Goal: Task Accomplishment & Management: Manage account settings

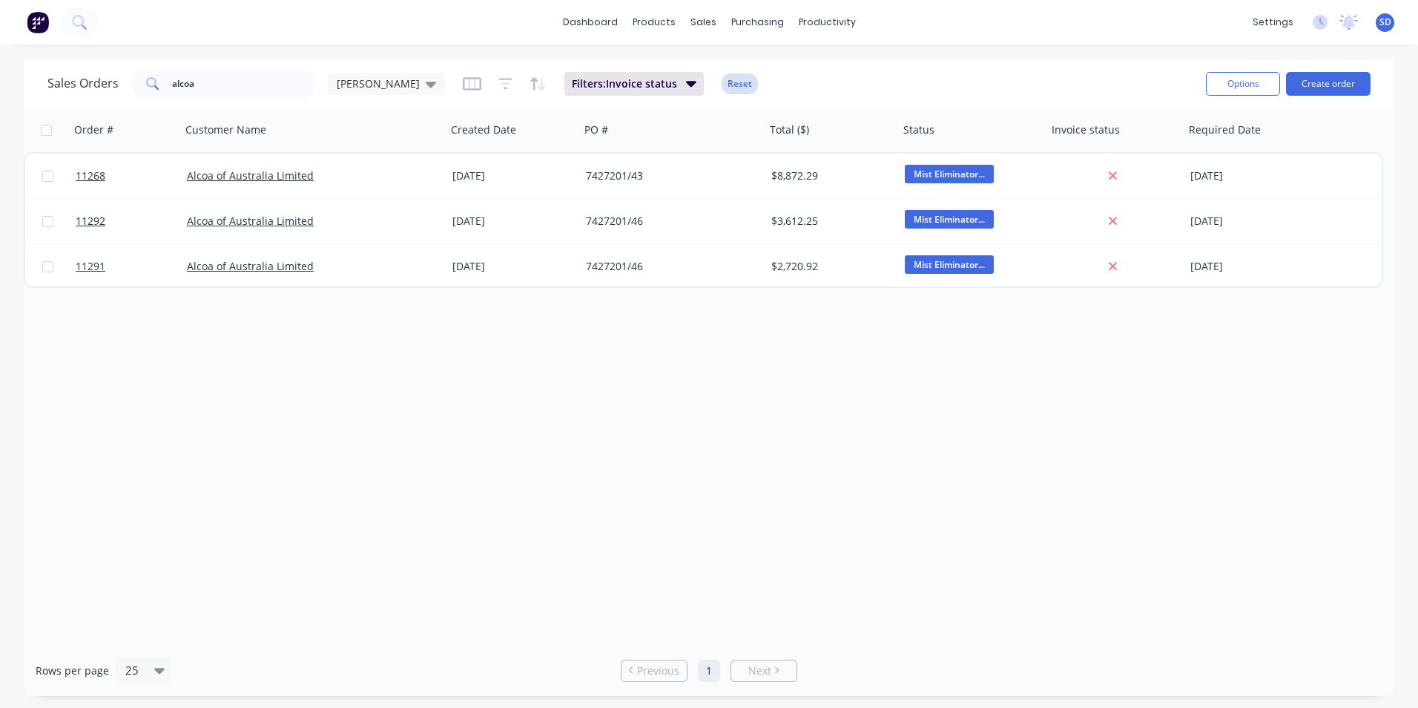
click at [722, 86] on button "Reset" at bounding box center [740, 83] width 36 height 21
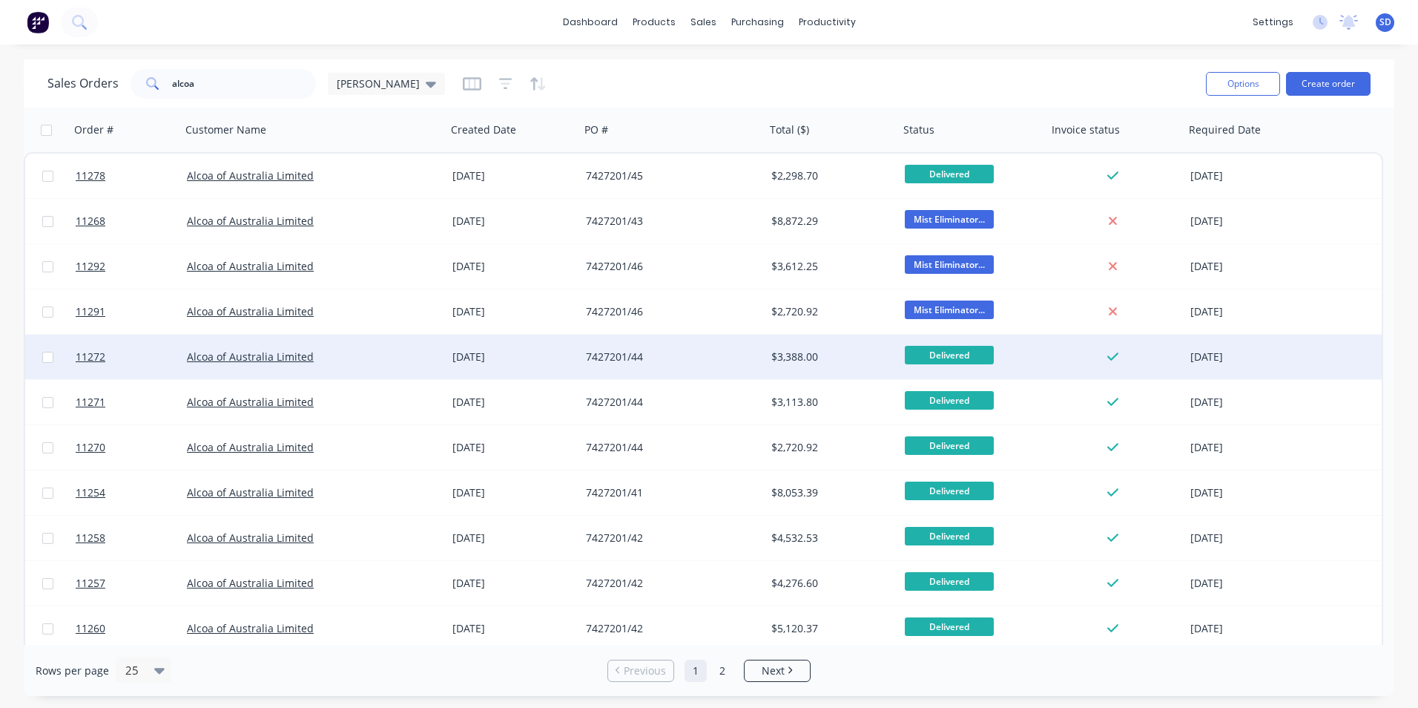
click at [671, 359] on div "7427201/44" at bounding box center [668, 356] width 165 height 15
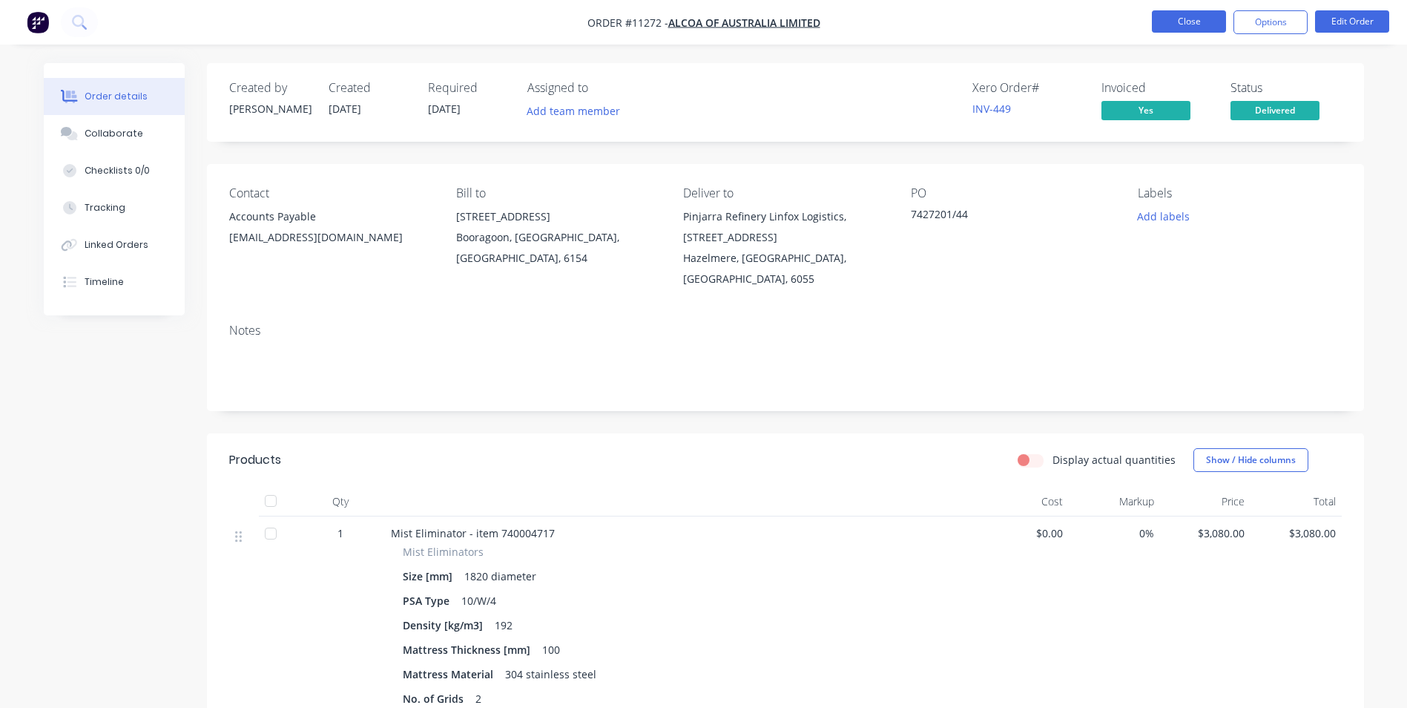
click at [1192, 21] on button "Close" at bounding box center [1189, 21] width 74 height 22
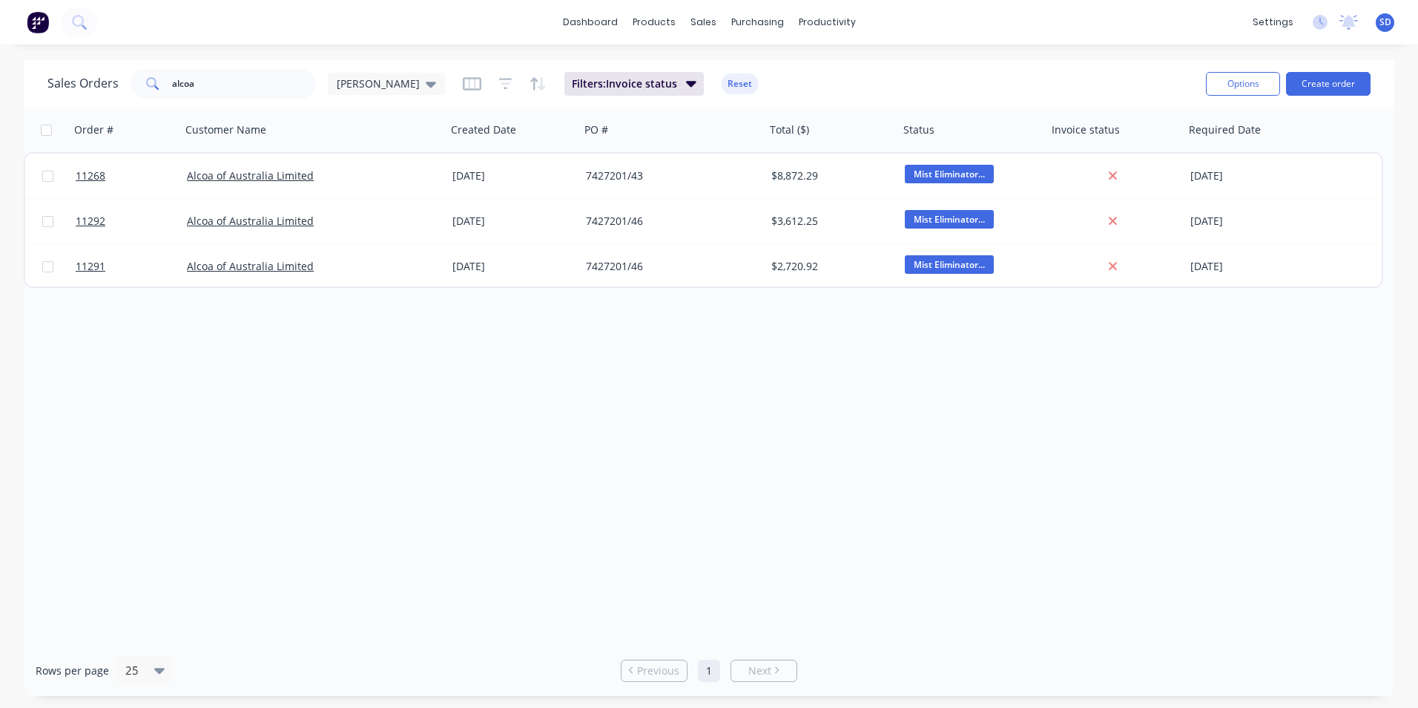
click at [722, 90] on button "Reset" at bounding box center [740, 83] width 36 height 21
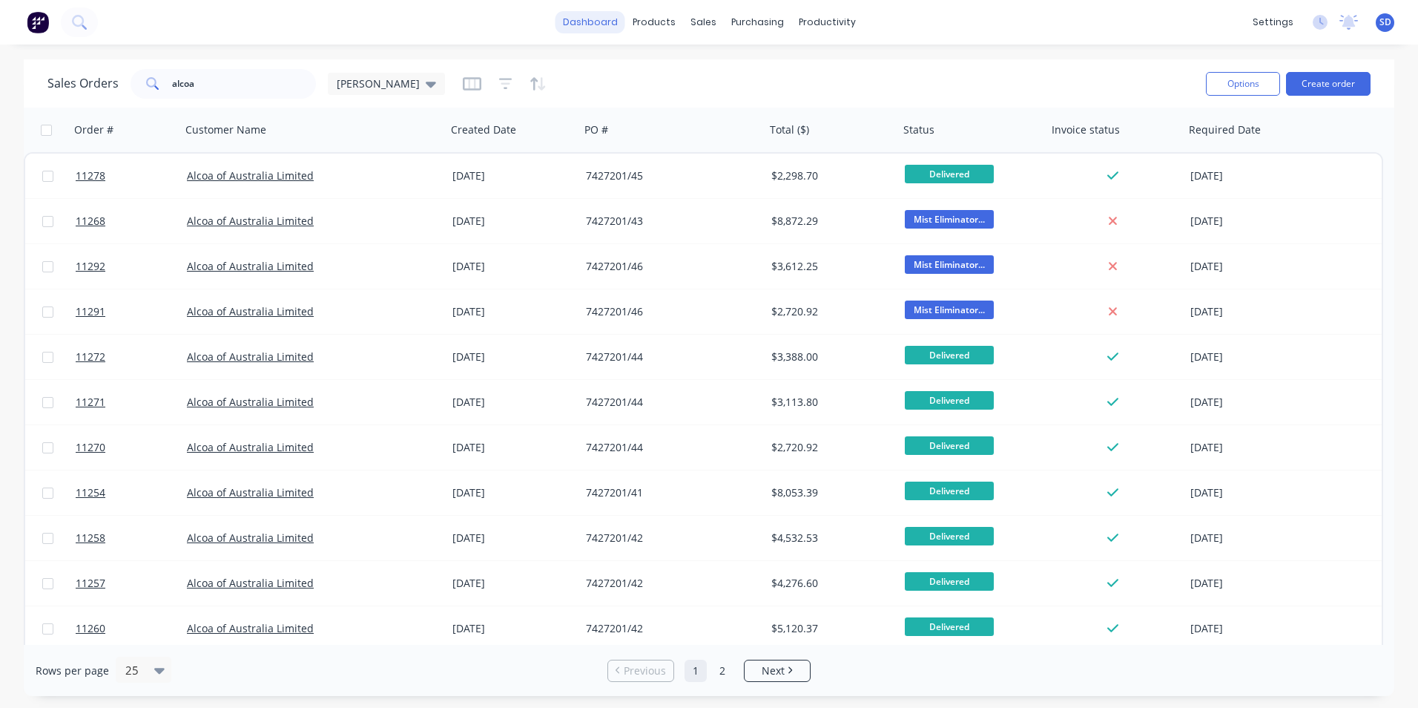
click at [582, 21] on link "dashboard" at bounding box center [591, 22] width 70 height 22
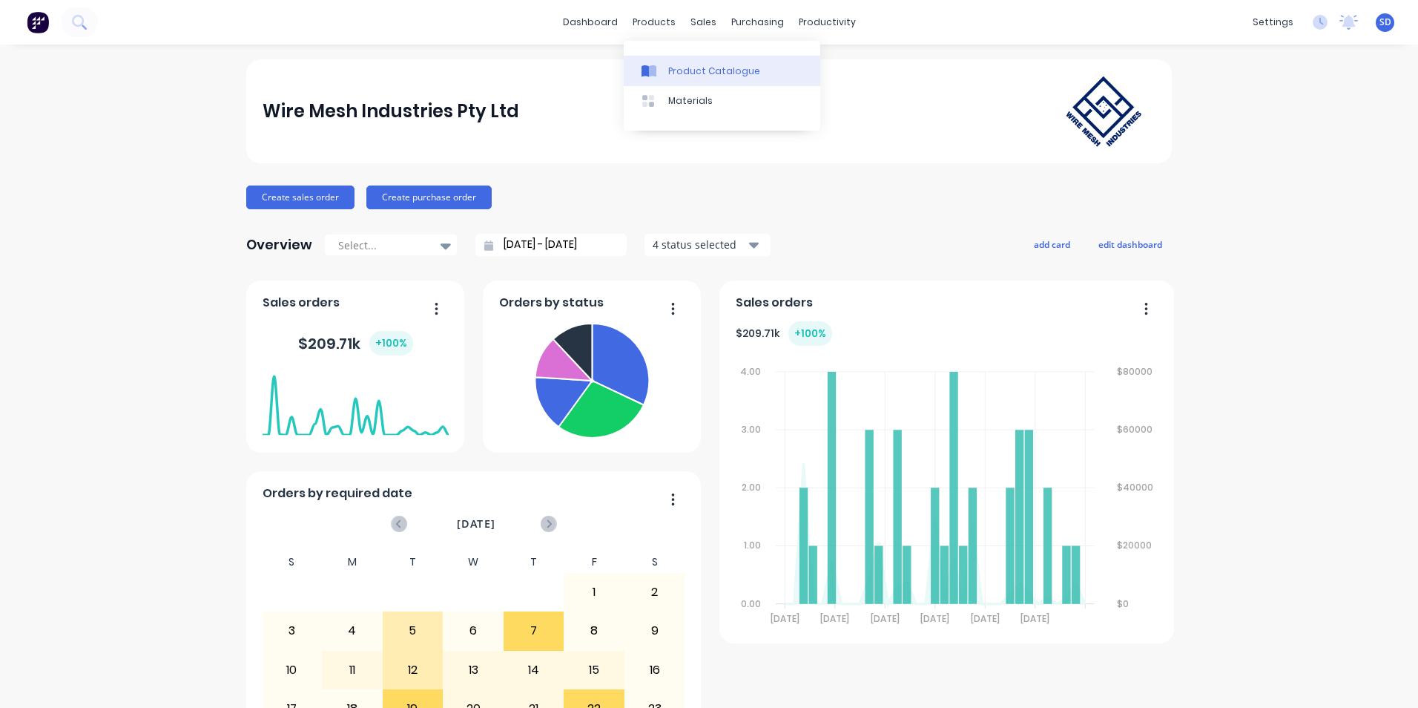
click at [662, 62] on link "Product Catalogue" at bounding box center [722, 71] width 197 height 30
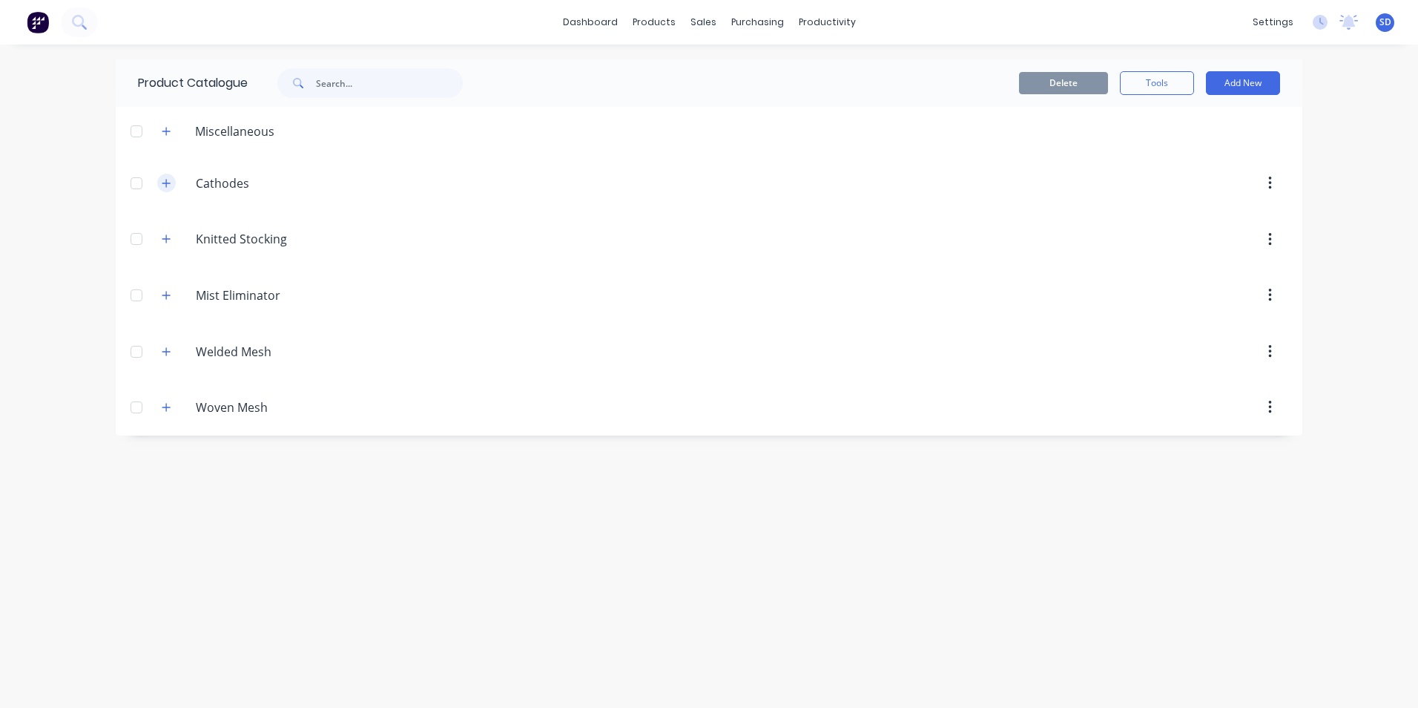
click at [168, 178] on icon "button" at bounding box center [166, 183] width 9 height 10
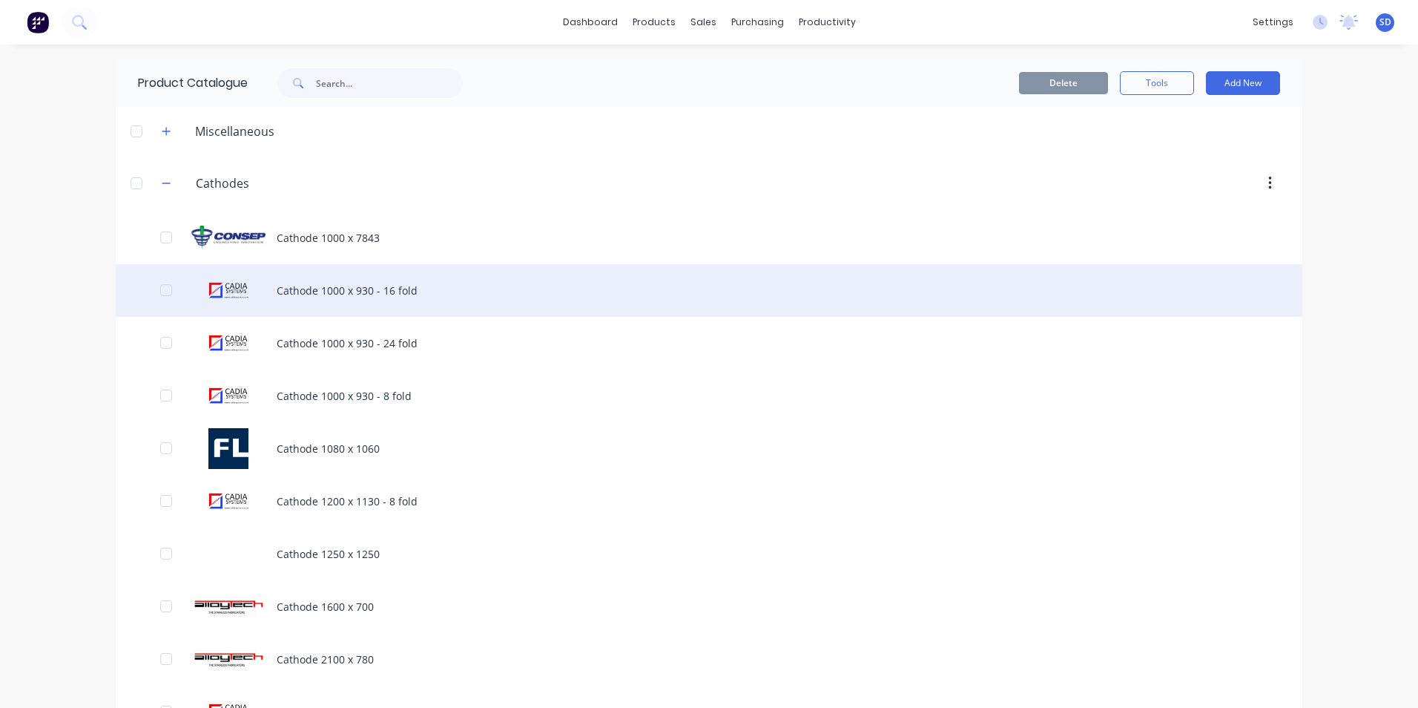
click at [492, 307] on div "Cathode 1000 x 930 - 16 fold" at bounding box center [709, 290] width 1187 height 53
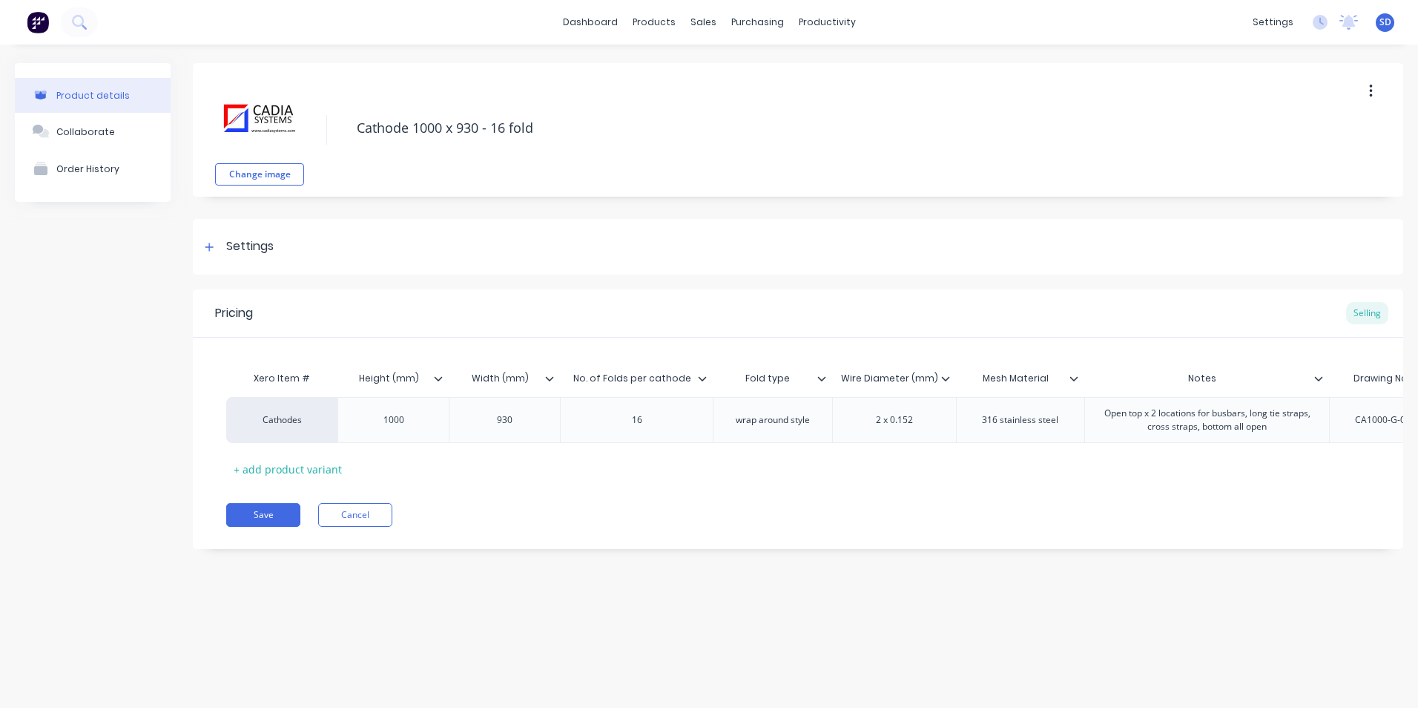
scroll to position [0, 224]
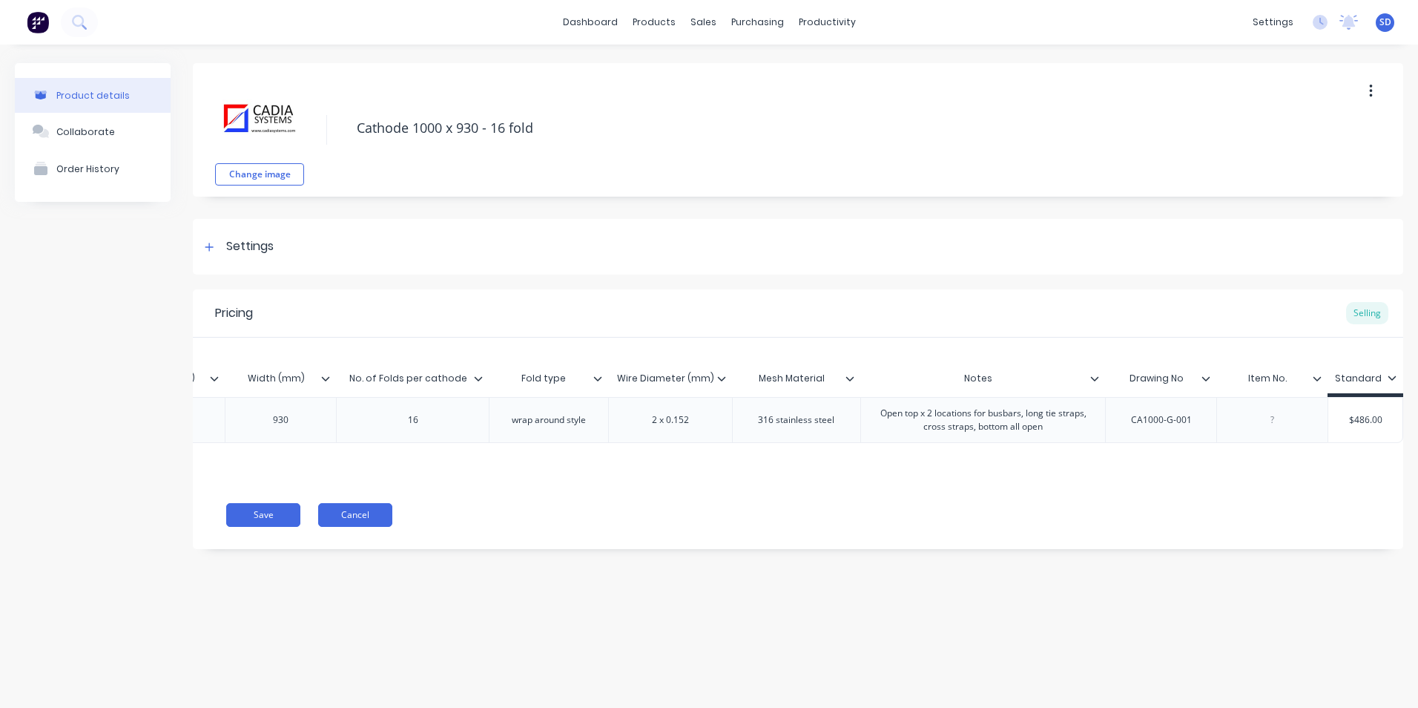
click at [353, 520] on button "Cancel" at bounding box center [355, 515] width 74 height 24
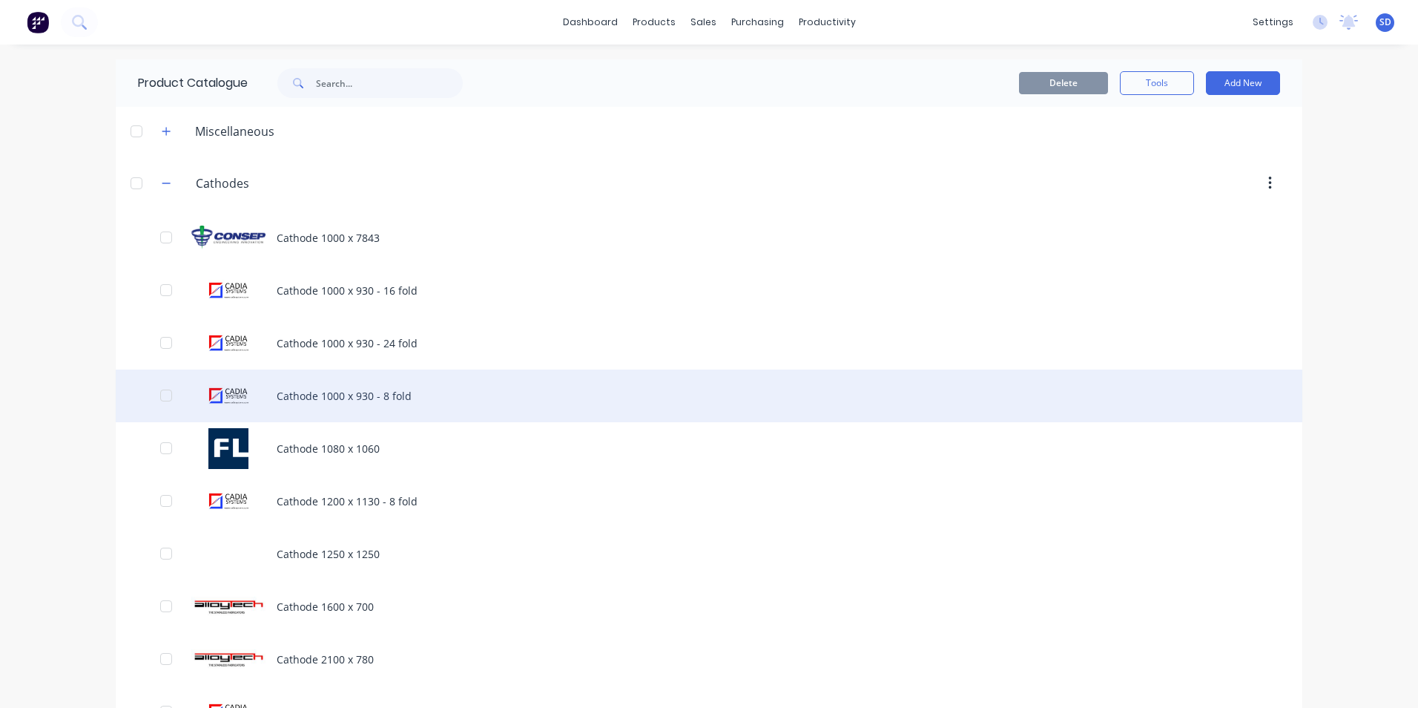
click at [417, 383] on div "Cathode 1000 x 930 - 8 fold" at bounding box center [709, 395] width 1187 height 53
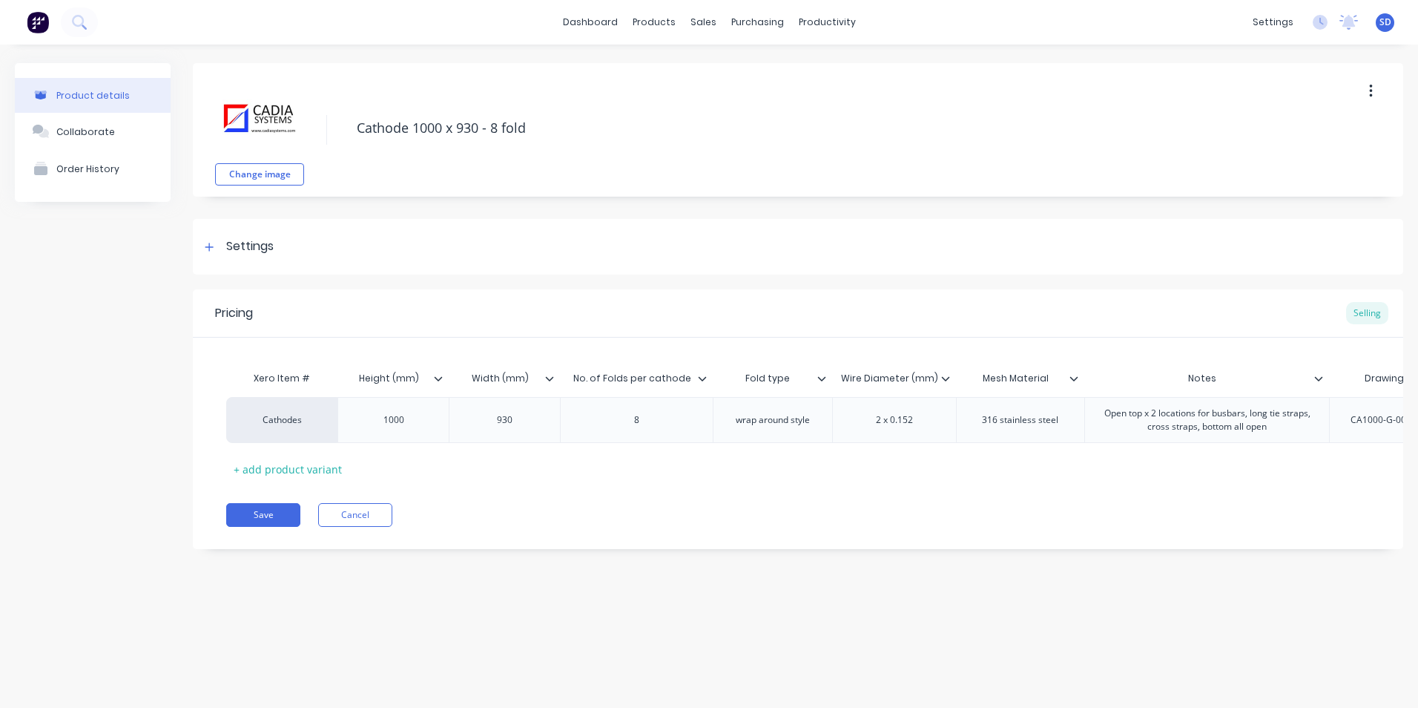
scroll to position [0, 246]
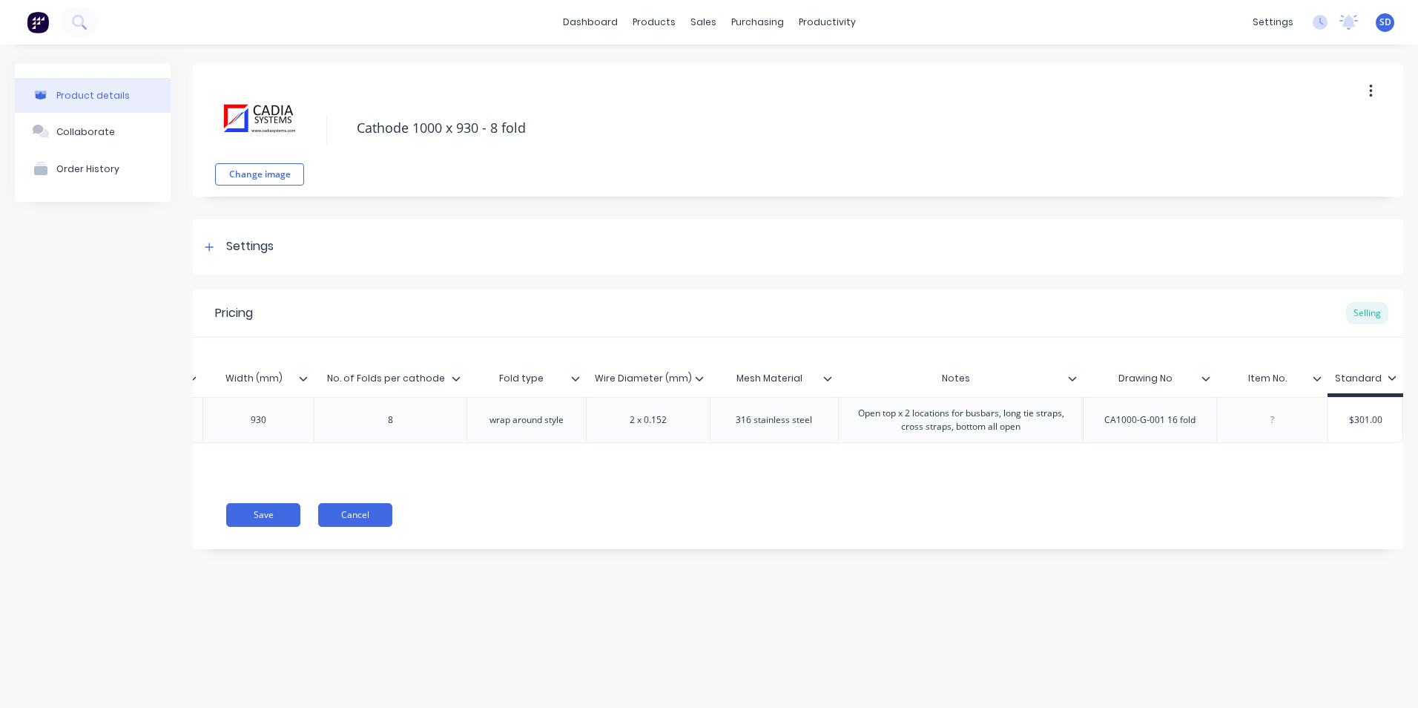
click at [379, 527] on button "Cancel" at bounding box center [355, 515] width 74 height 24
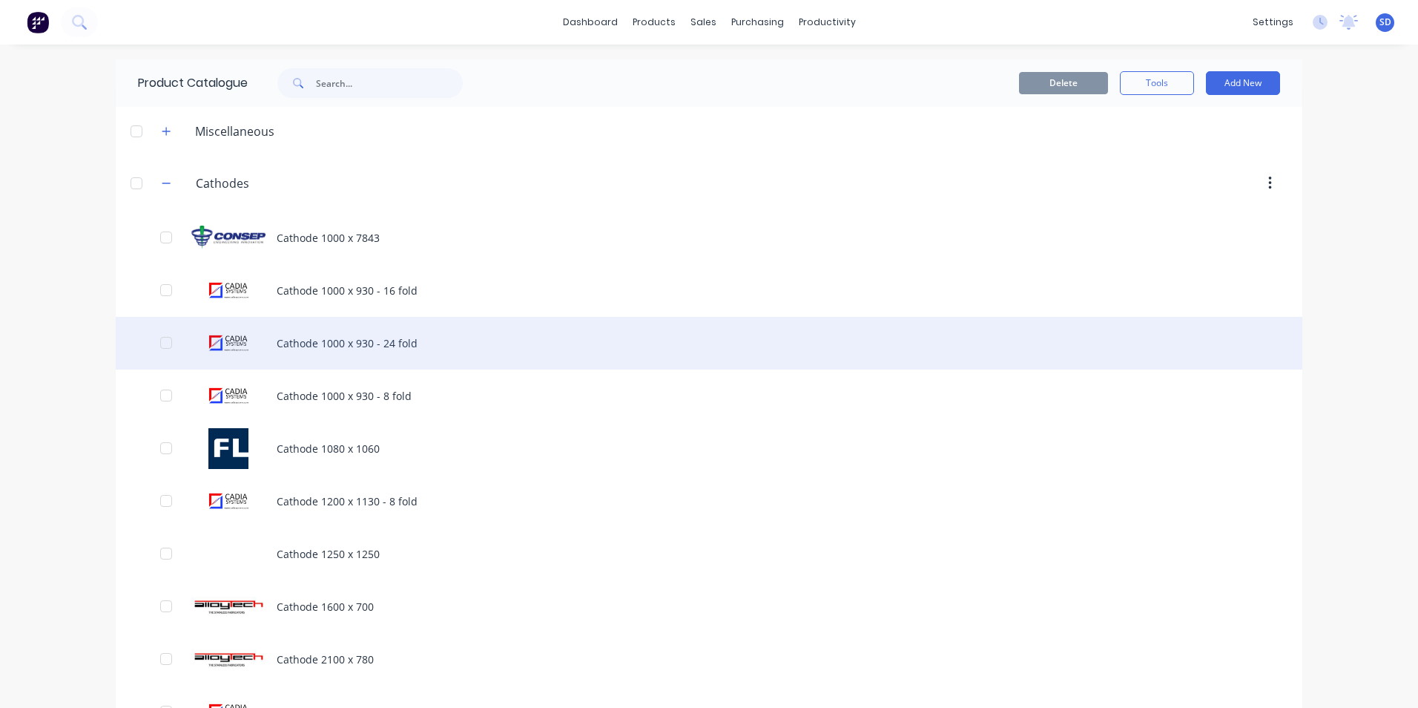
click at [394, 337] on div "Cathode 1000 x 930 - 24 fold" at bounding box center [709, 343] width 1187 height 53
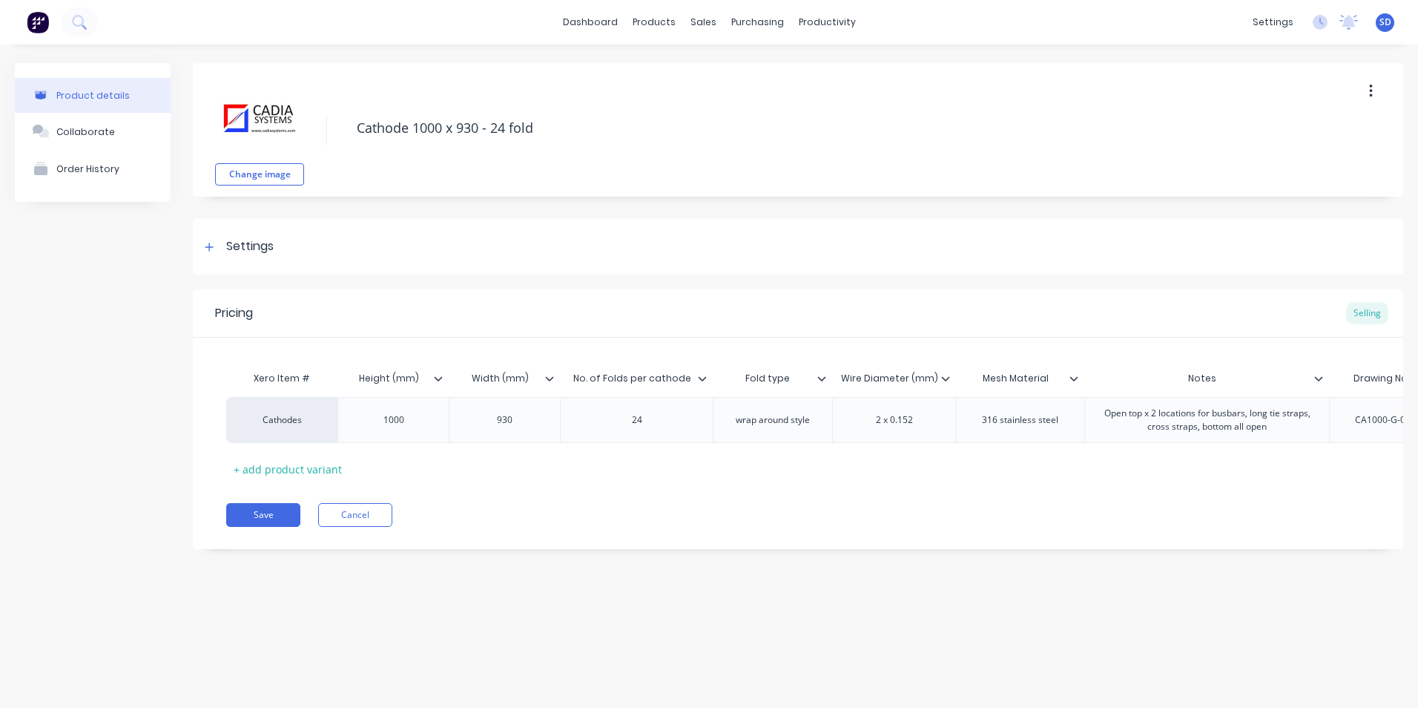
scroll to position [0, 224]
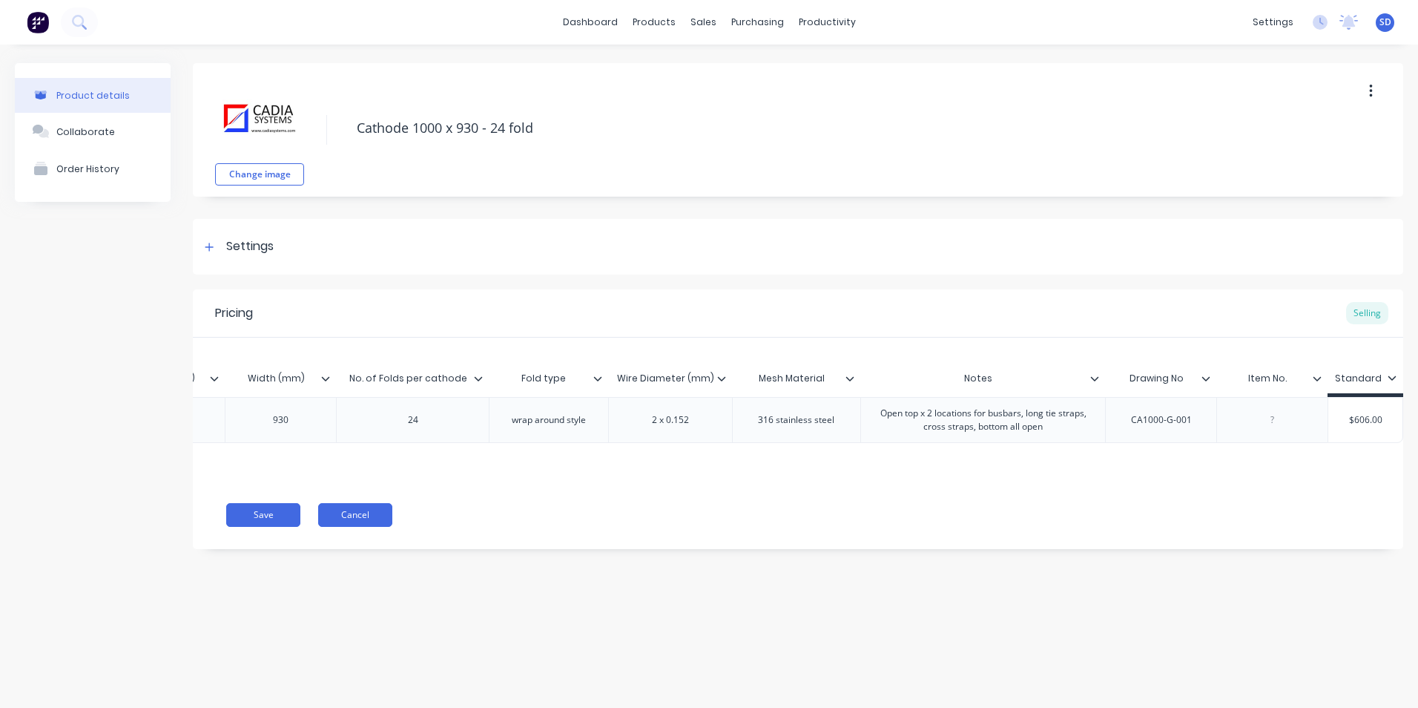
click at [375, 522] on button "Cancel" at bounding box center [355, 515] width 74 height 24
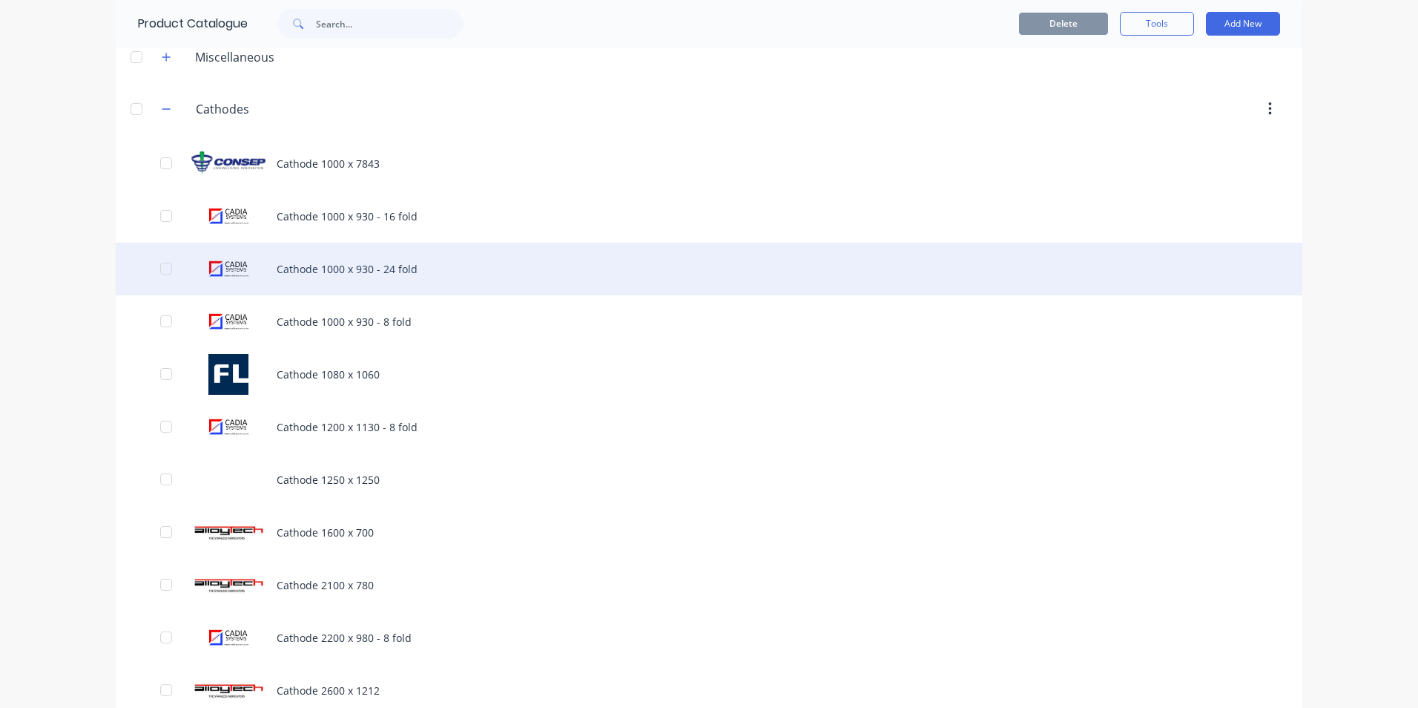
scroll to position [223, 0]
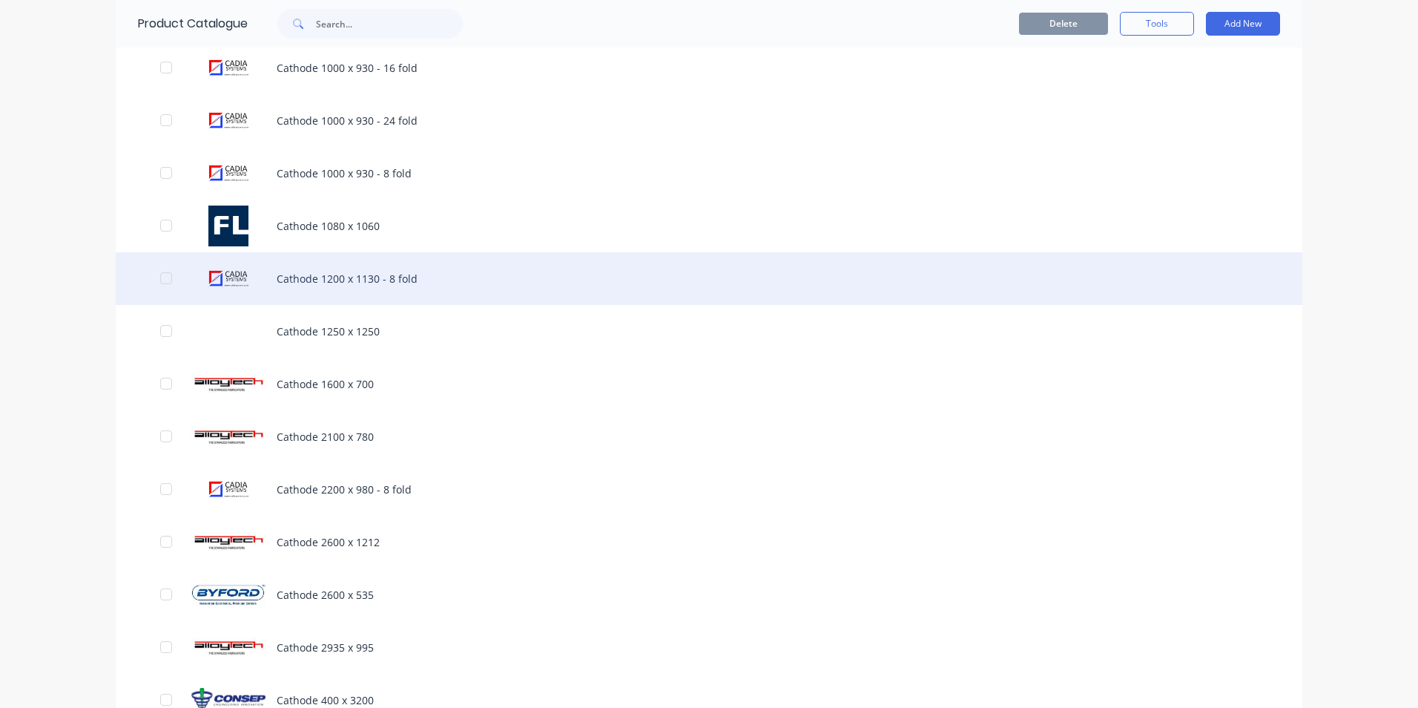
click at [287, 262] on div "Cathode 1200 x 1130 - 8 fold" at bounding box center [709, 278] width 1187 height 53
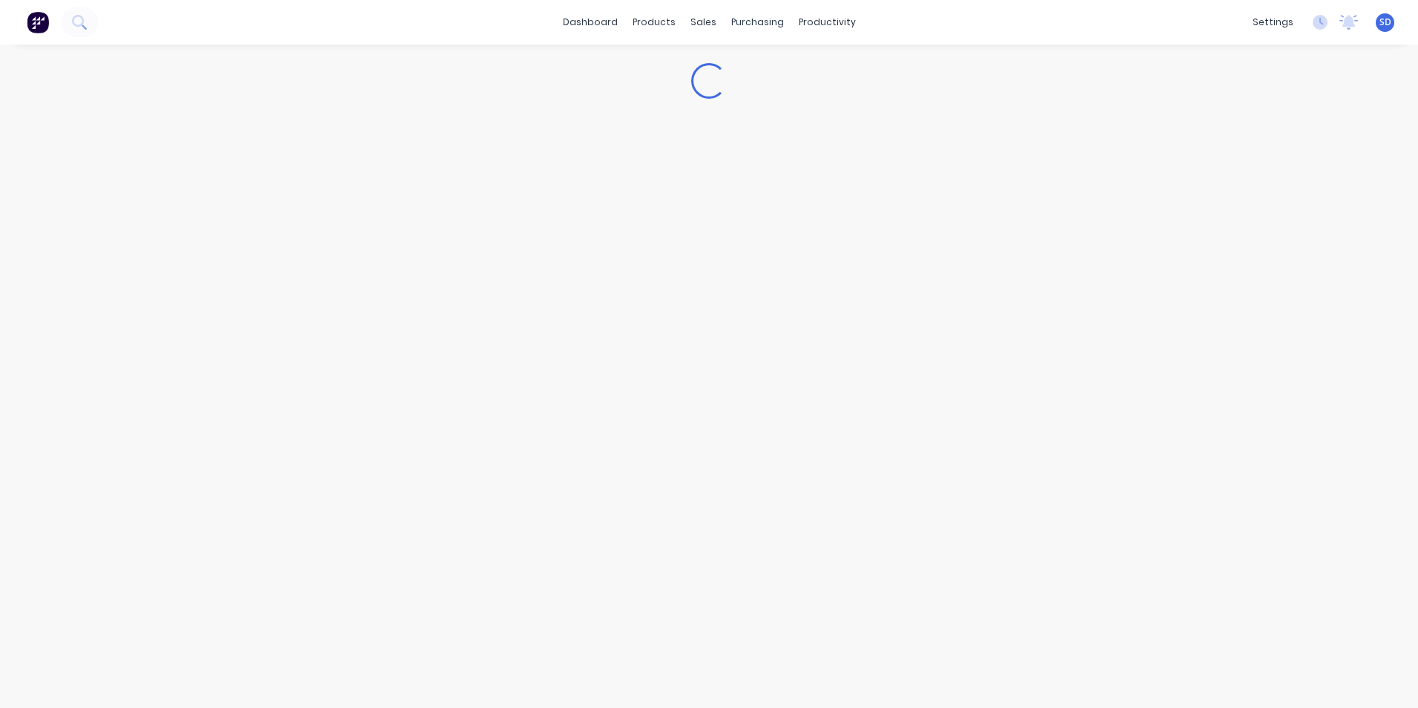
click at [287, 262] on div "Loading..." at bounding box center [709, 361] width 1418 height 633
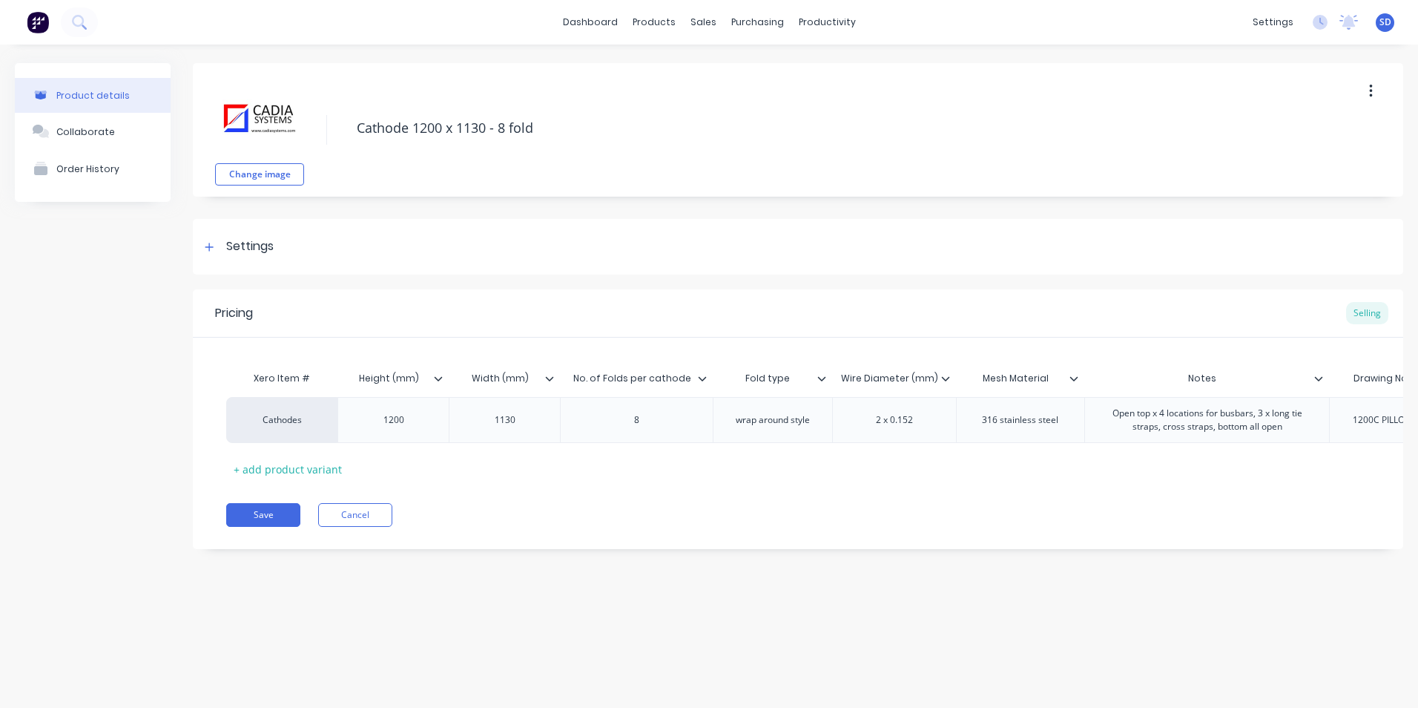
scroll to position [0, 224]
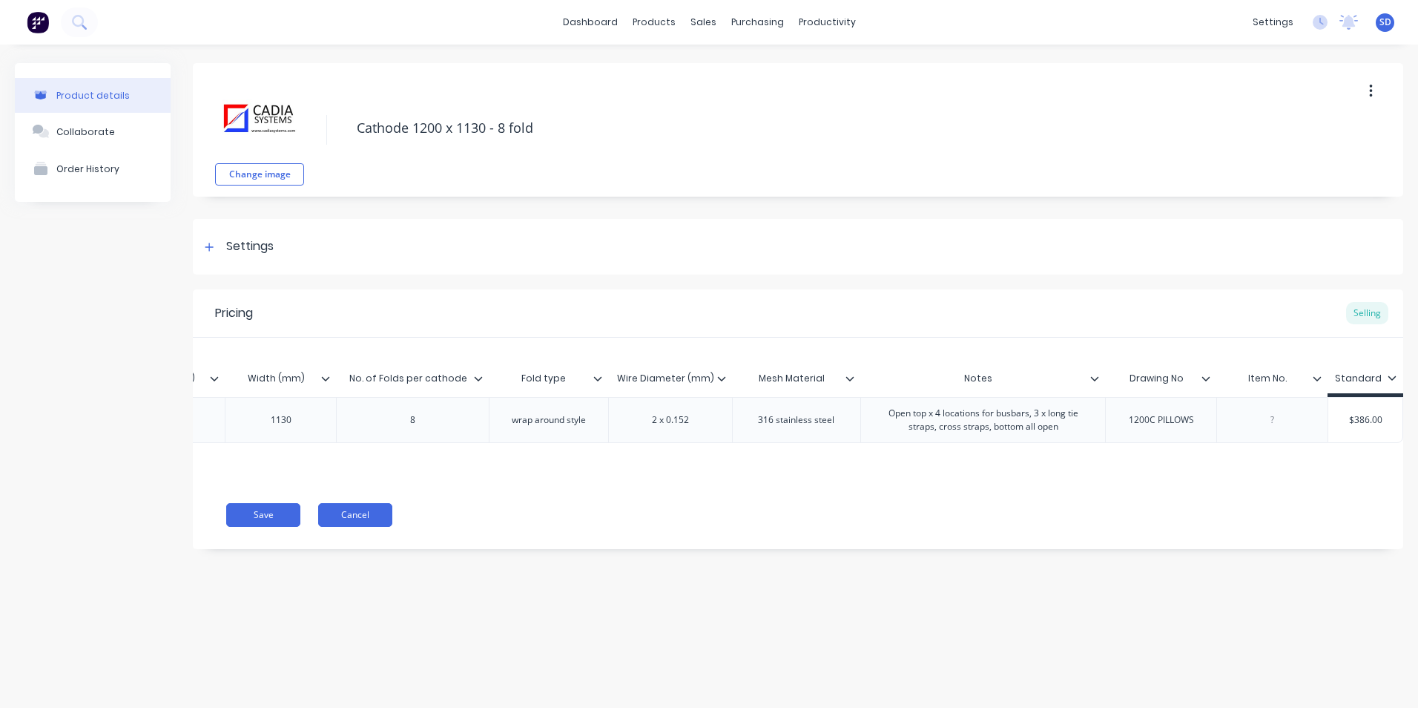
click at [353, 527] on button "Cancel" at bounding box center [355, 515] width 74 height 24
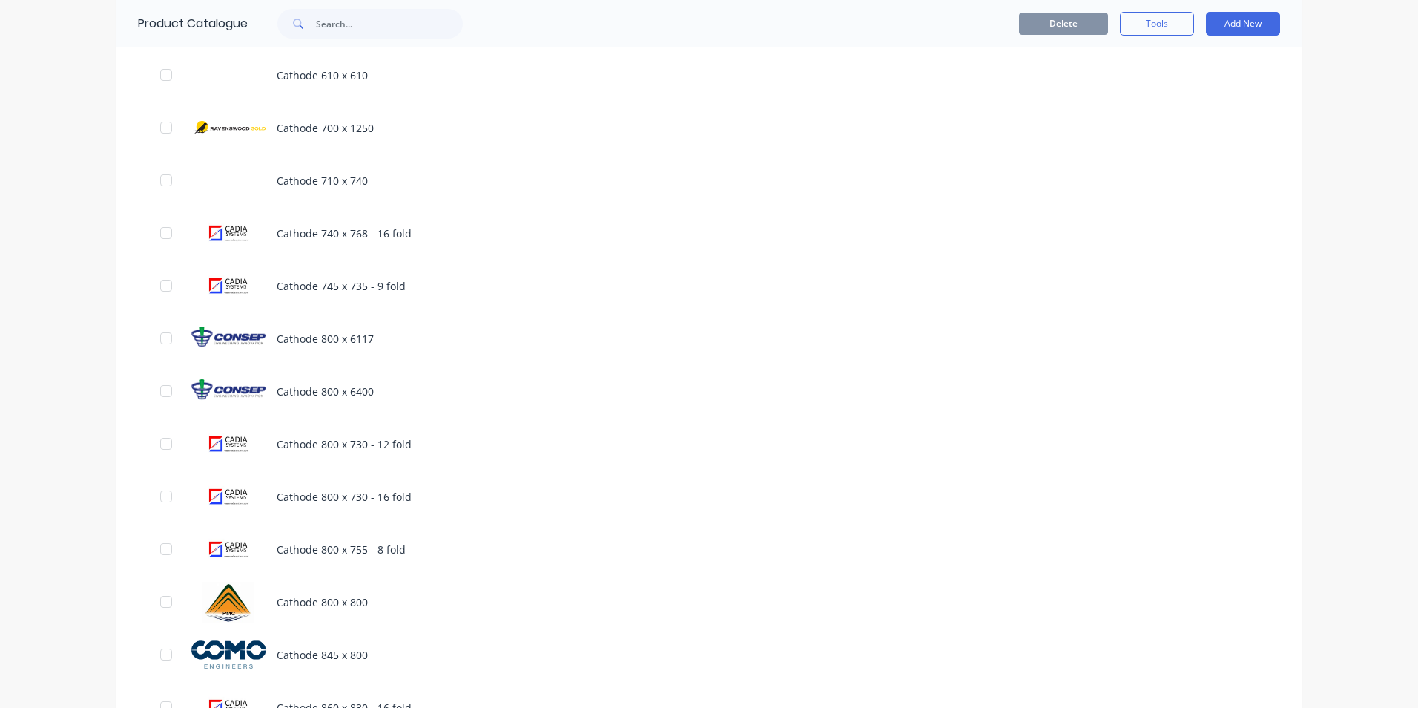
scroll to position [1038, 0]
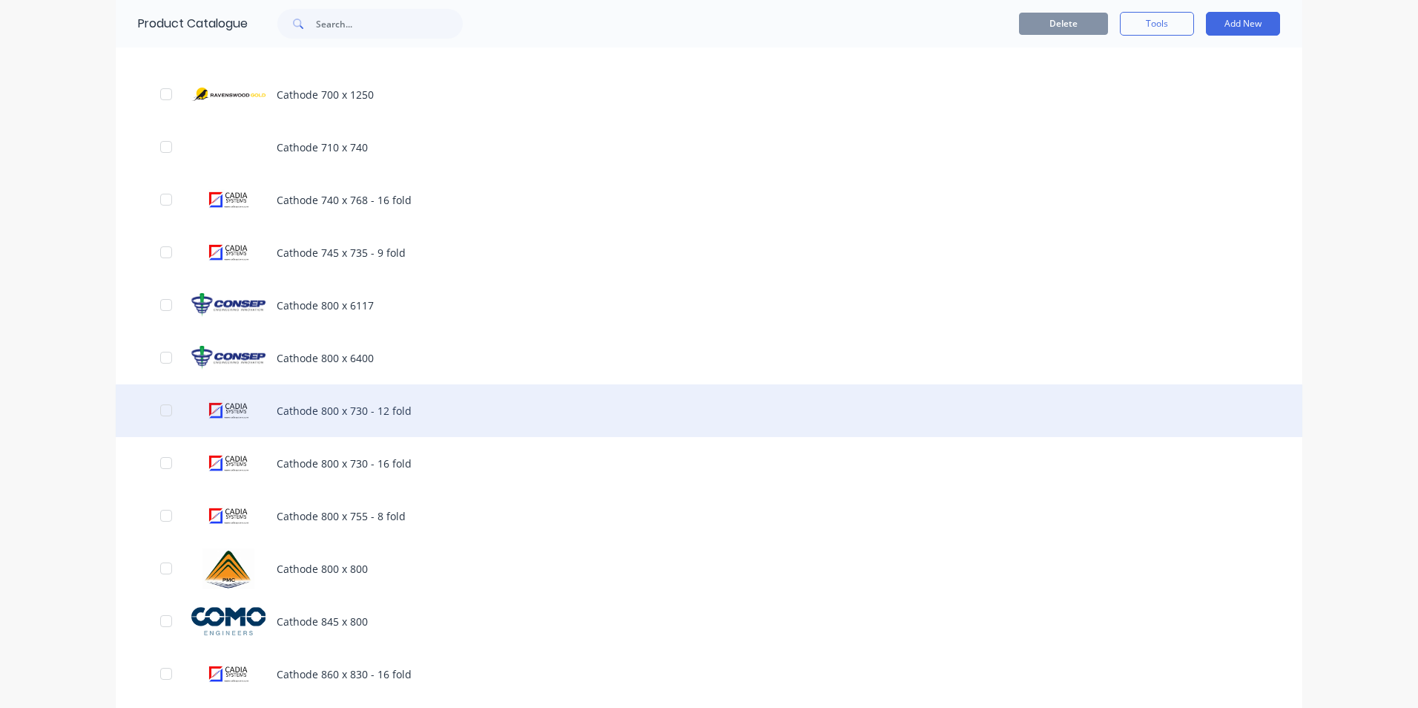
click at [418, 410] on div "Cathode 800 x 730 - 12 fold" at bounding box center [709, 410] width 1187 height 53
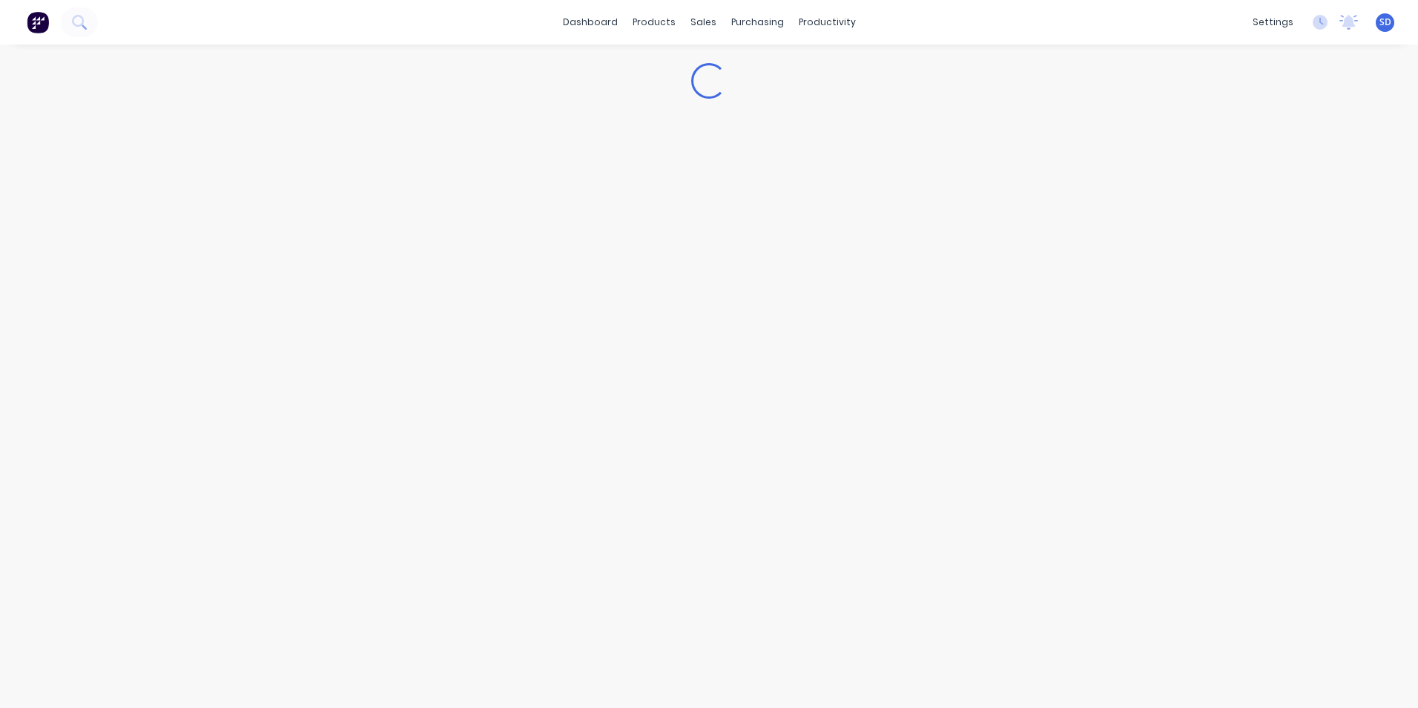
click at [418, 410] on div "Loading..." at bounding box center [709, 361] width 1418 height 633
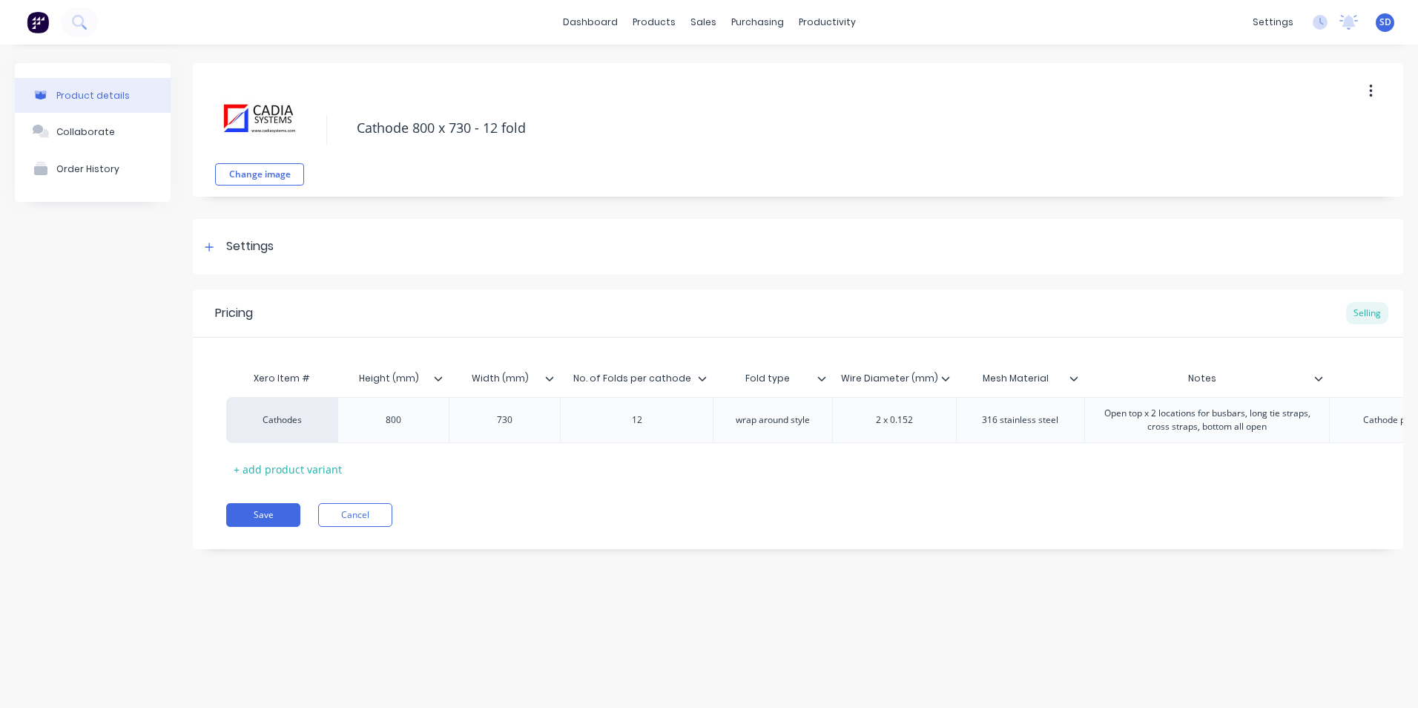
scroll to position [0, 329]
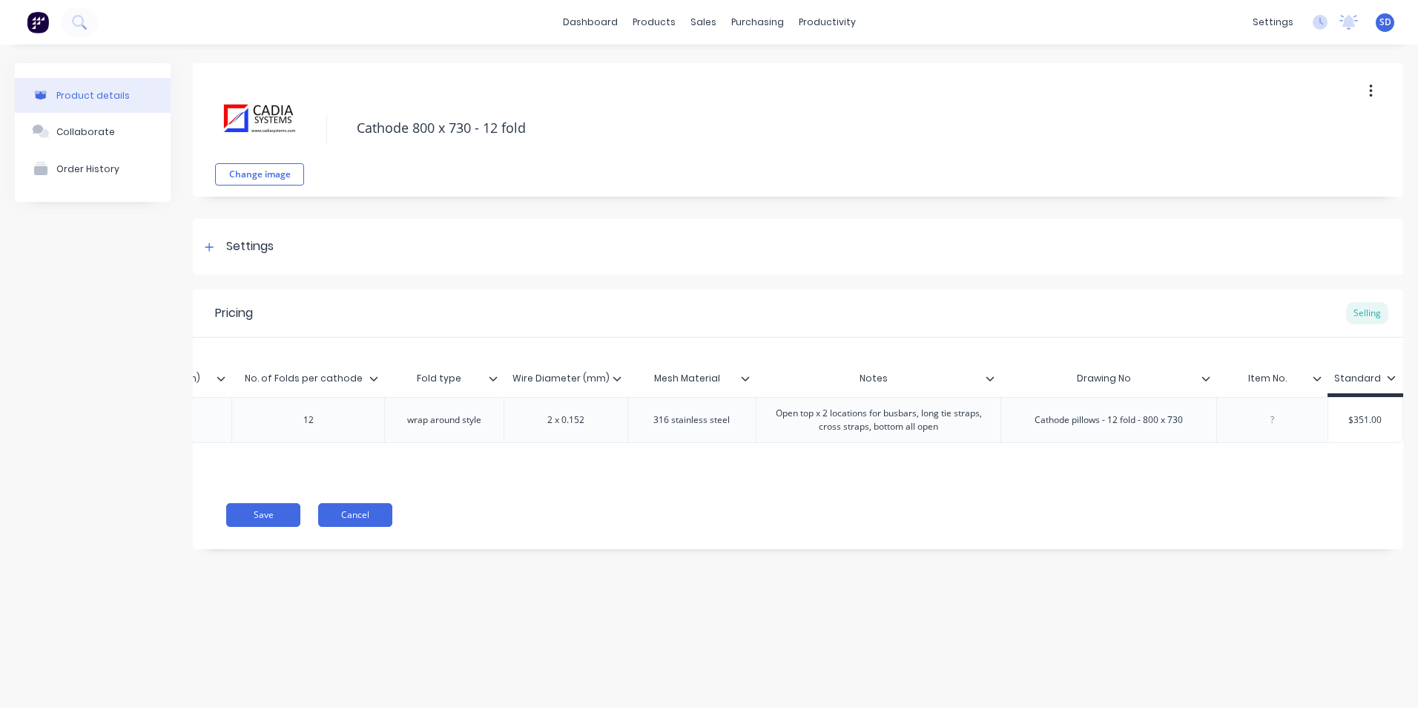
click at [332, 525] on button "Cancel" at bounding box center [355, 515] width 74 height 24
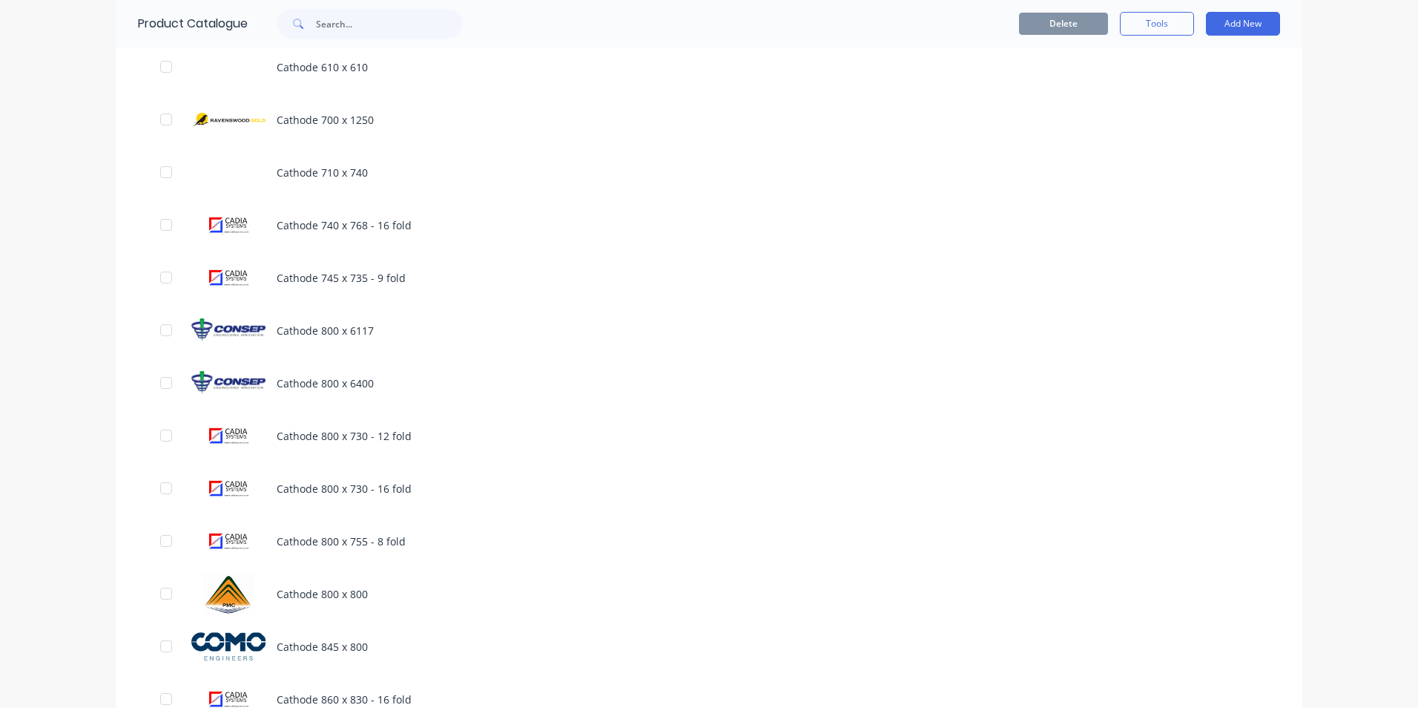
scroll to position [1113, 0]
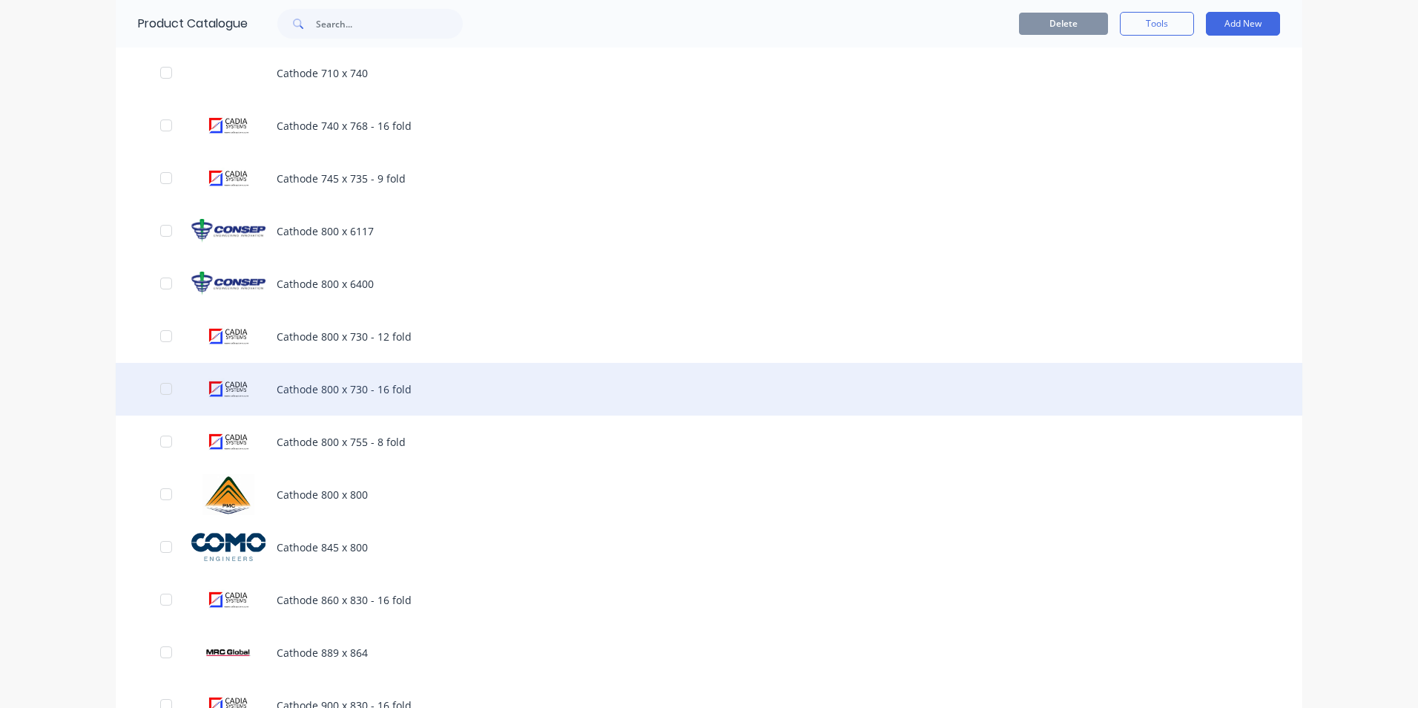
click at [448, 395] on div "Cathode 800 x 730 - 16 fold" at bounding box center [709, 389] width 1187 height 53
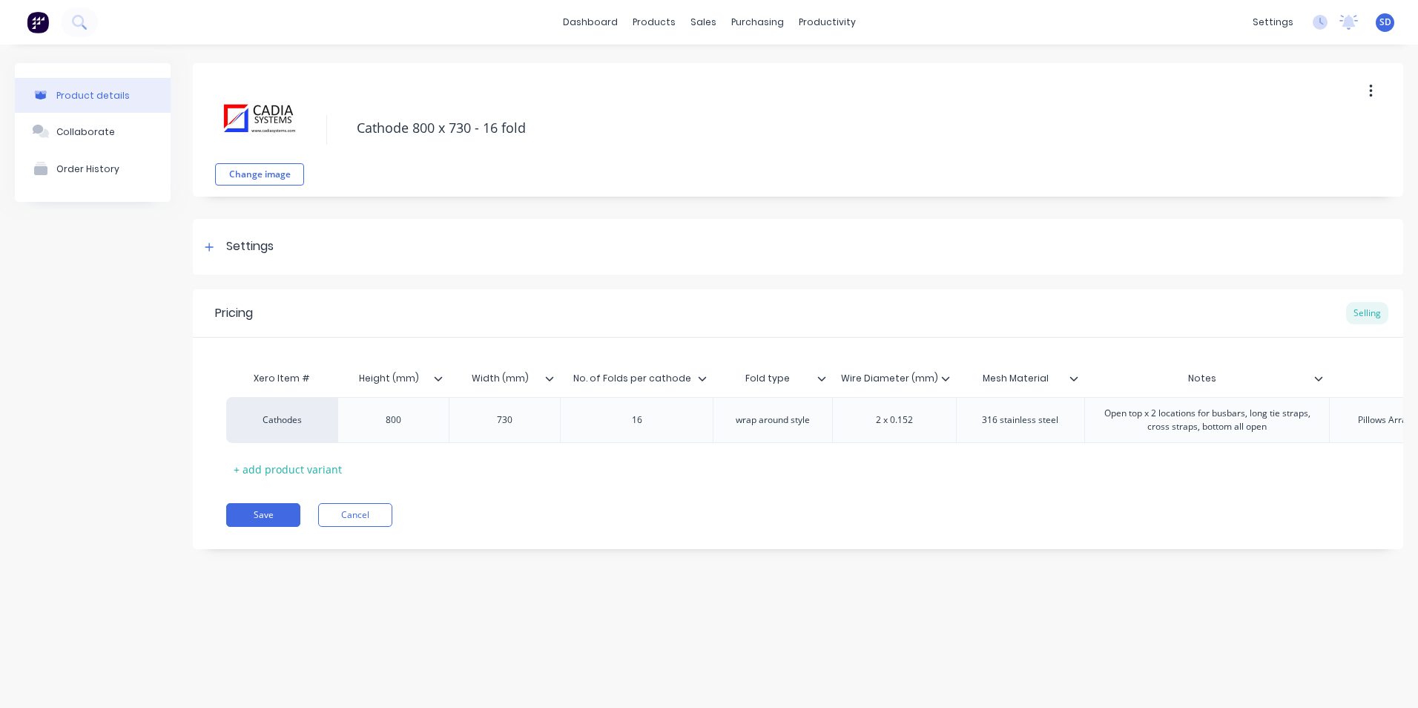
click at [448, 395] on div "Product details Collaborate Order History Change image Cathode 800 x 730 - 16 f…" at bounding box center [709, 361] width 1418 height 633
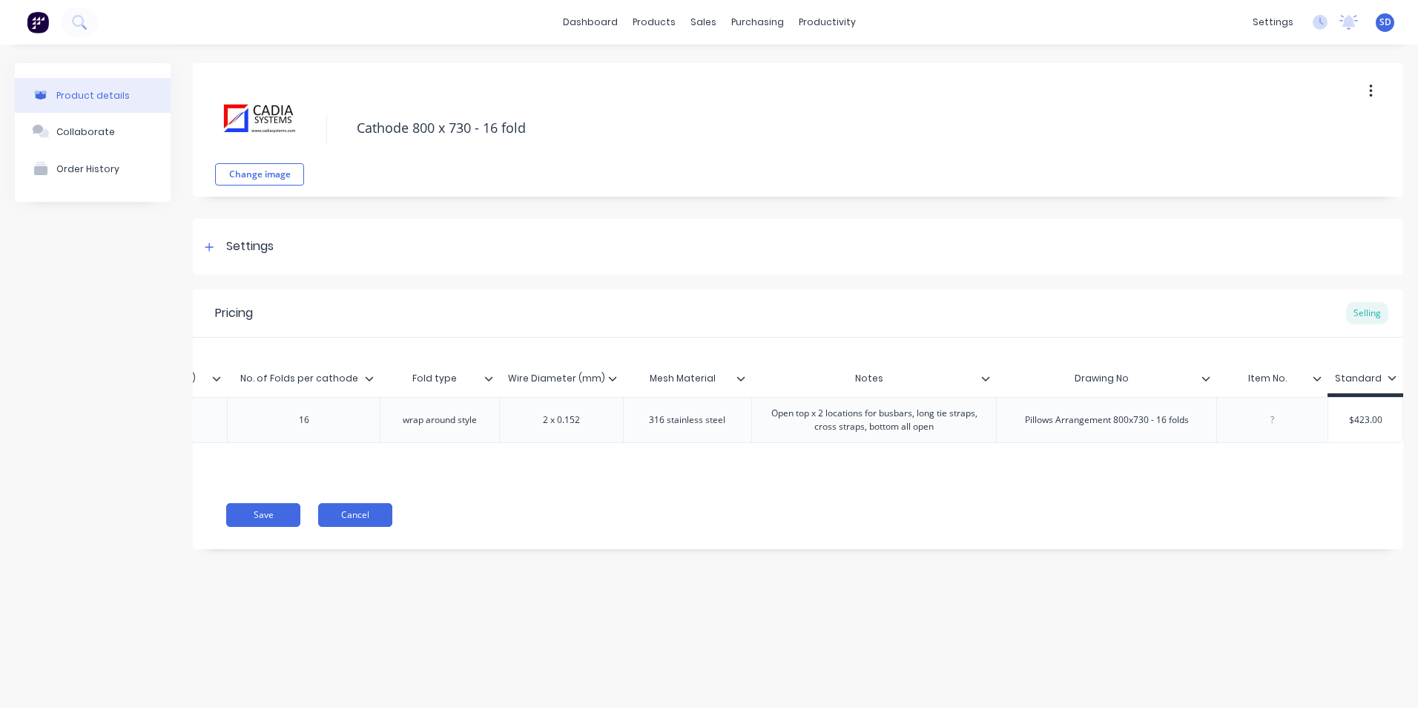
click at [339, 525] on button "Cancel" at bounding box center [355, 515] width 74 height 24
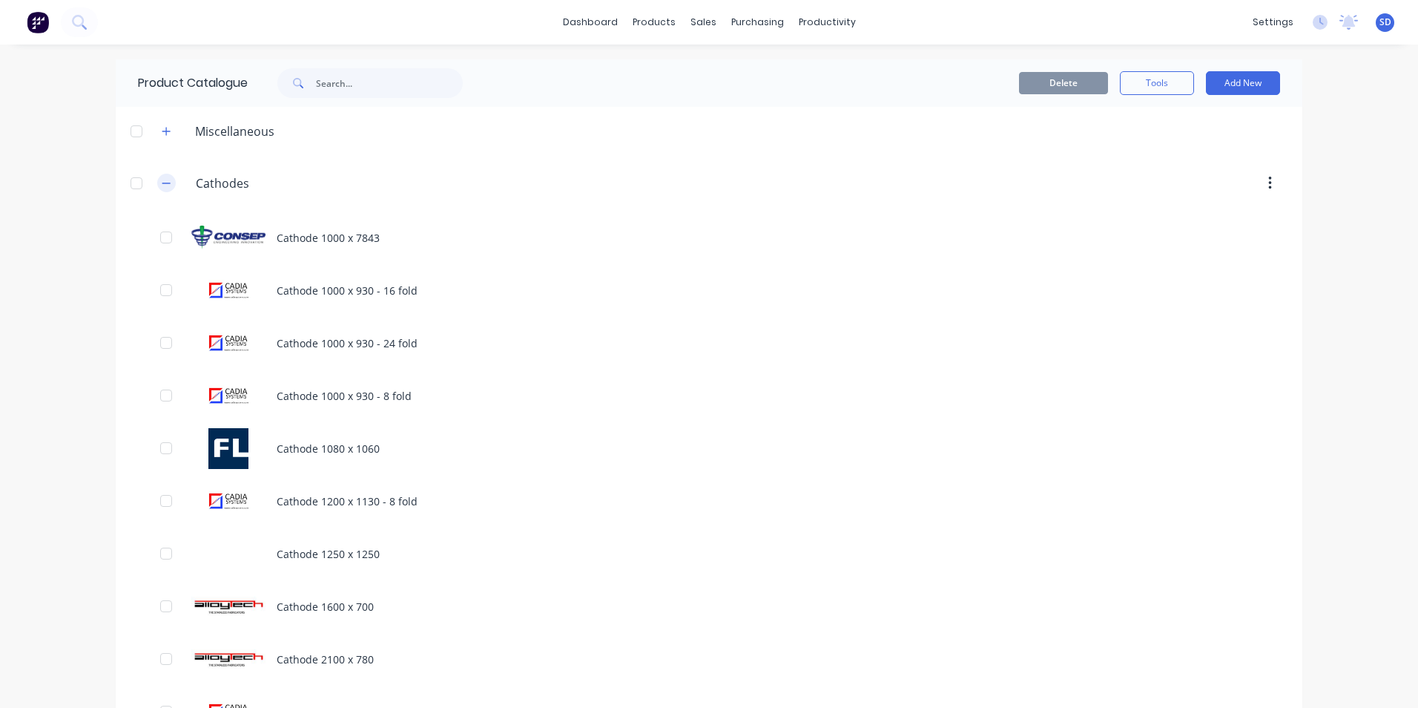
click at [157, 183] on button "button" at bounding box center [166, 183] width 19 height 19
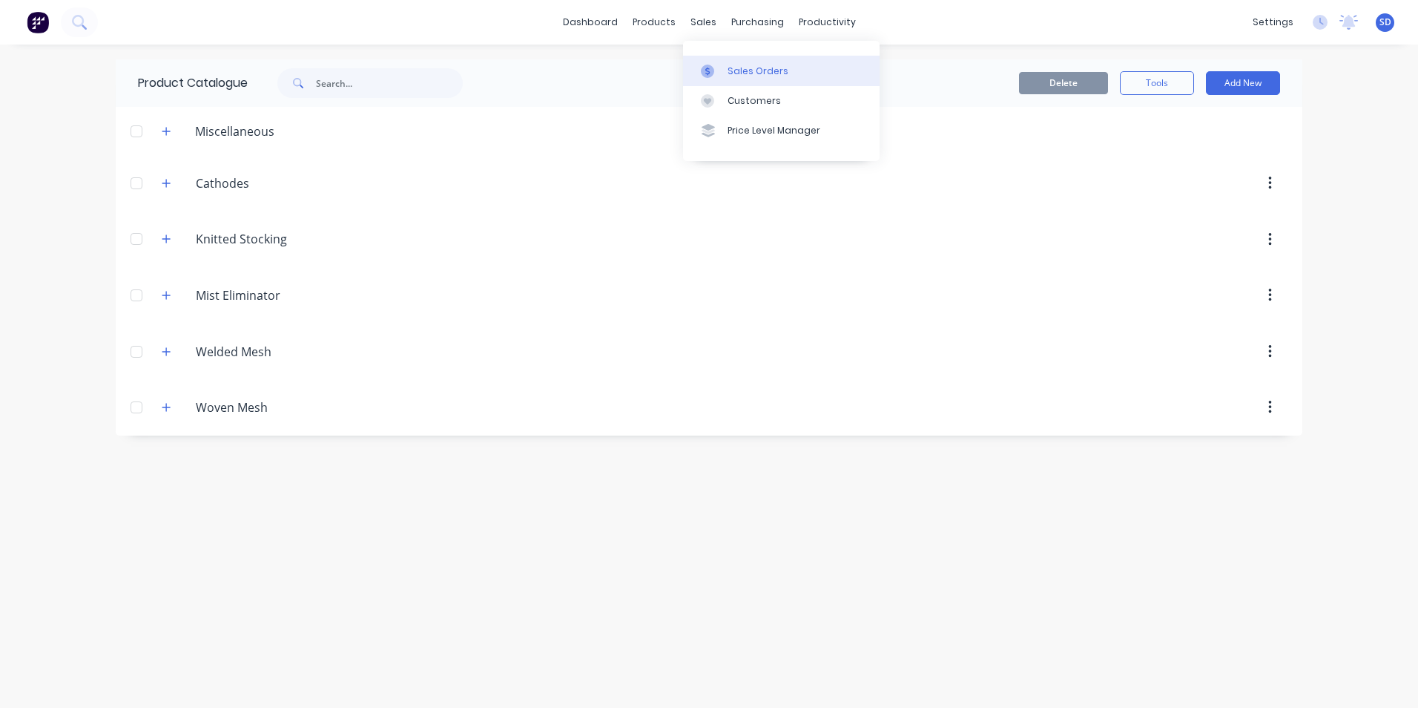
click at [746, 68] on div "Sales Orders" at bounding box center [758, 71] width 61 height 13
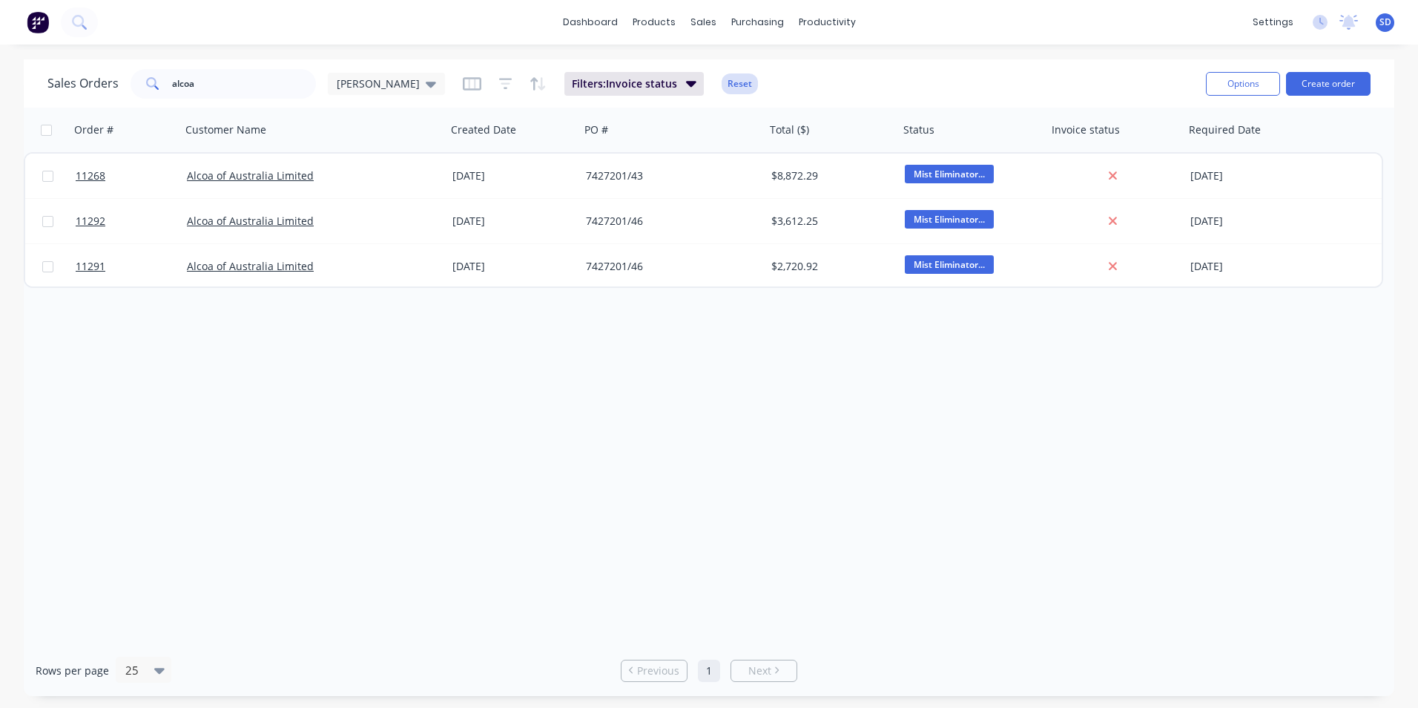
click at [722, 84] on button "Reset" at bounding box center [740, 83] width 36 height 21
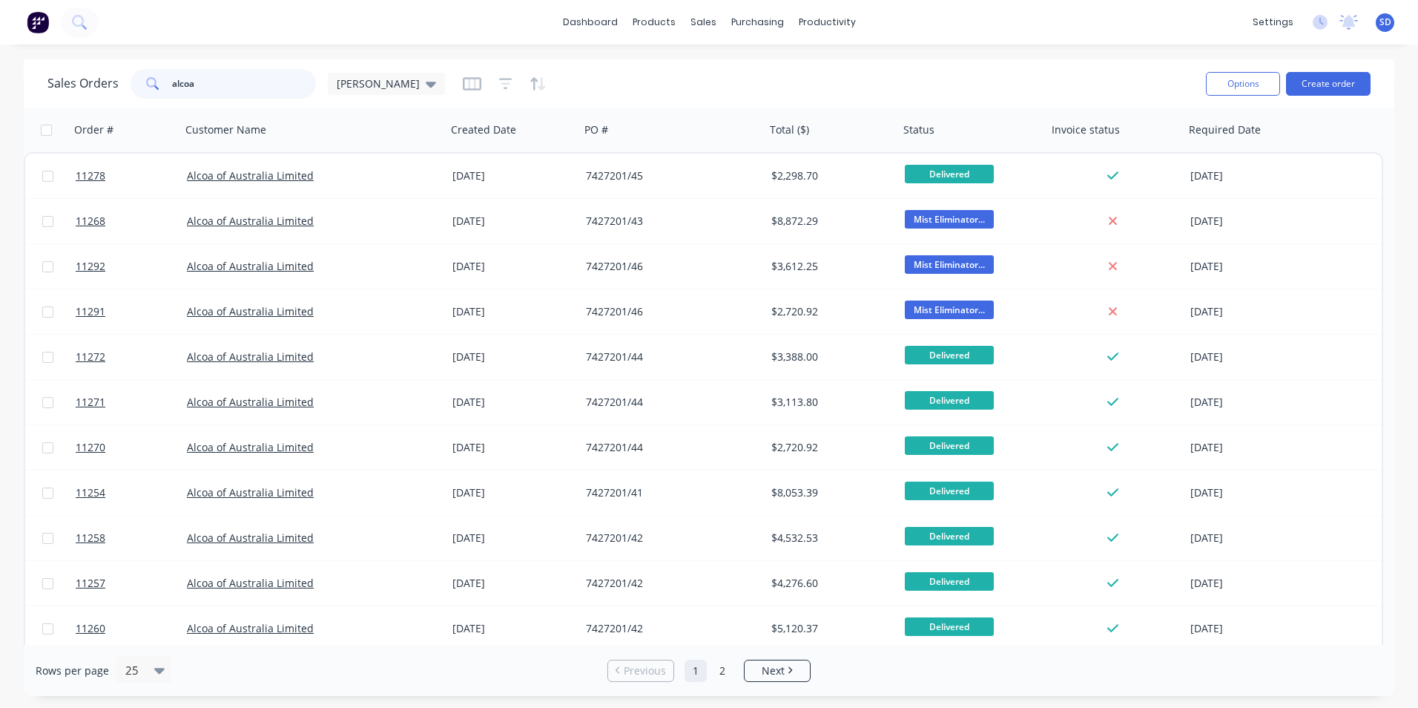
drag, startPoint x: 210, startPoint y: 80, endPoint x: 119, endPoint y: 84, distance: 91.3
click at [119, 84] on div "Sales Orders alcoa [PERSON_NAME] WMI" at bounding box center [246, 84] width 398 height 30
type input "cadia"
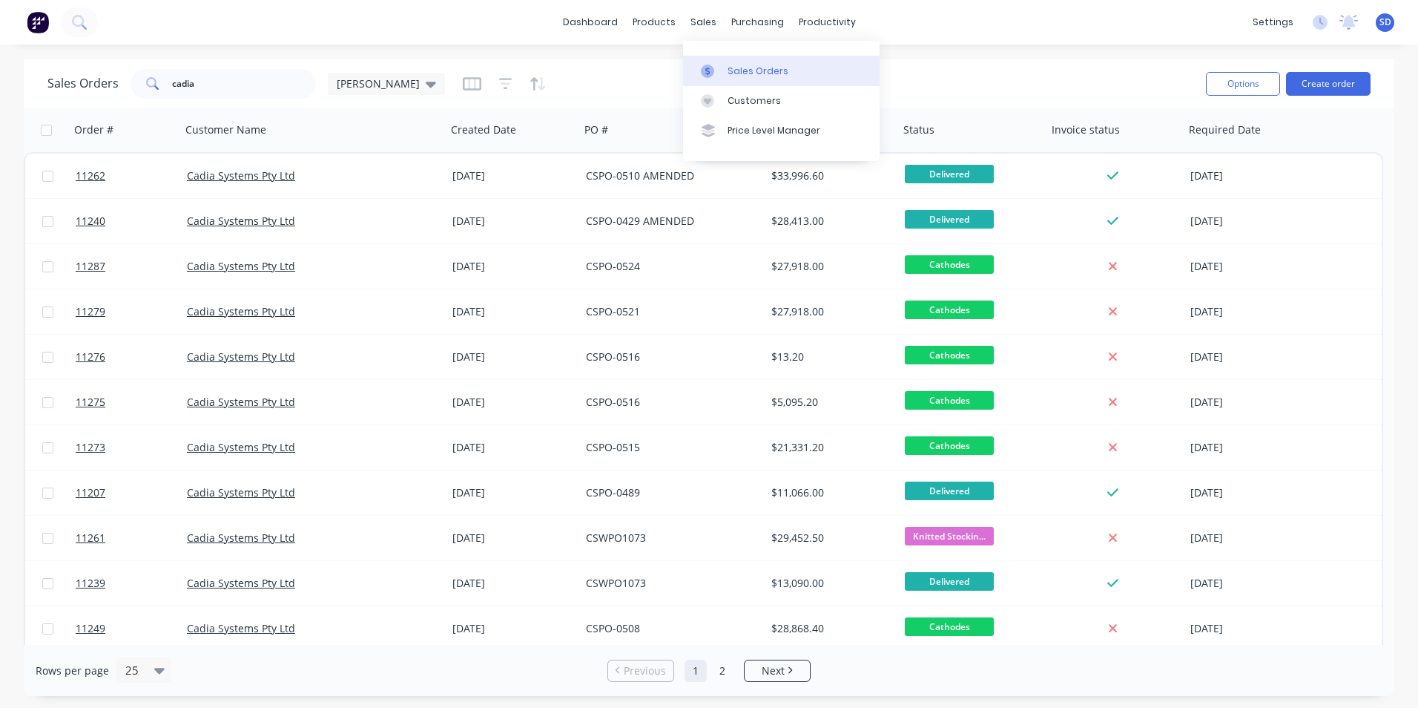
drag, startPoint x: 722, startPoint y: 36, endPoint x: 736, endPoint y: 70, distance: 36.6
click at [736, 70] on div "Sales Orders" at bounding box center [758, 71] width 61 height 13
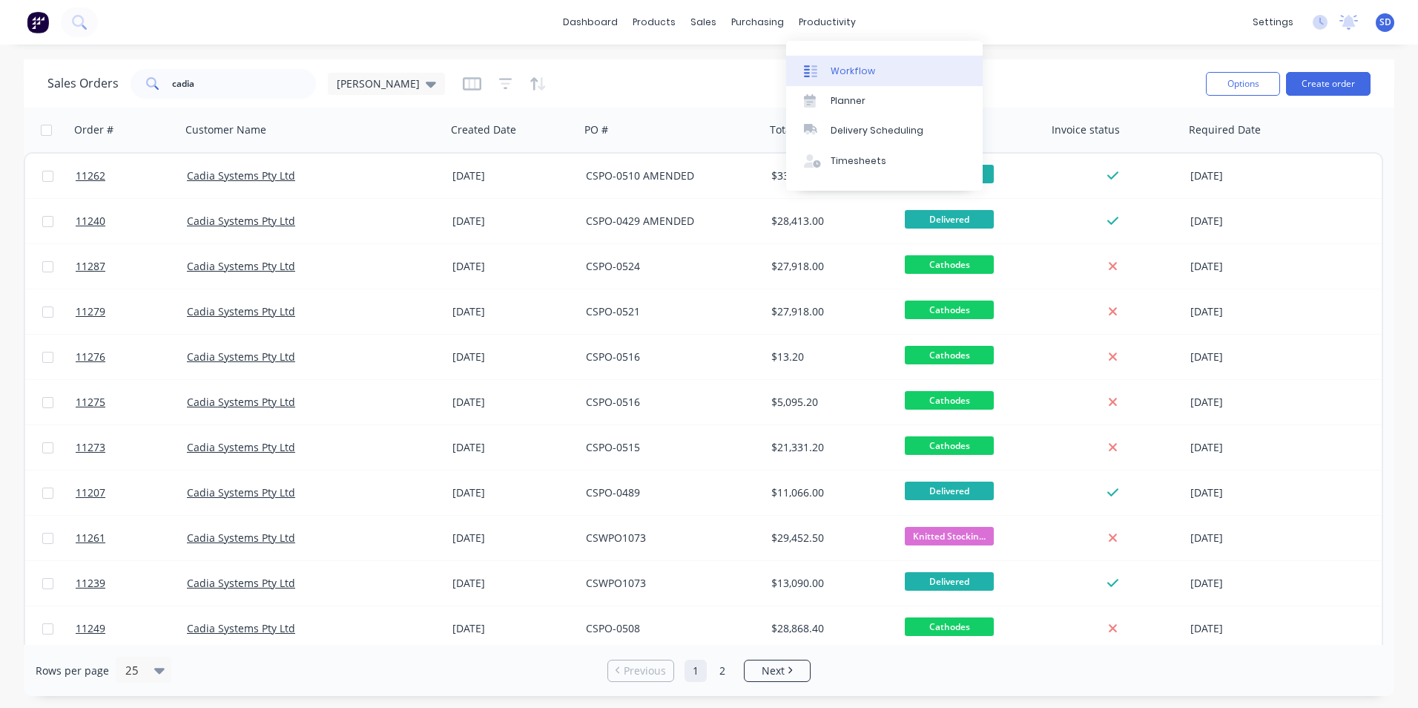
click at [809, 59] on link "Workflow" at bounding box center [884, 71] width 197 height 30
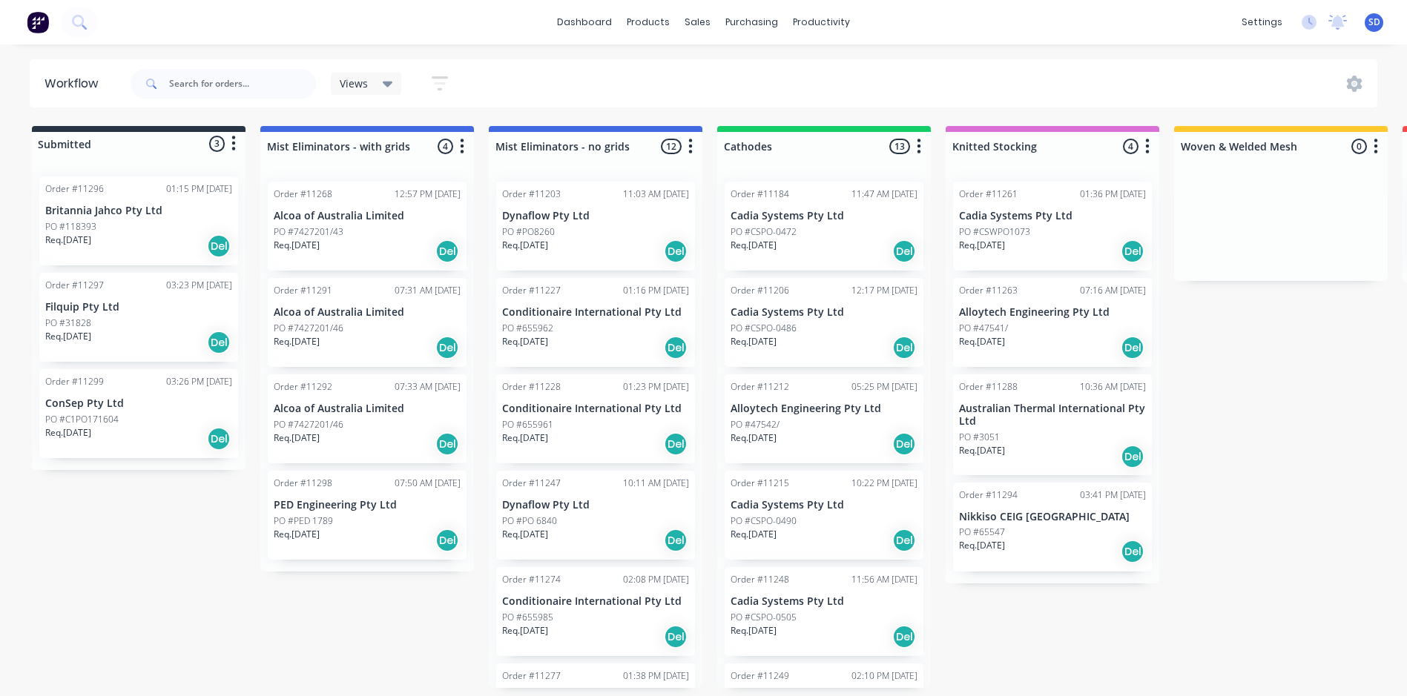
click at [844, 240] on div "Req. [DATE] Del" at bounding box center [824, 251] width 187 height 25
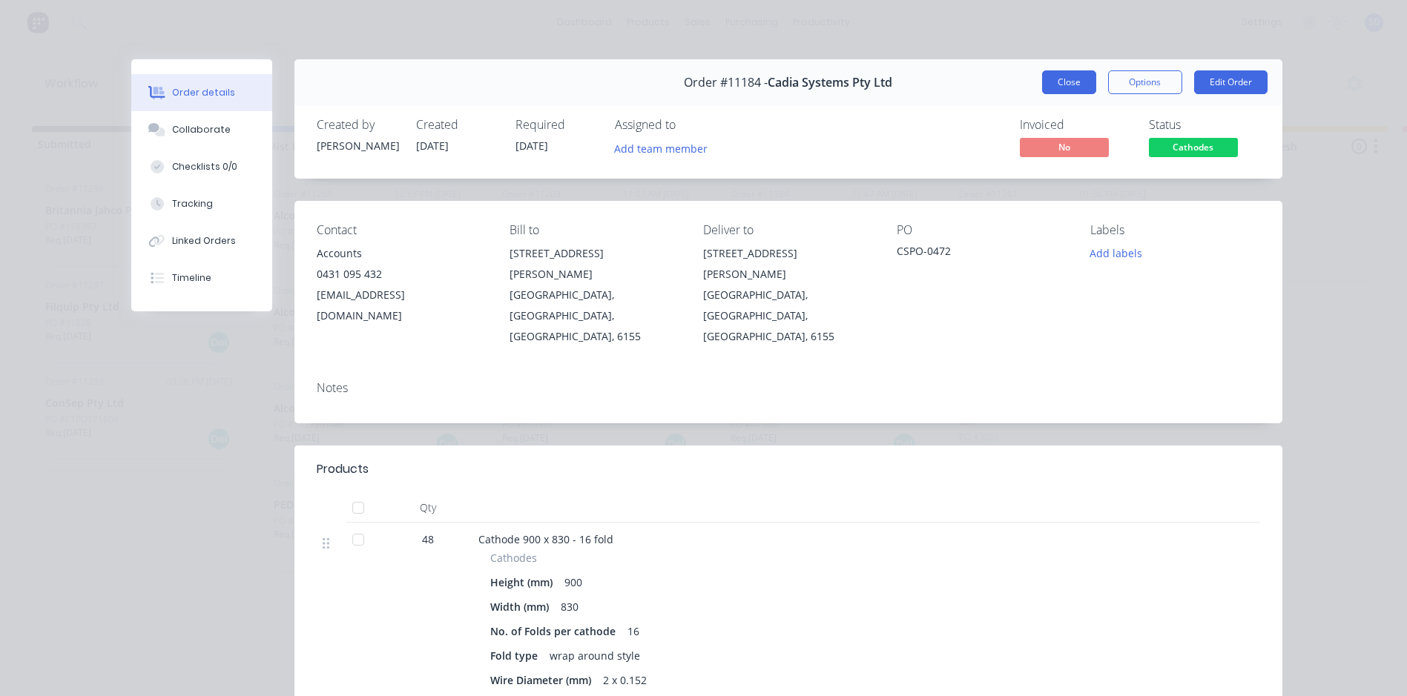
click at [1075, 87] on button "Close" at bounding box center [1069, 82] width 54 height 24
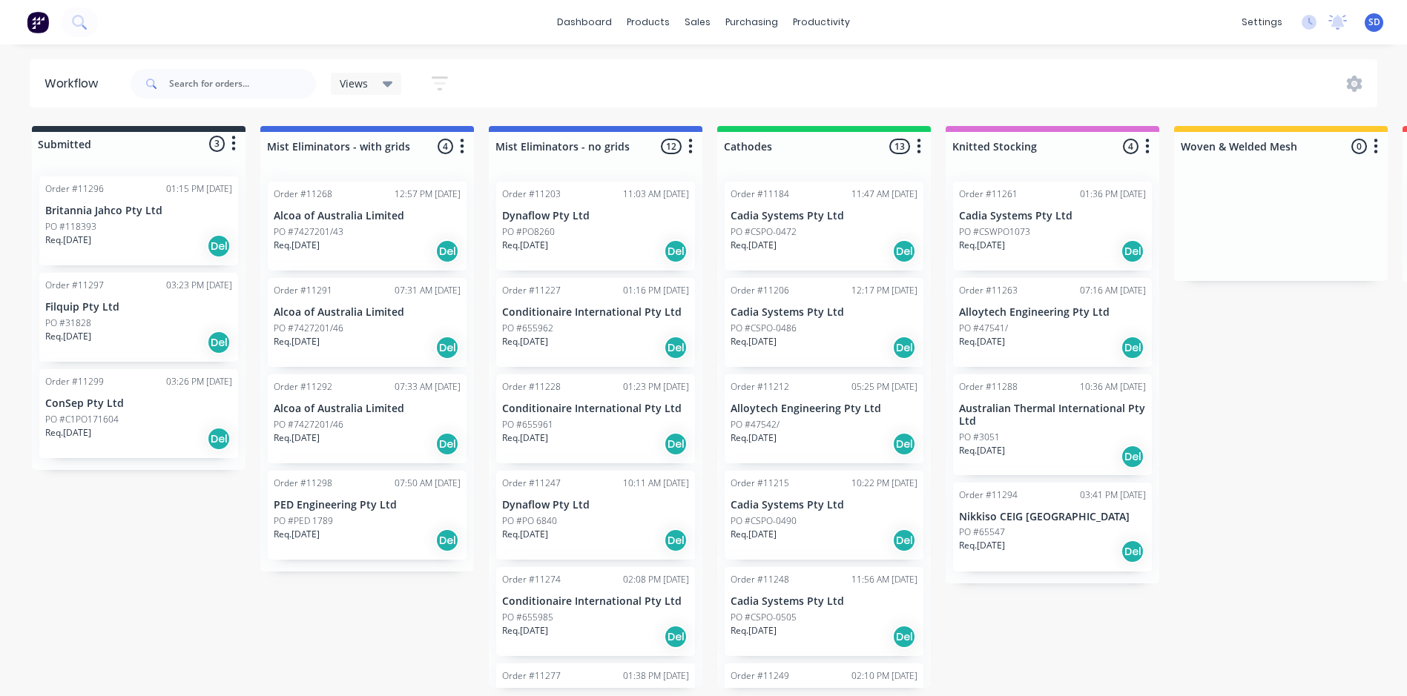
click at [835, 311] on p "Cadia Systems Pty Ltd" at bounding box center [824, 312] width 187 height 13
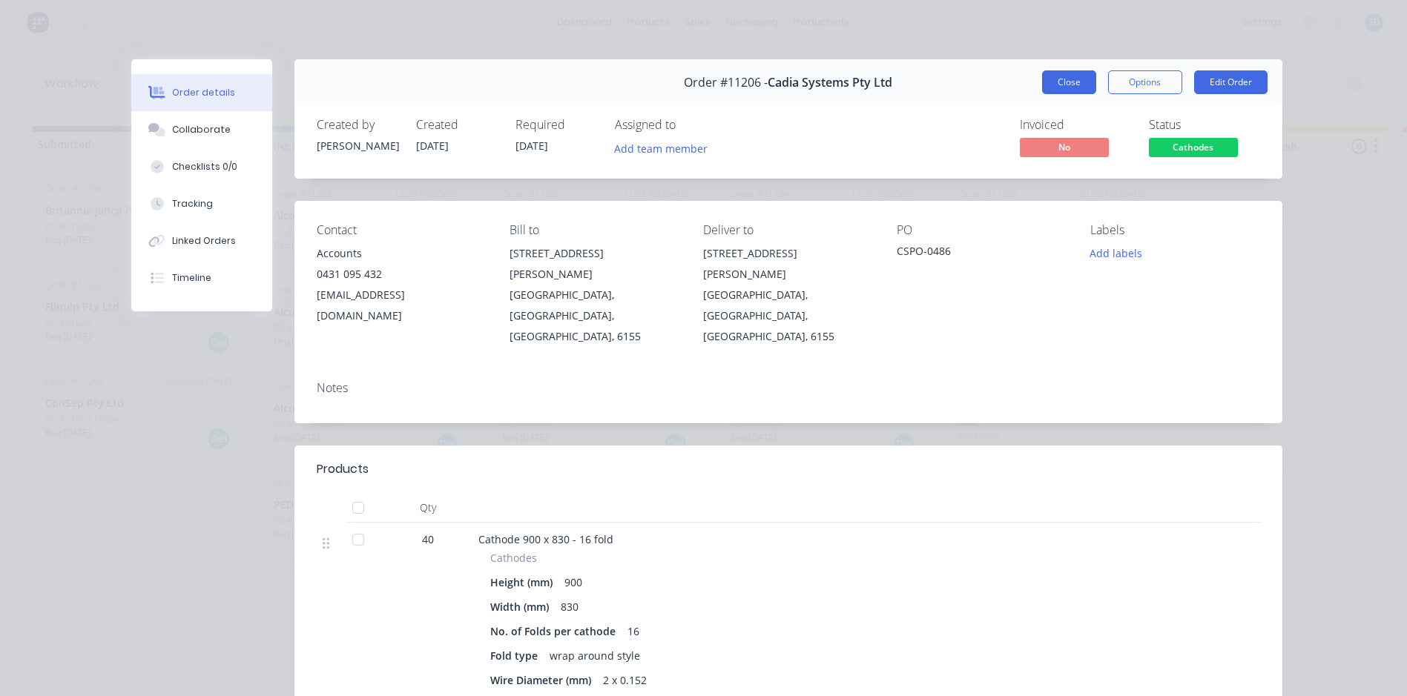
click at [1055, 82] on button "Close" at bounding box center [1069, 82] width 54 height 24
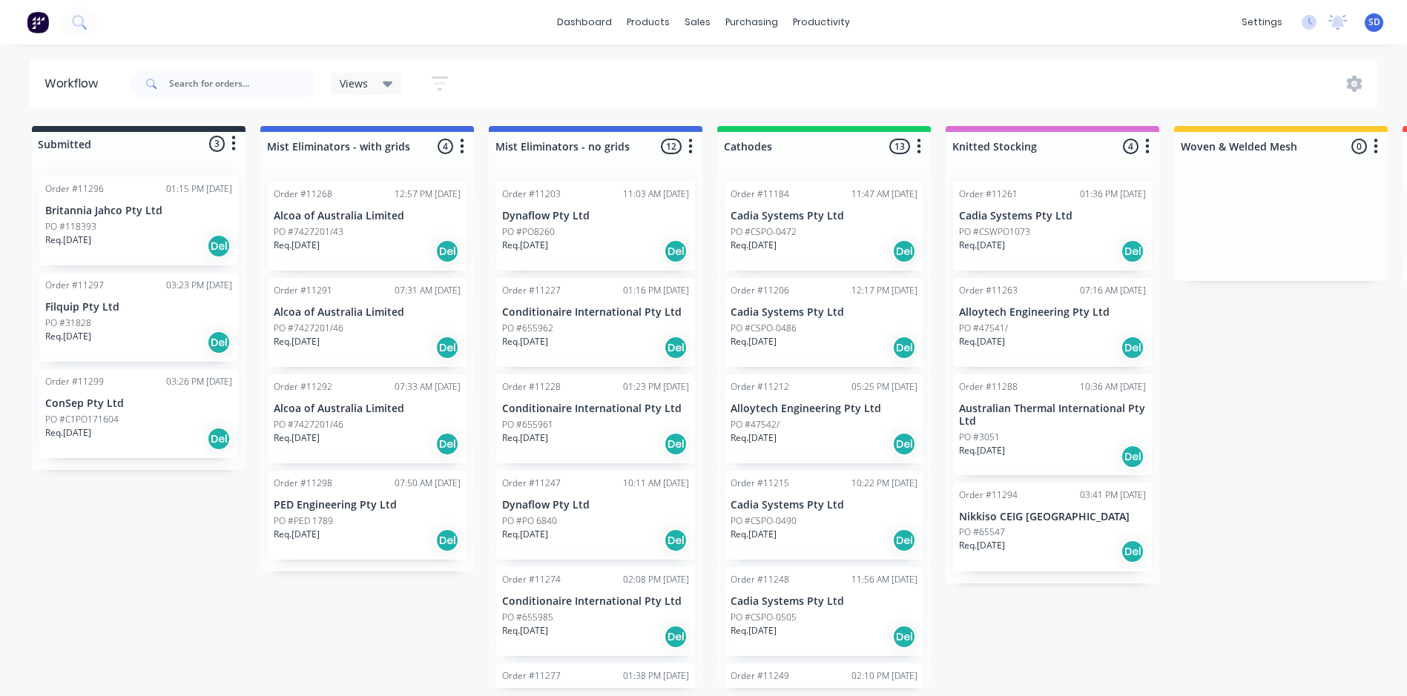
click at [820, 515] on div "PO #CSPO-0490" at bounding box center [824, 521] width 187 height 13
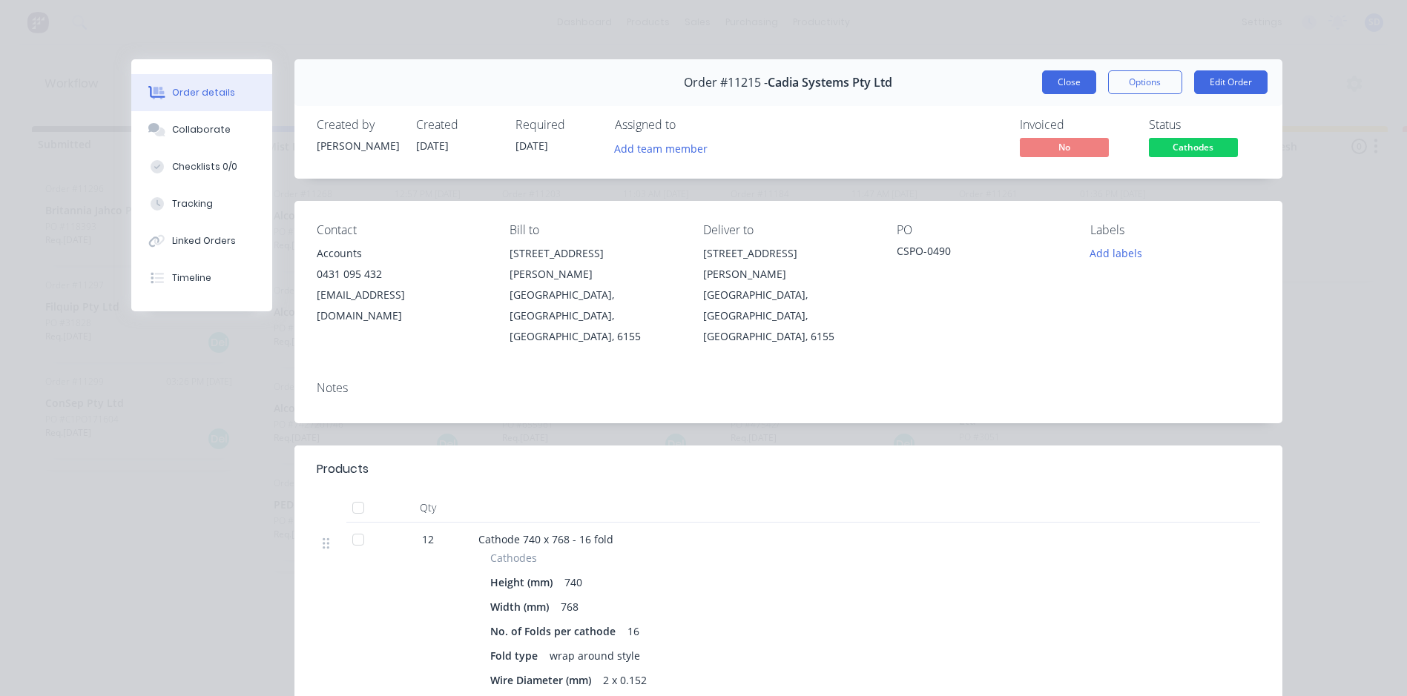
click at [1073, 90] on button "Close" at bounding box center [1069, 82] width 54 height 24
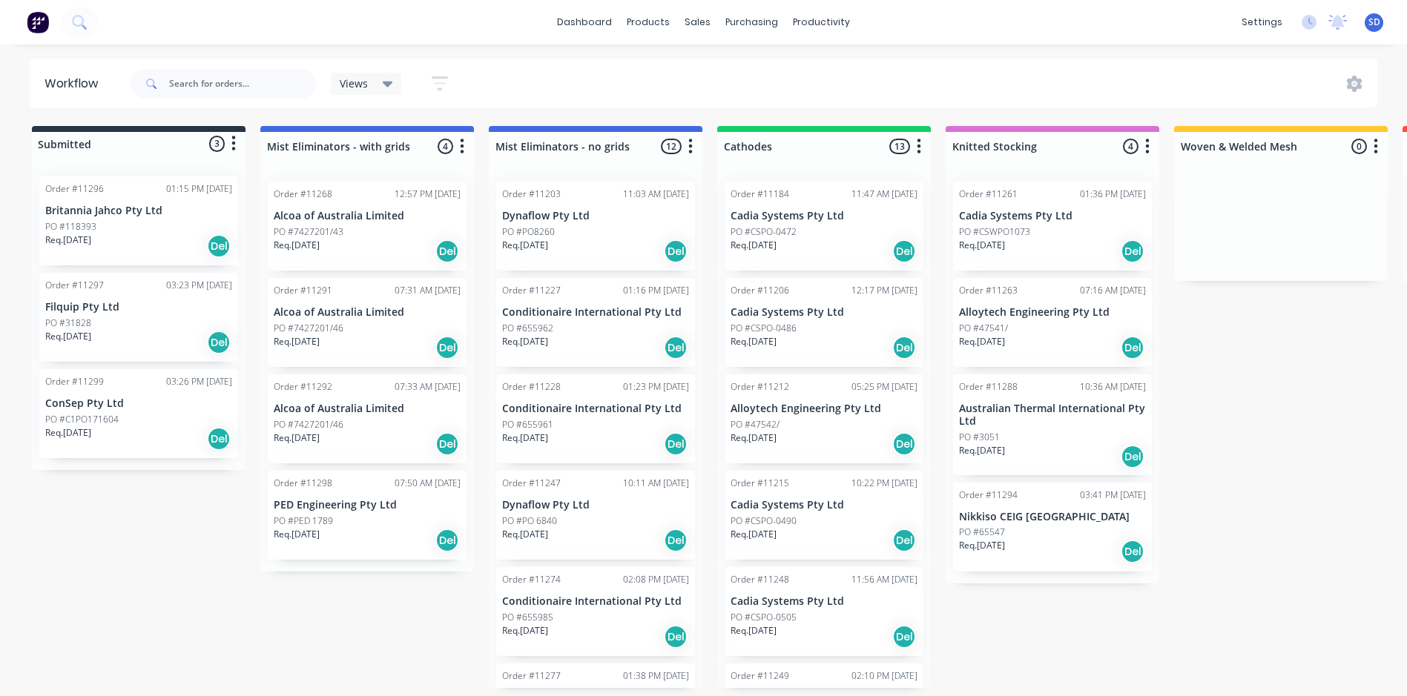
click at [812, 598] on p "Cadia Systems Pty Ltd" at bounding box center [824, 602] width 187 height 13
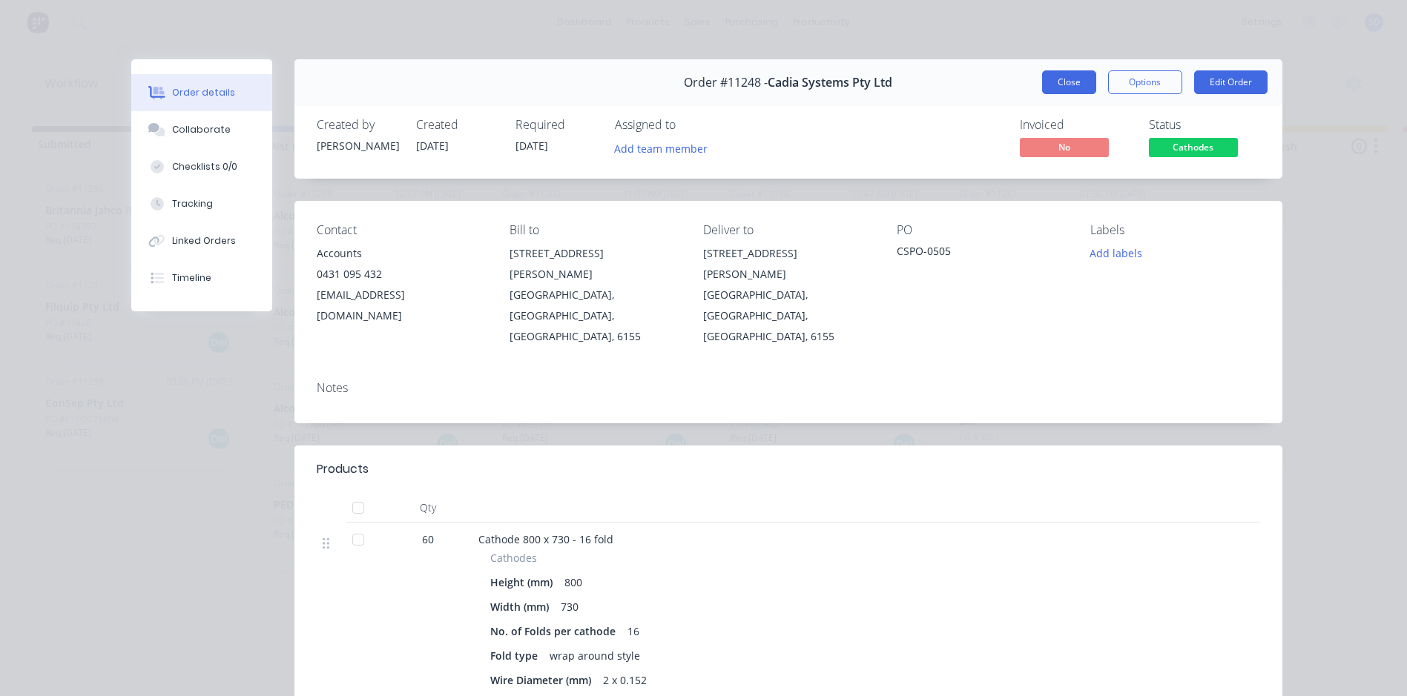
click at [1055, 83] on button "Close" at bounding box center [1069, 82] width 54 height 24
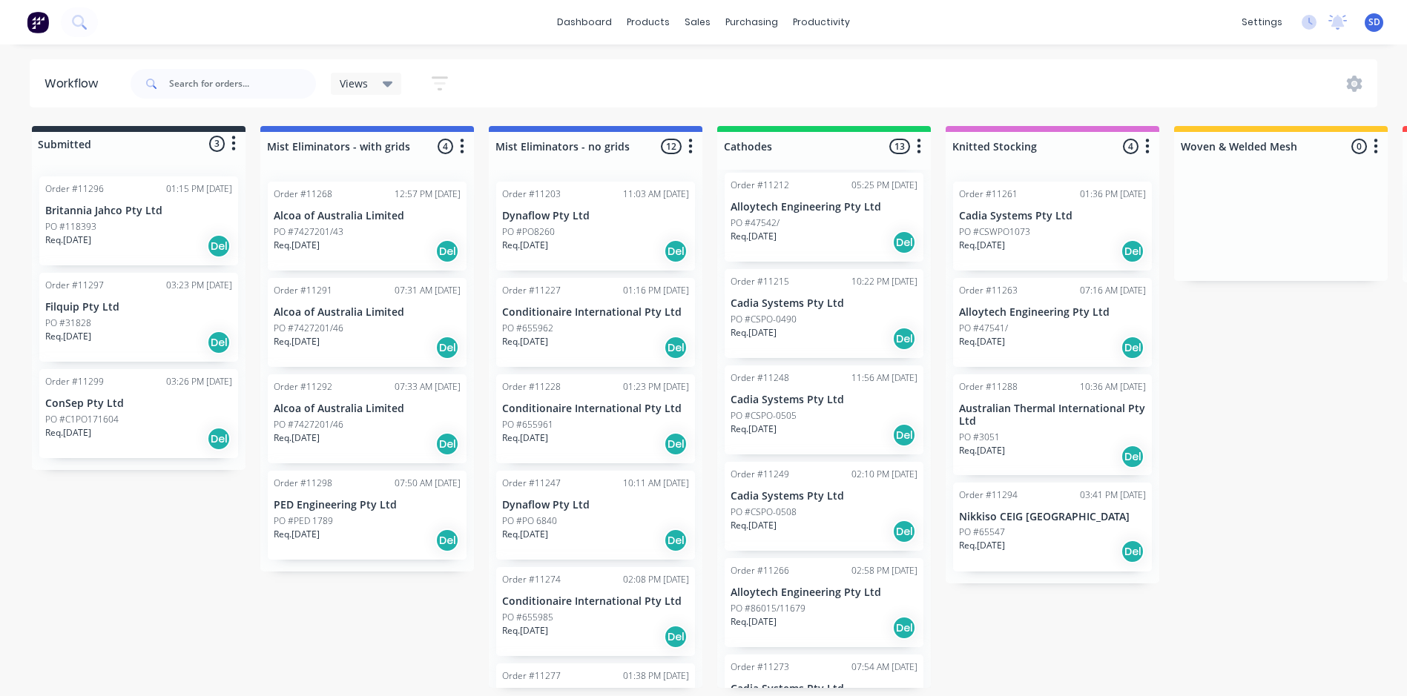
scroll to position [223, 0]
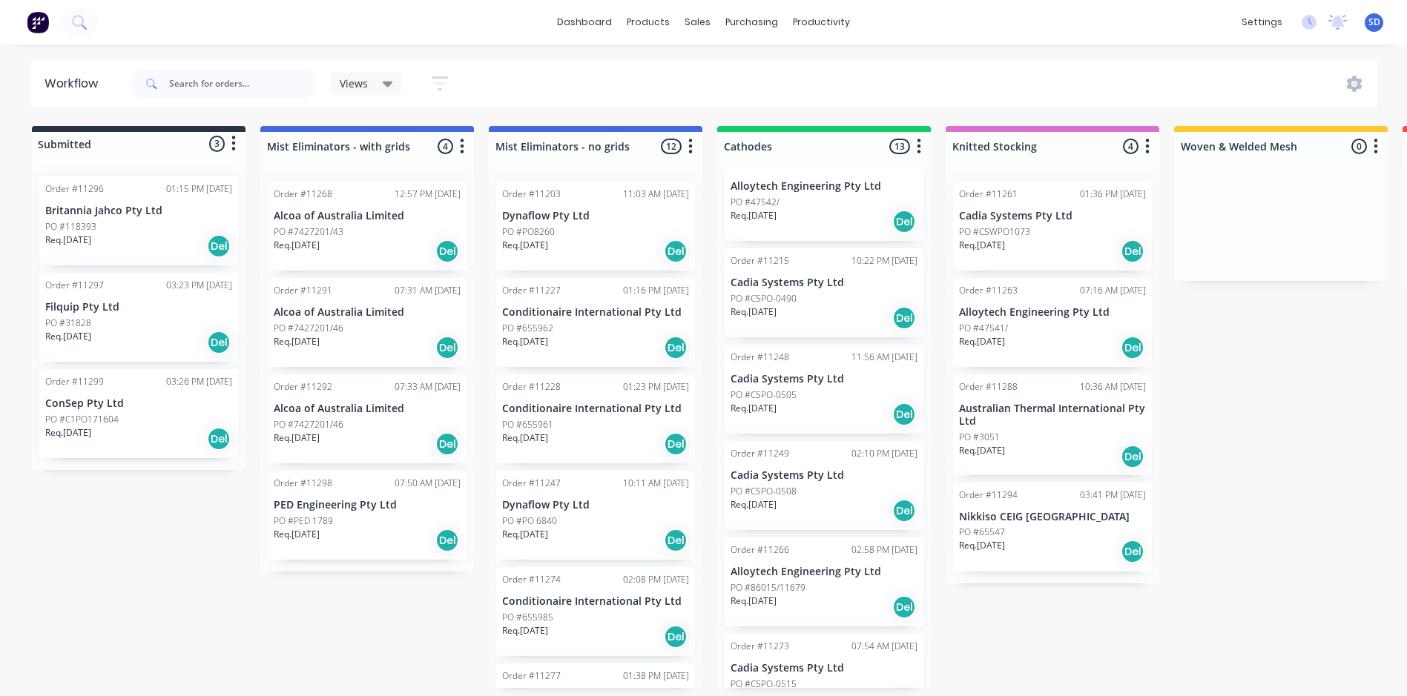
click at [826, 491] on div "PO #CSPO-0508" at bounding box center [824, 491] width 187 height 13
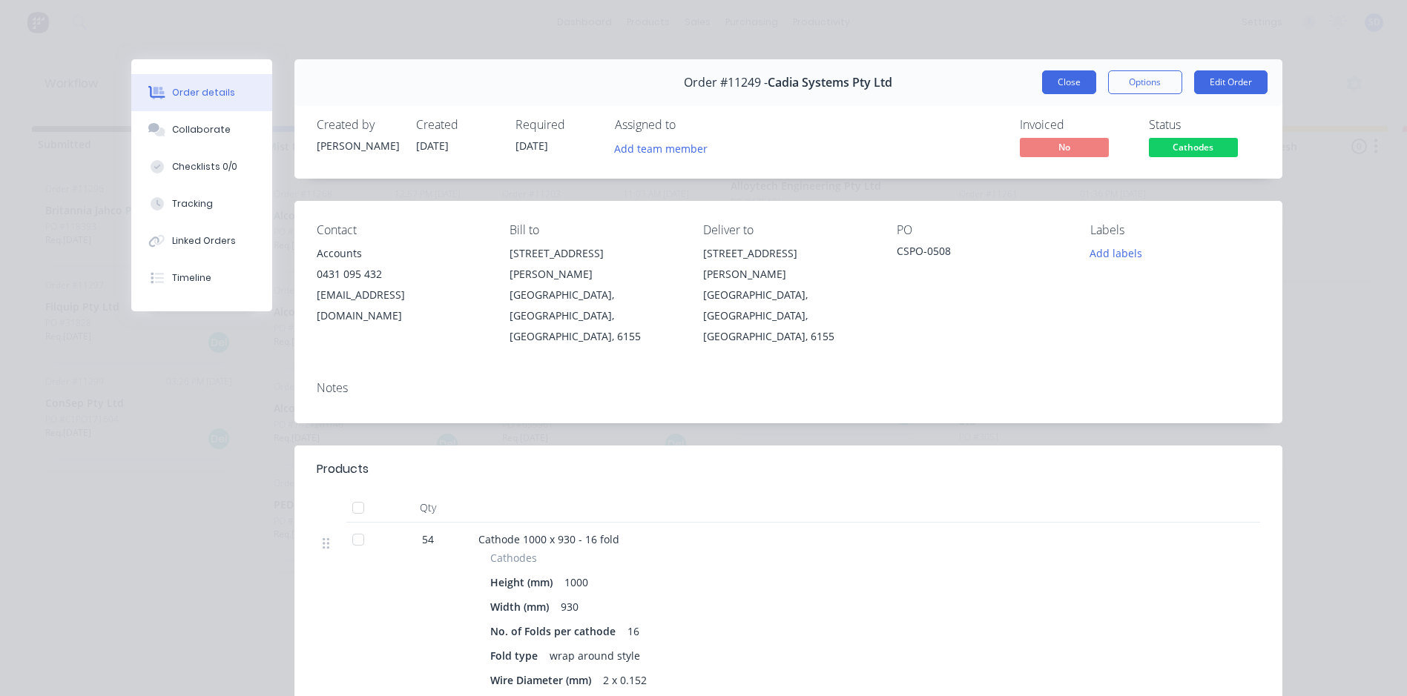
click at [1061, 89] on button "Close" at bounding box center [1069, 82] width 54 height 24
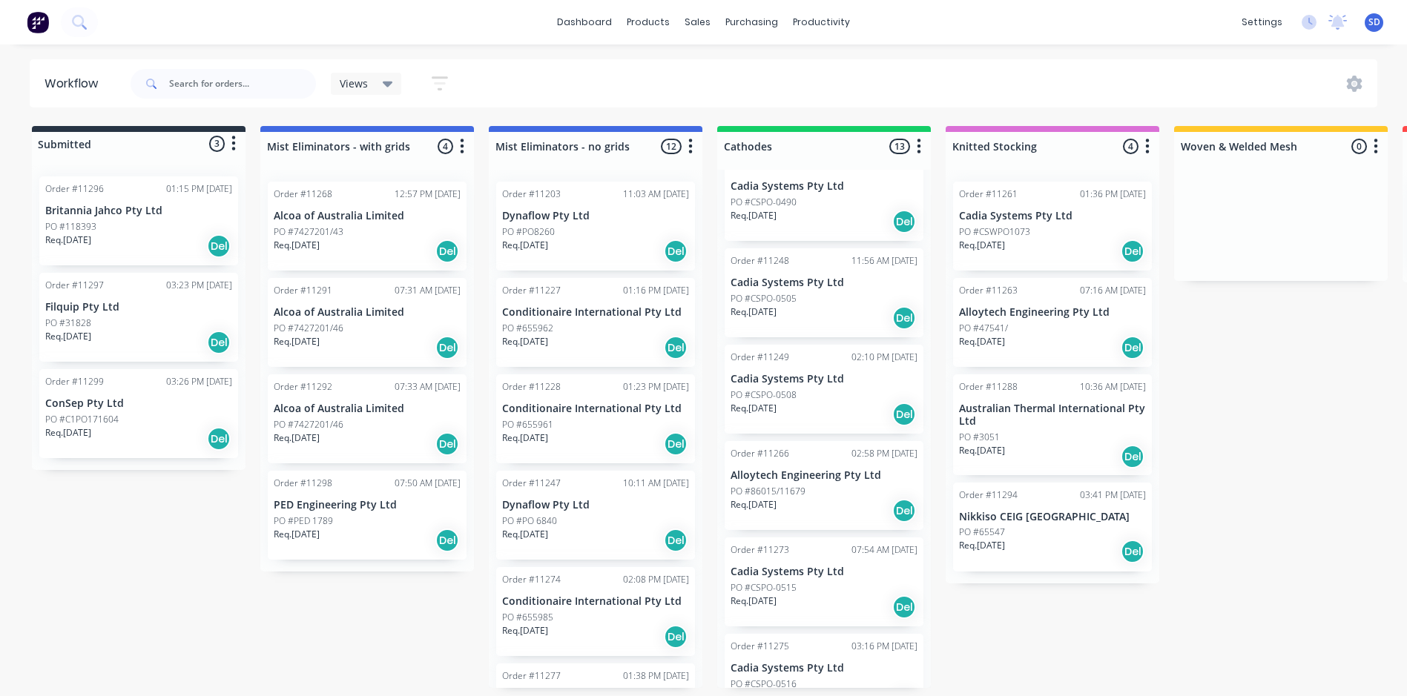
scroll to position [445, 0]
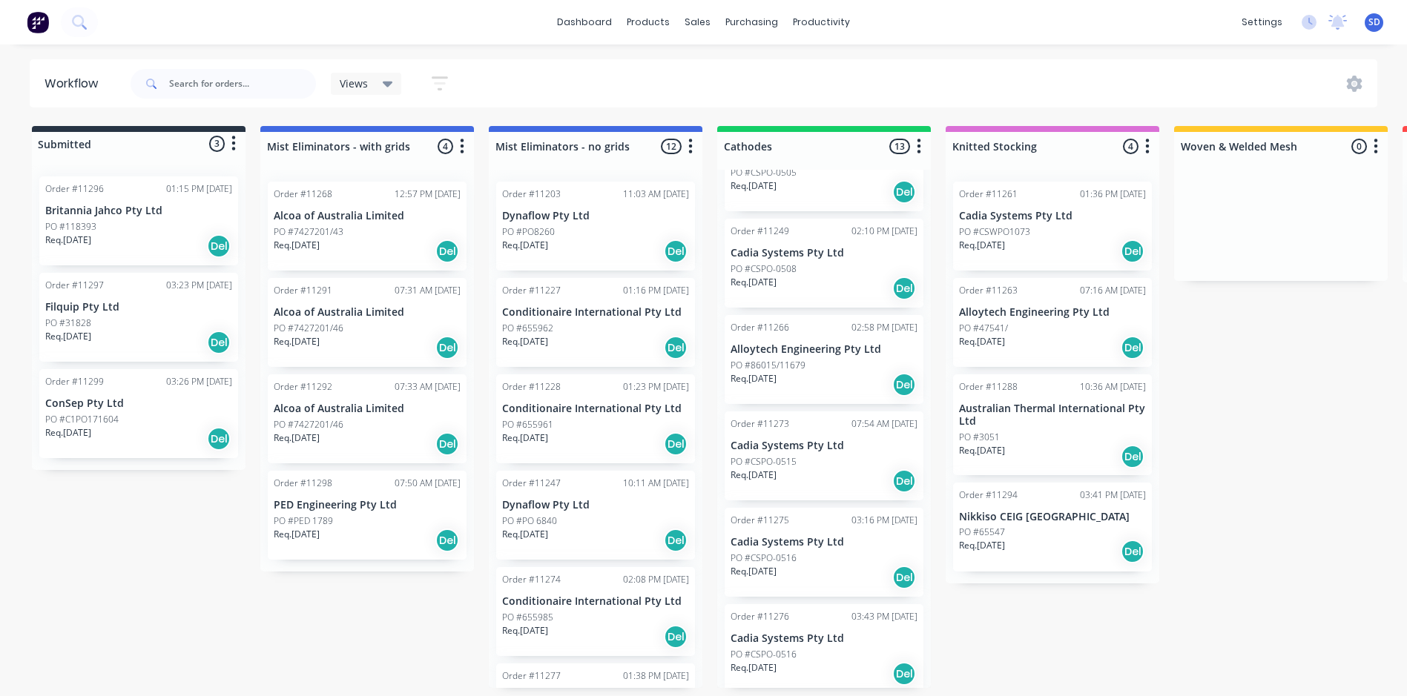
click at [787, 452] on p "Cadia Systems Pty Ltd" at bounding box center [824, 446] width 187 height 13
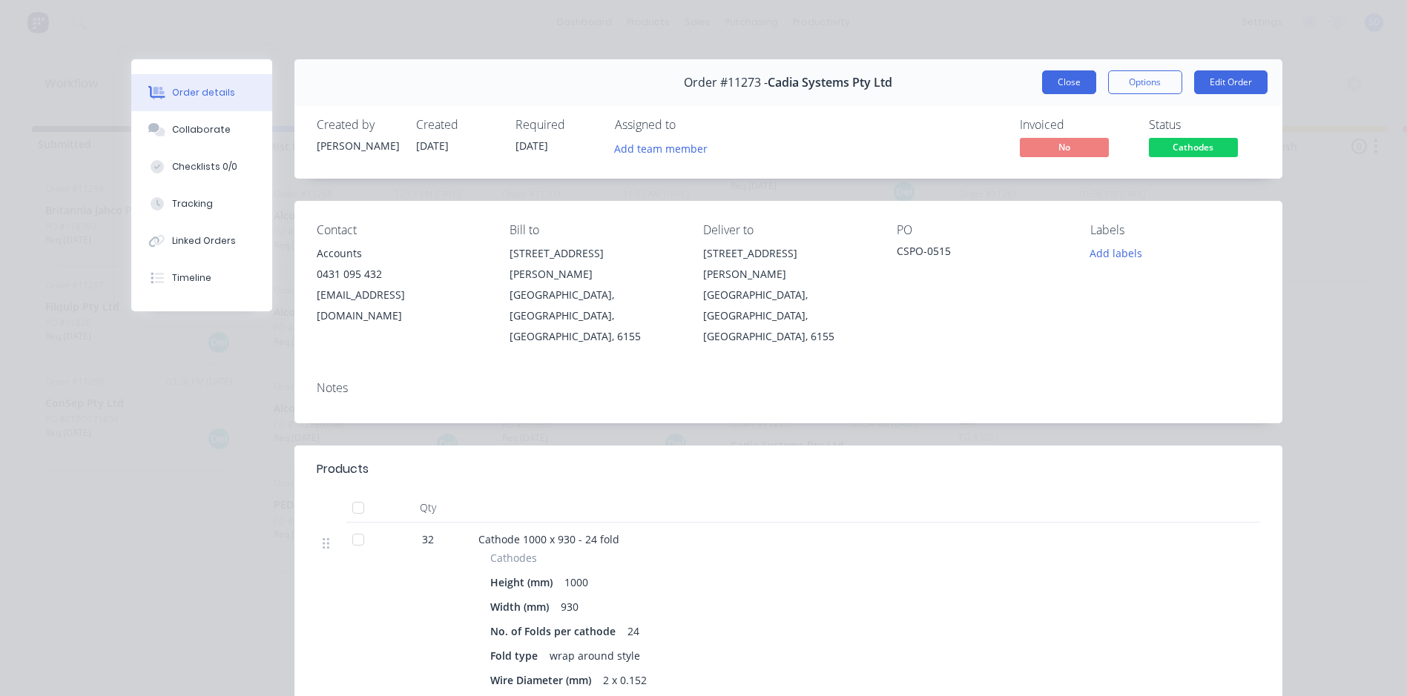
click at [1064, 90] on button "Close" at bounding box center [1069, 82] width 54 height 24
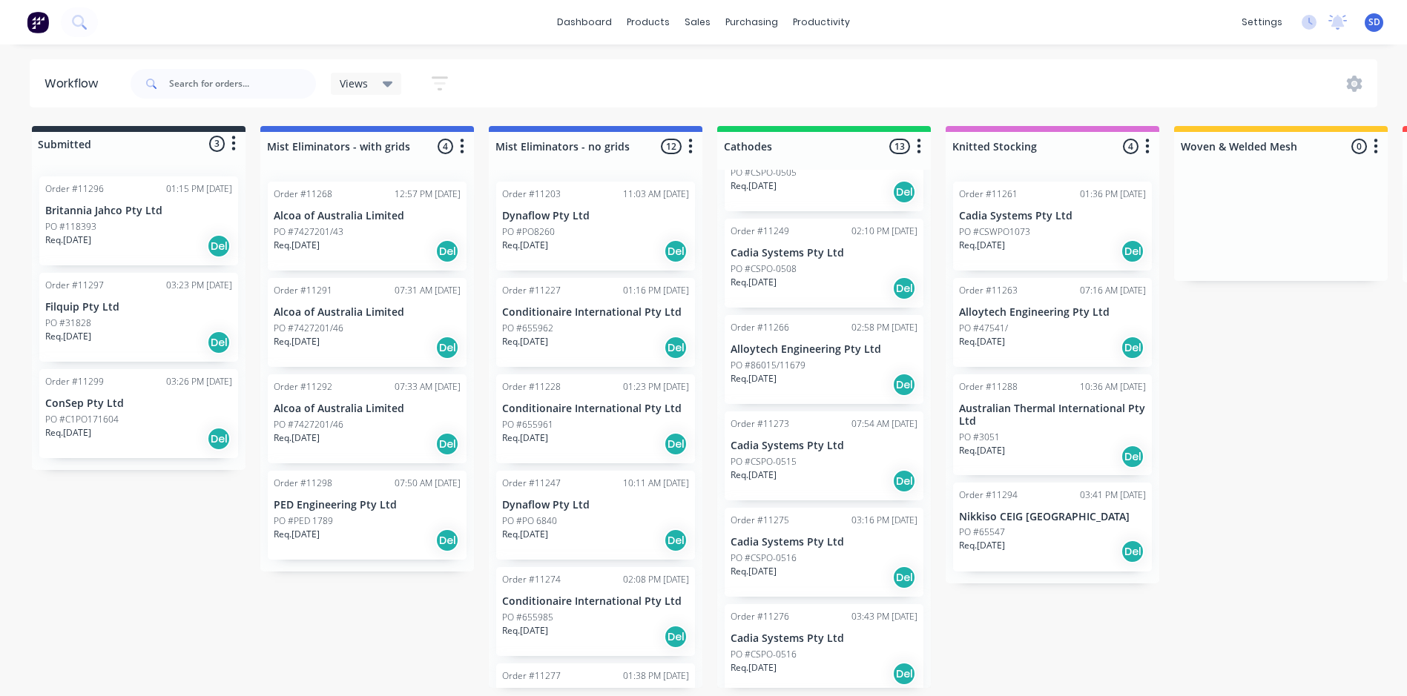
click at [756, 561] on p "PO #CSPO-0516" at bounding box center [764, 558] width 66 height 13
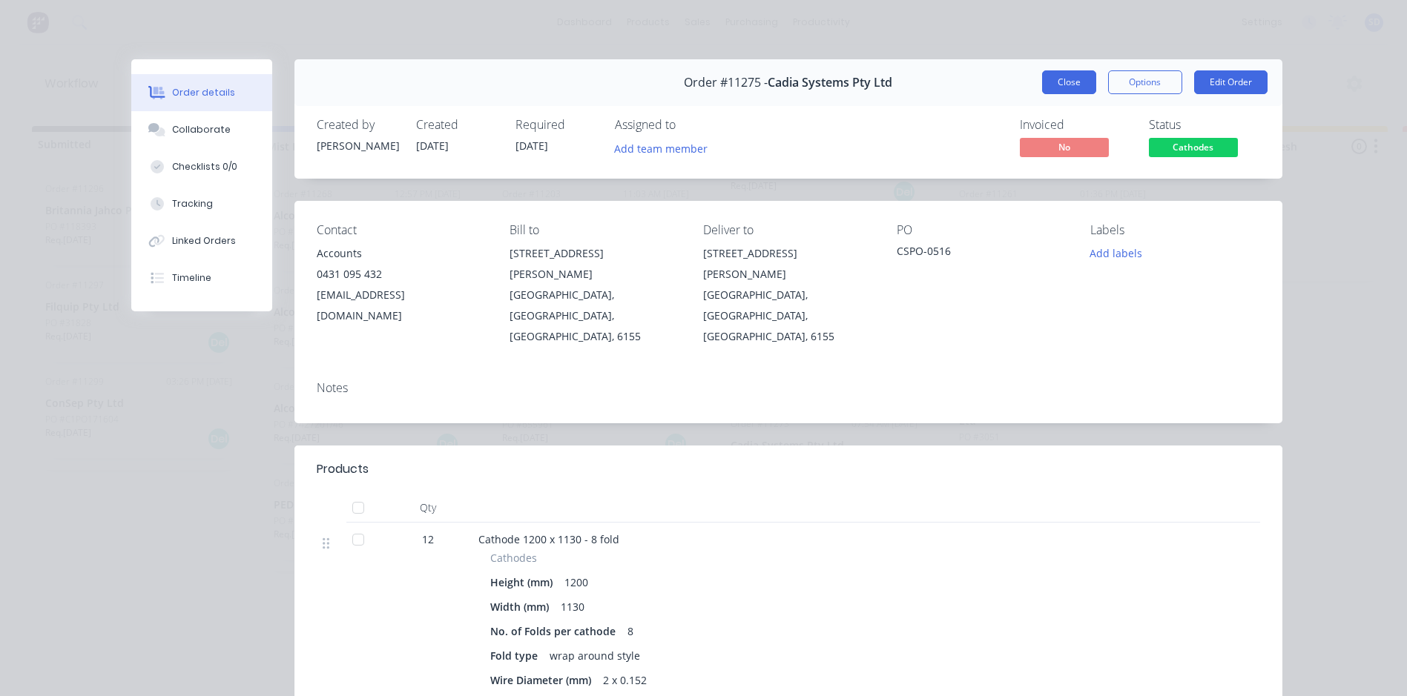
click at [1075, 80] on button "Close" at bounding box center [1069, 82] width 54 height 24
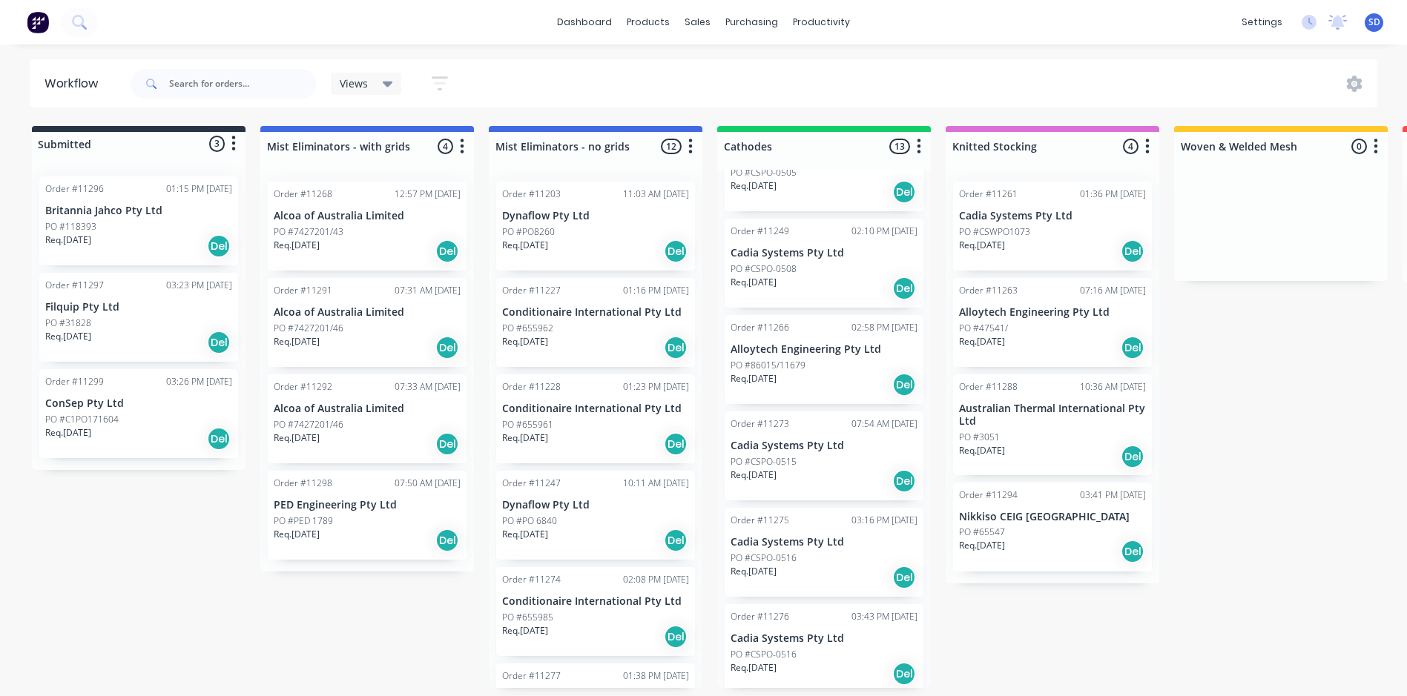
click at [793, 633] on p "Cadia Systems Pty Ltd" at bounding box center [824, 639] width 187 height 13
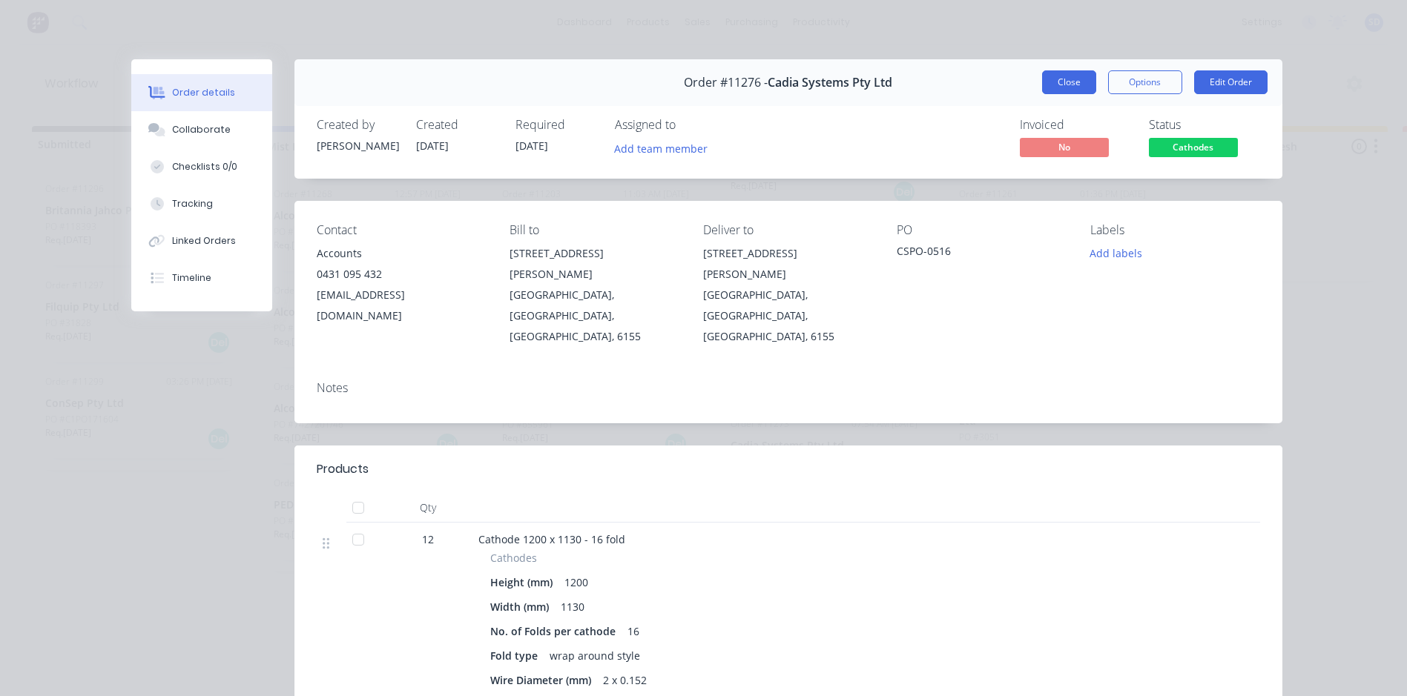
click at [1076, 82] on button "Close" at bounding box center [1069, 82] width 54 height 24
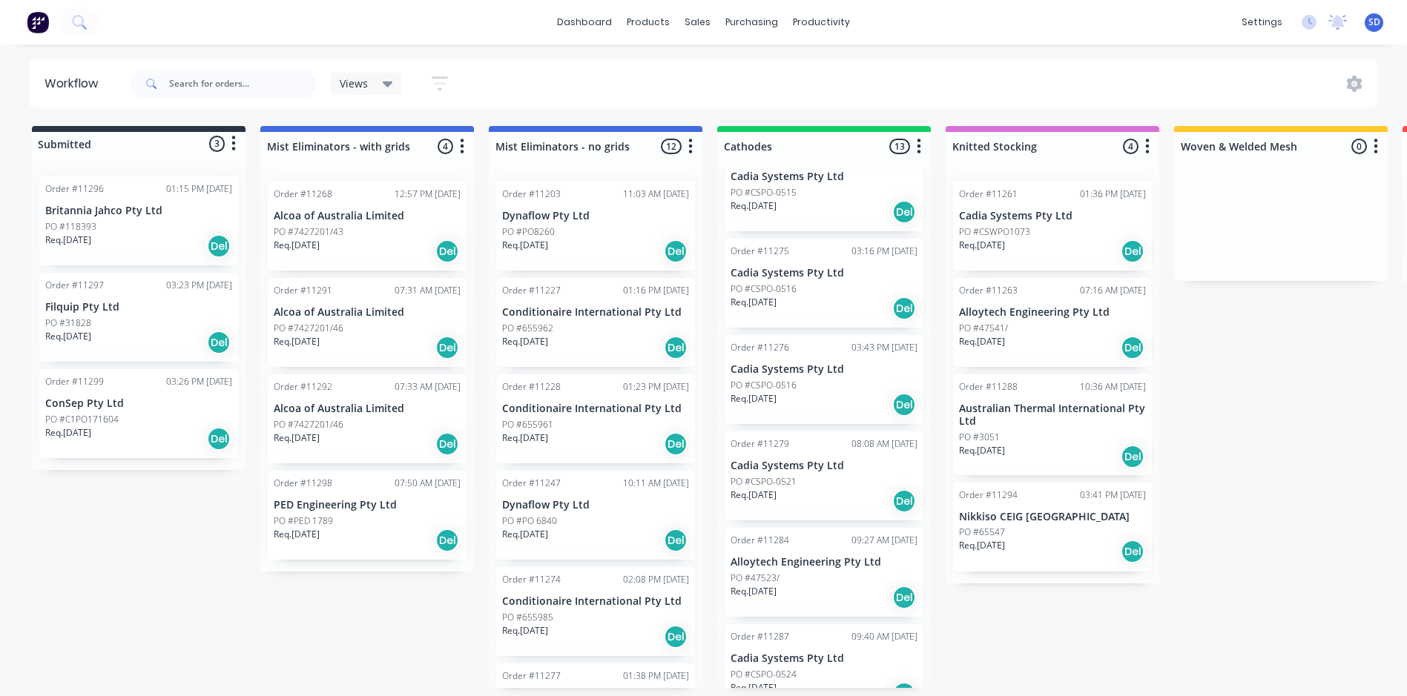
scroll to position [740, 0]
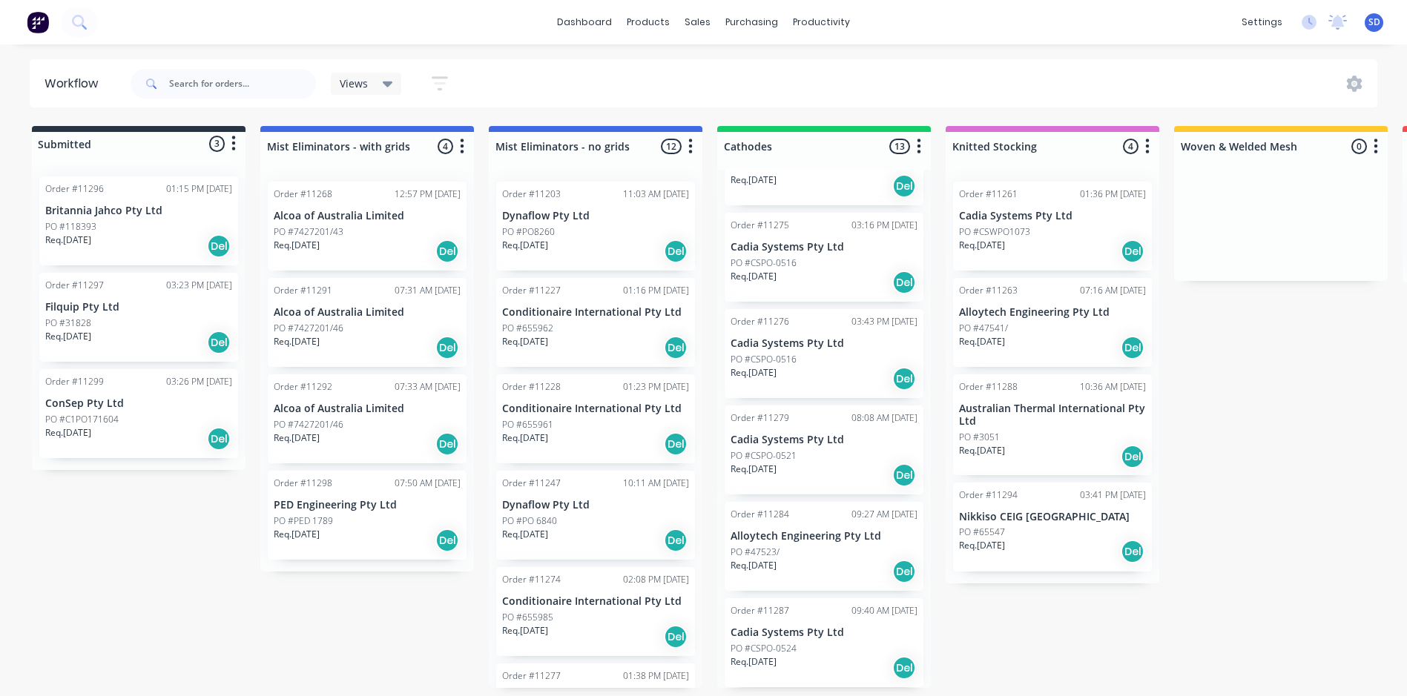
click at [797, 457] on div "PO #CSPO-0521" at bounding box center [824, 455] width 187 height 13
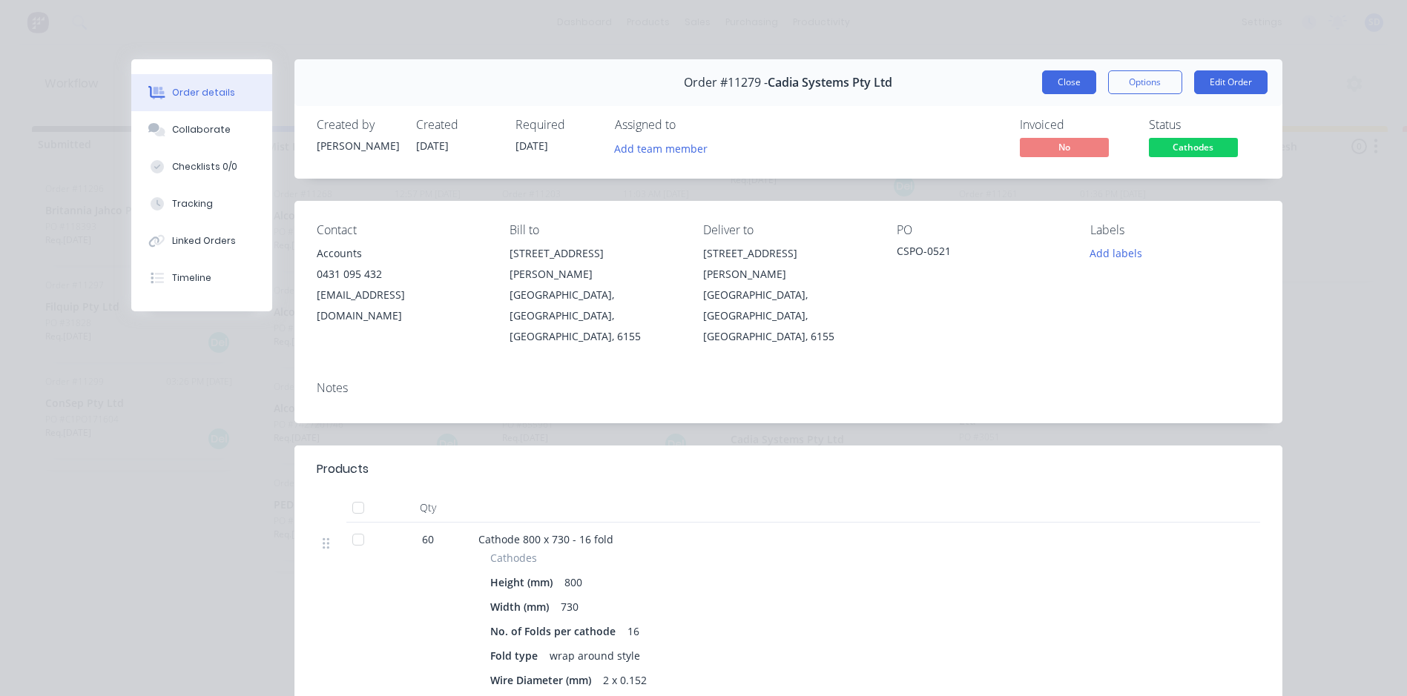
click at [1062, 88] on button "Close" at bounding box center [1069, 82] width 54 height 24
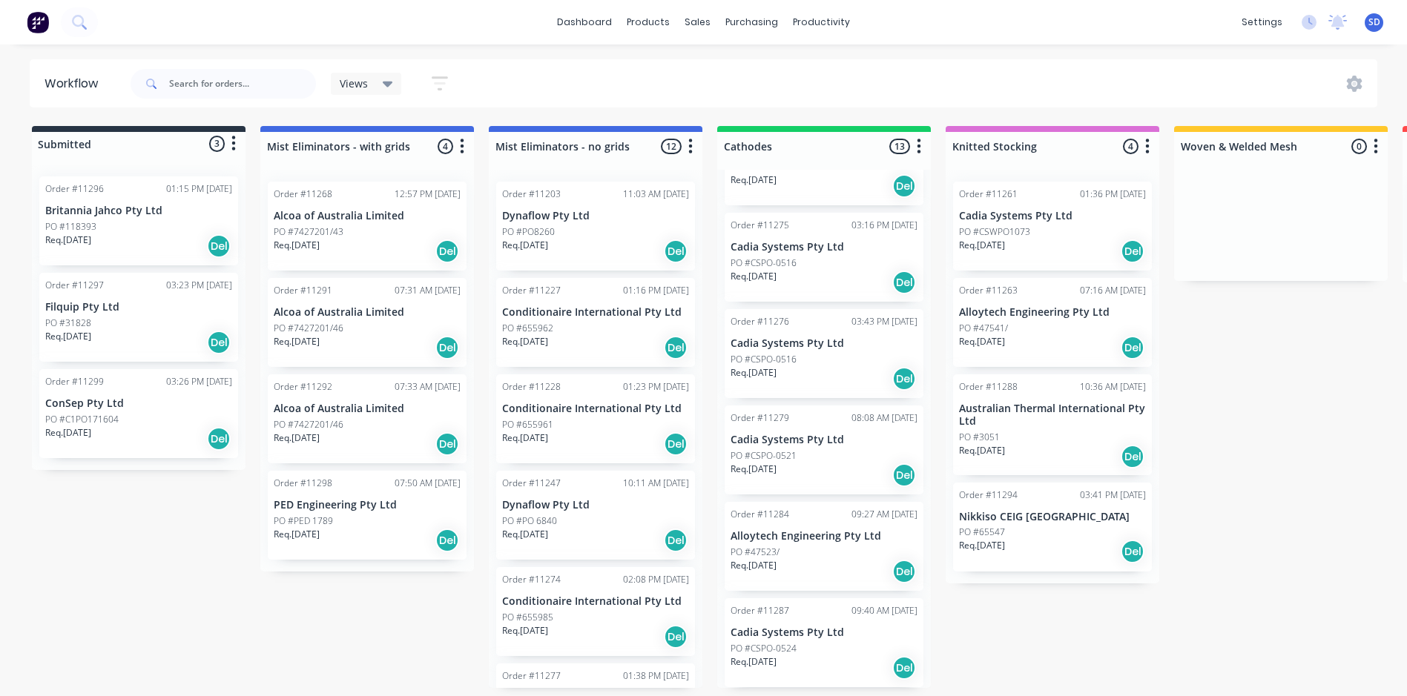
click at [781, 648] on p "PO #CSPO-0524" at bounding box center [764, 648] width 66 height 13
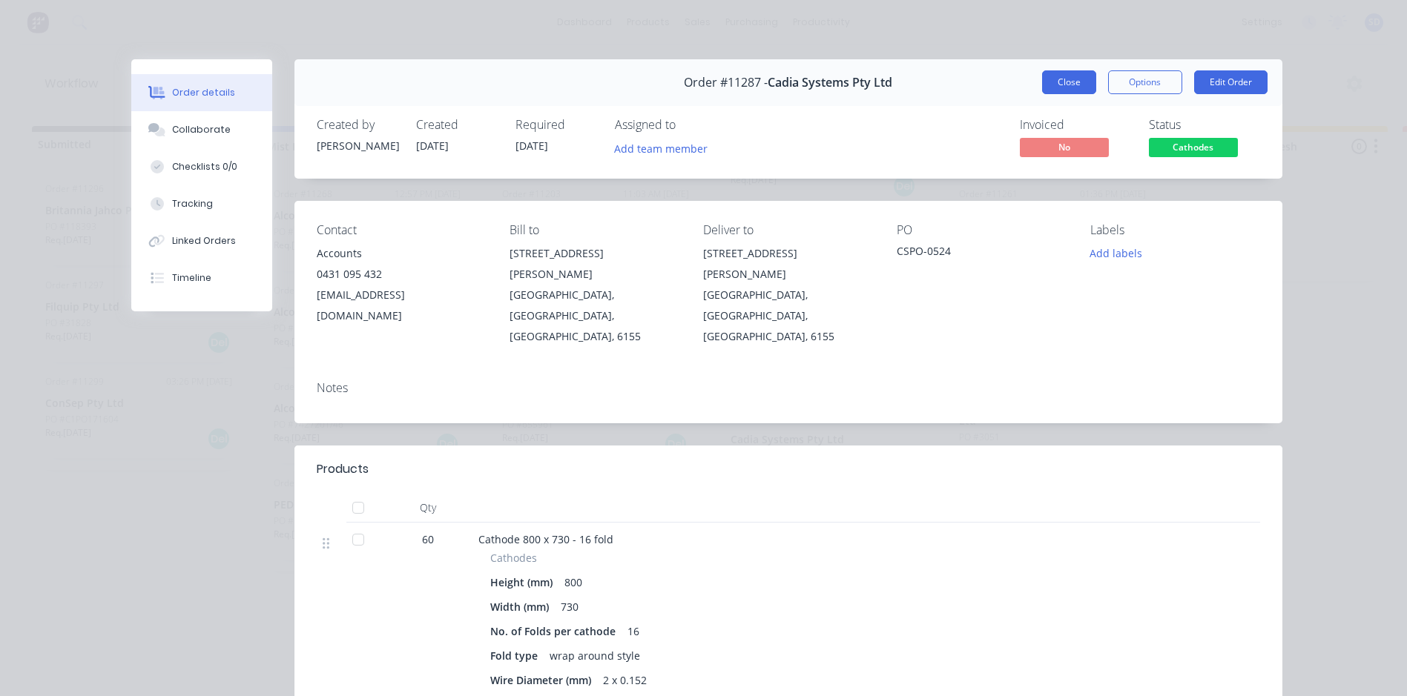
click at [1058, 73] on button "Close" at bounding box center [1069, 82] width 54 height 24
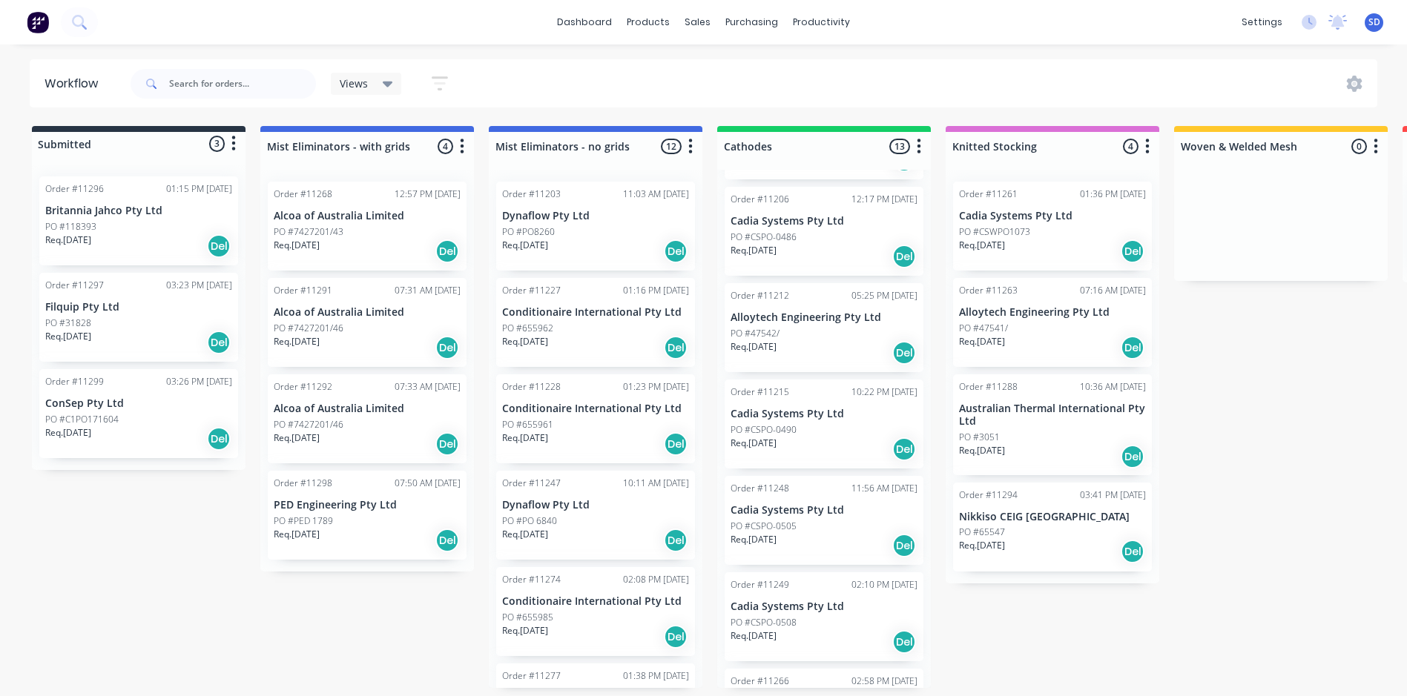
scroll to position [0, 0]
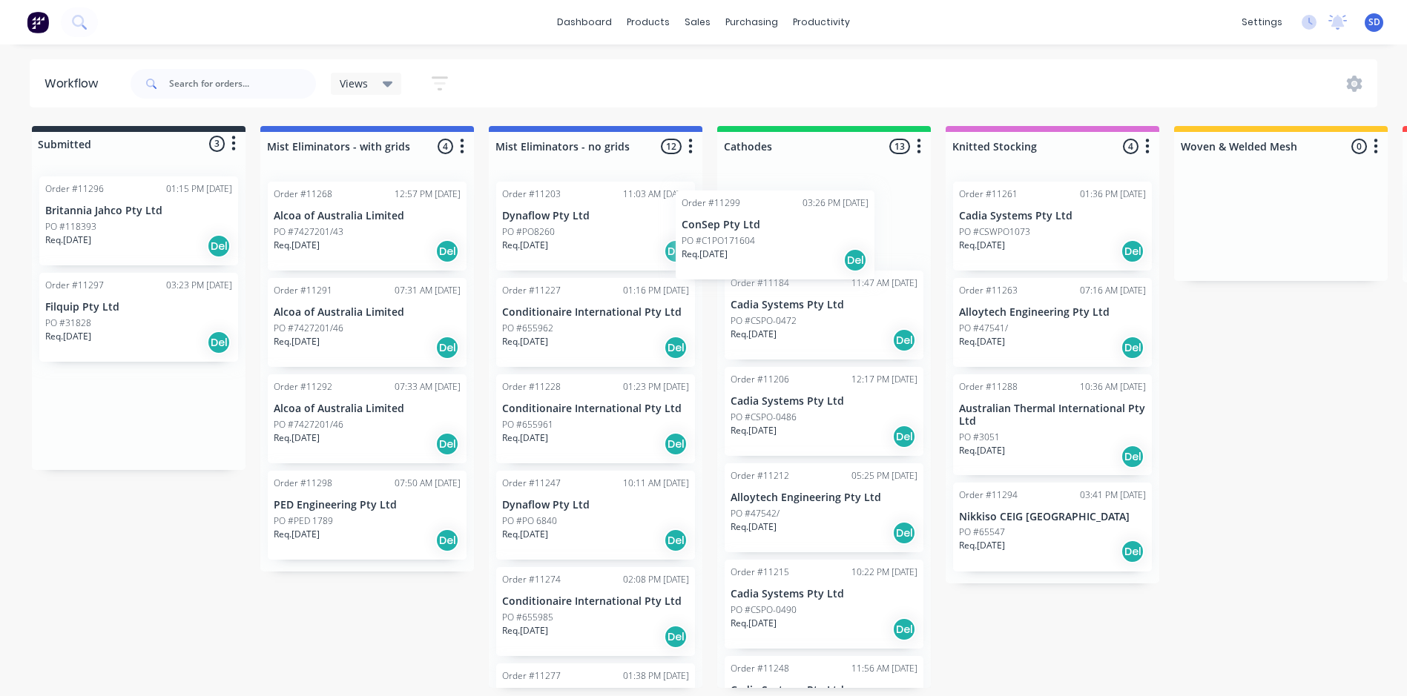
drag, startPoint x: 100, startPoint y: 412, endPoint x: 765, endPoint y: 231, distance: 689.7
click at [765, 231] on div "Submitted 3 Status colour #273444 hex #273444 Save Cancel Summaries Total order…" at bounding box center [1010, 407] width 2043 height 562
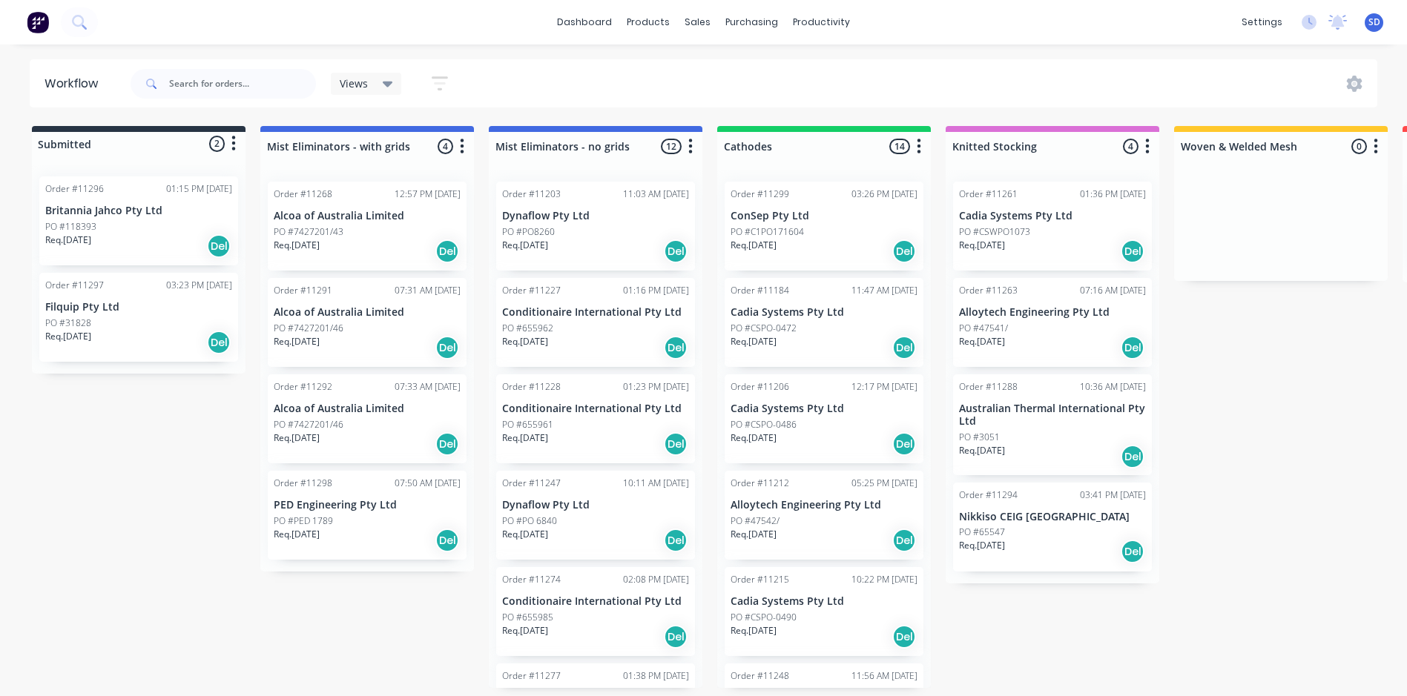
click at [102, 325] on div "PO #31828" at bounding box center [138, 323] width 187 height 13
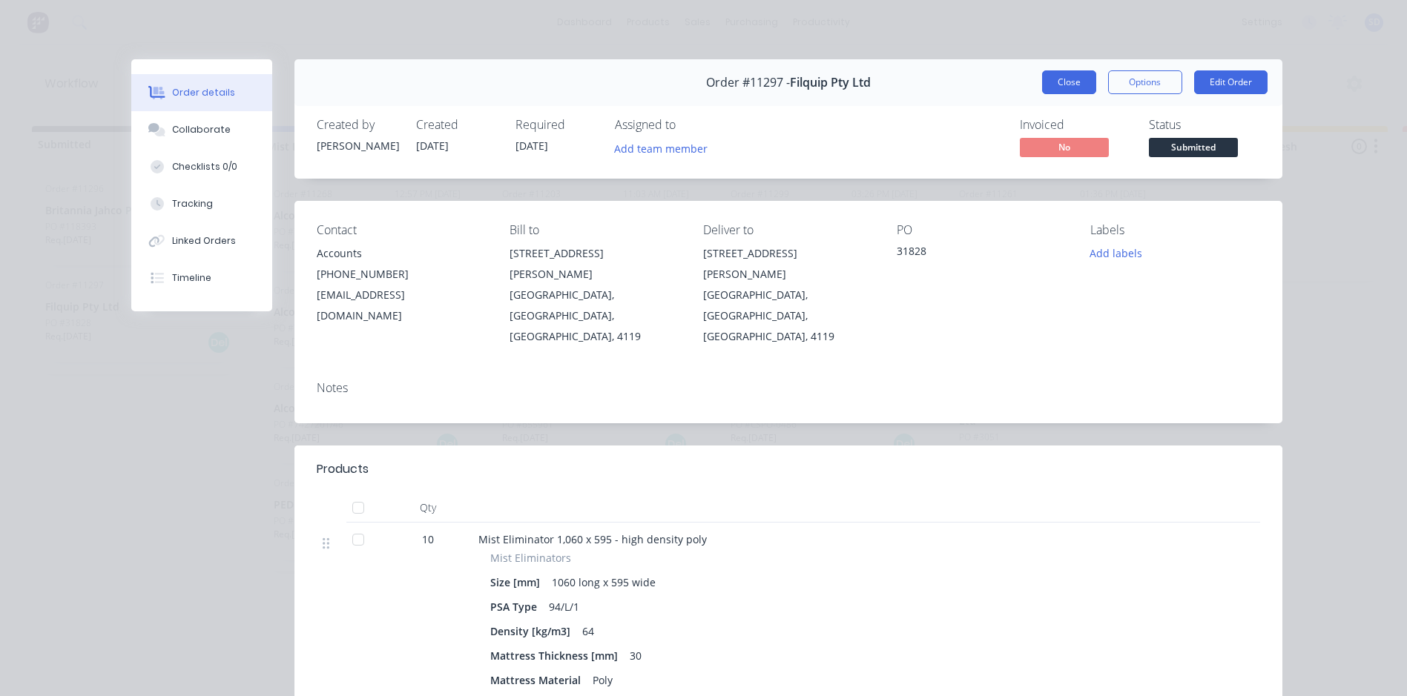
click at [1062, 73] on button "Close" at bounding box center [1069, 82] width 54 height 24
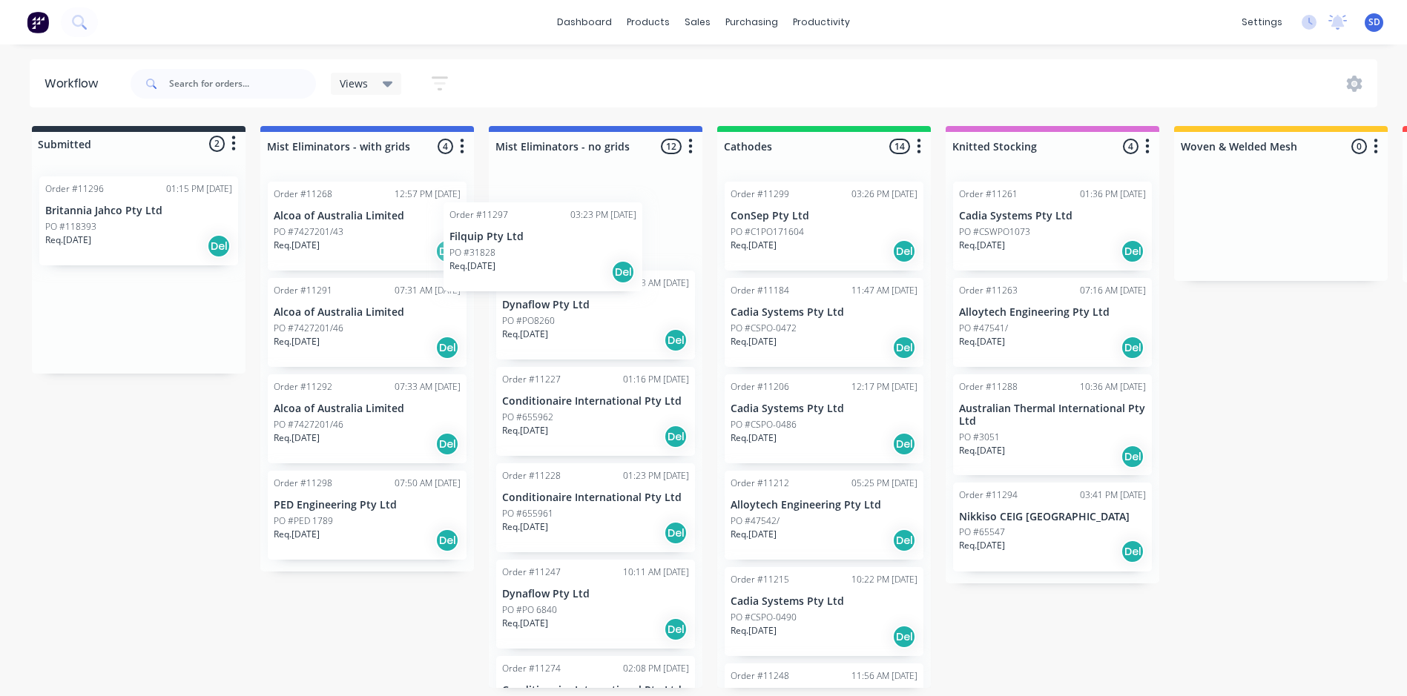
drag, startPoint x: 122, startPoint y: 337, endPoint x: 538, endPoint y: 268, distance: 421.9
click at [538, 268] on div "Submitted 2 Status colour #273444 hex #273444 Save Cancel Summaries Total order…" at bounding box center [1010, 407] width 2043 height 562
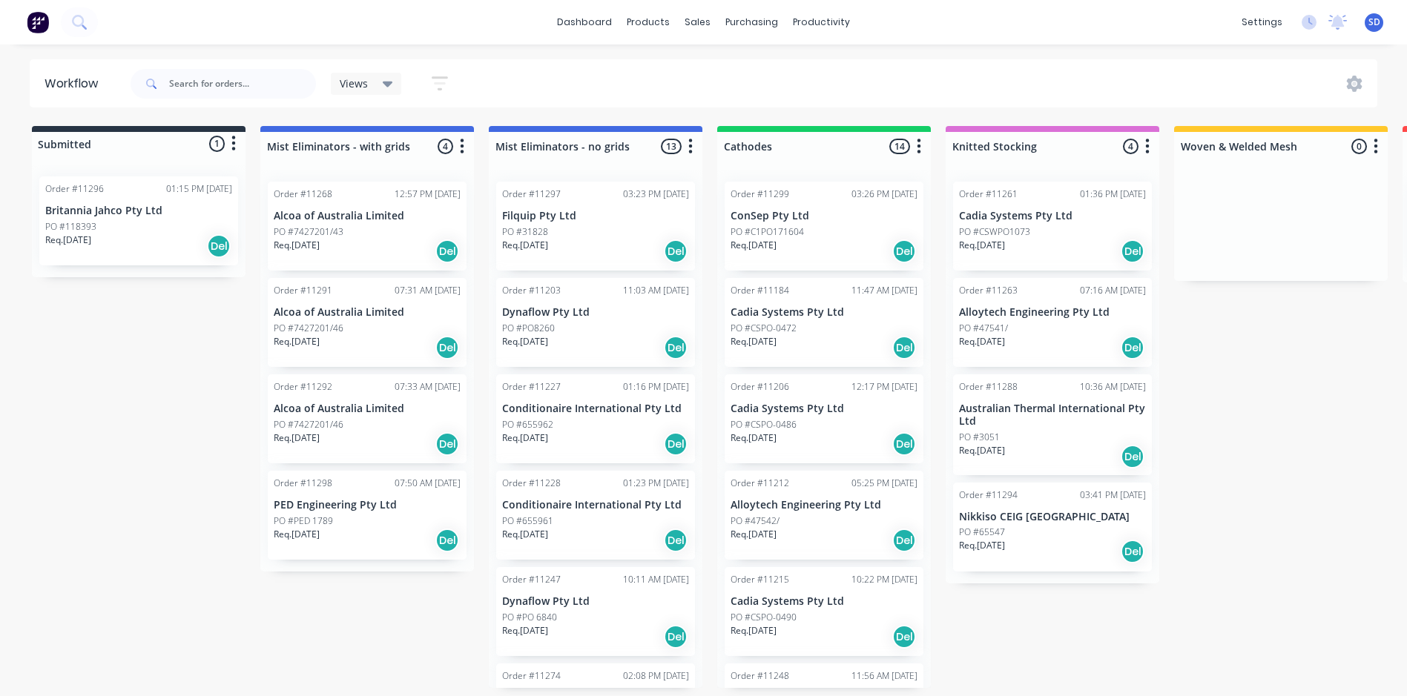
click at [136, 238] on div "Req. [DATE] Del" at bounding box center [138, 246] width 187 height 25
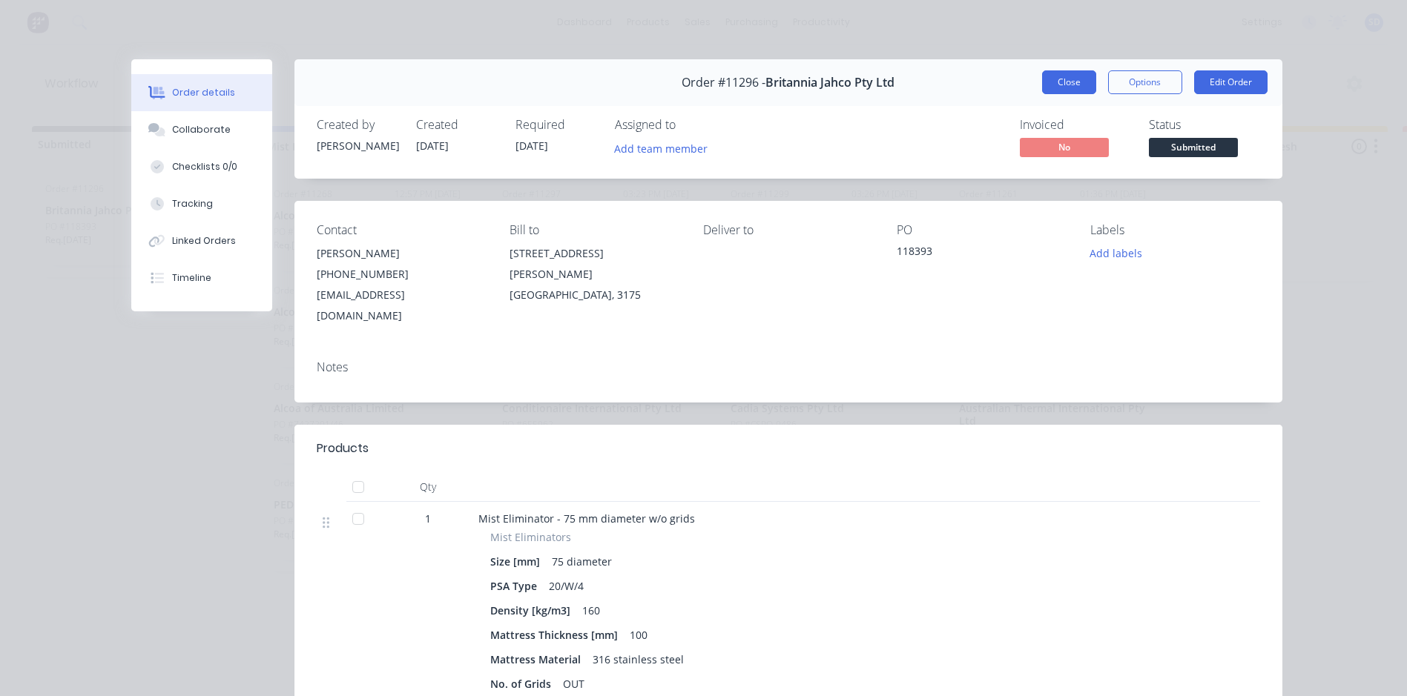
click at [1068, 89] on button "Close" at bounding box center [1069, 82] width 54 height 24
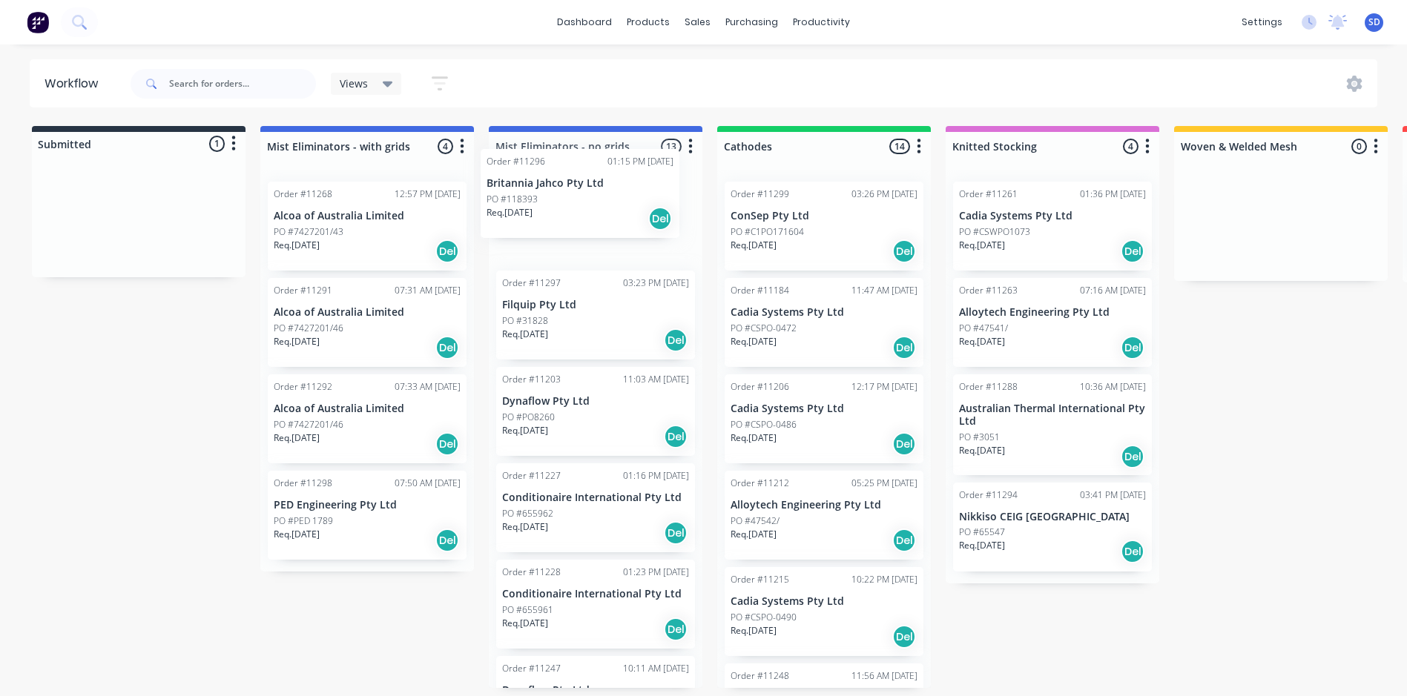
drag, startPoint x: 134, startPoint y: 202, endPoint x: 579, endPoint y: 173, distance: 446.8
click at [579, 175] on div "Submitted 1 Status colour #273444 hex #273444 Save Cancel Summaries Total order…" at bounding box center [1010, 407] width 2043 height 562
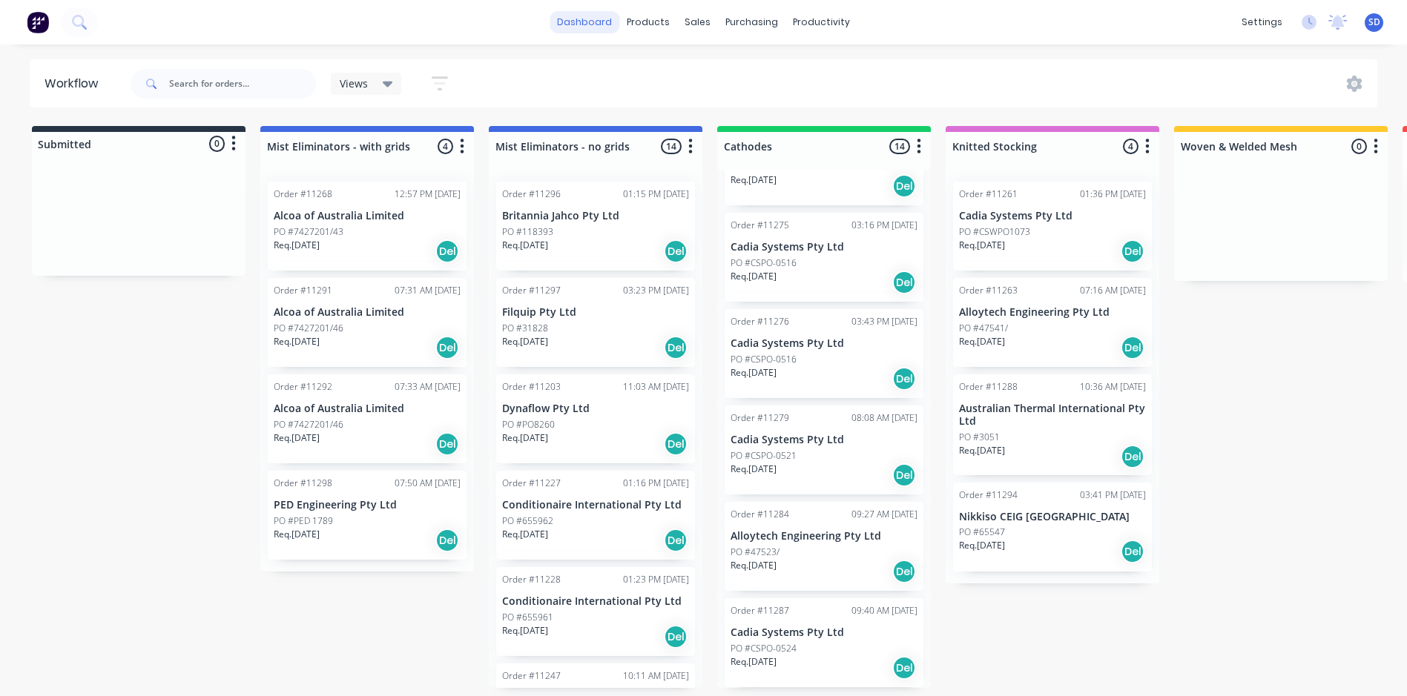
click at [582, 19] on link "dashboard" at bounding box center [585, 22] width 70 height 22
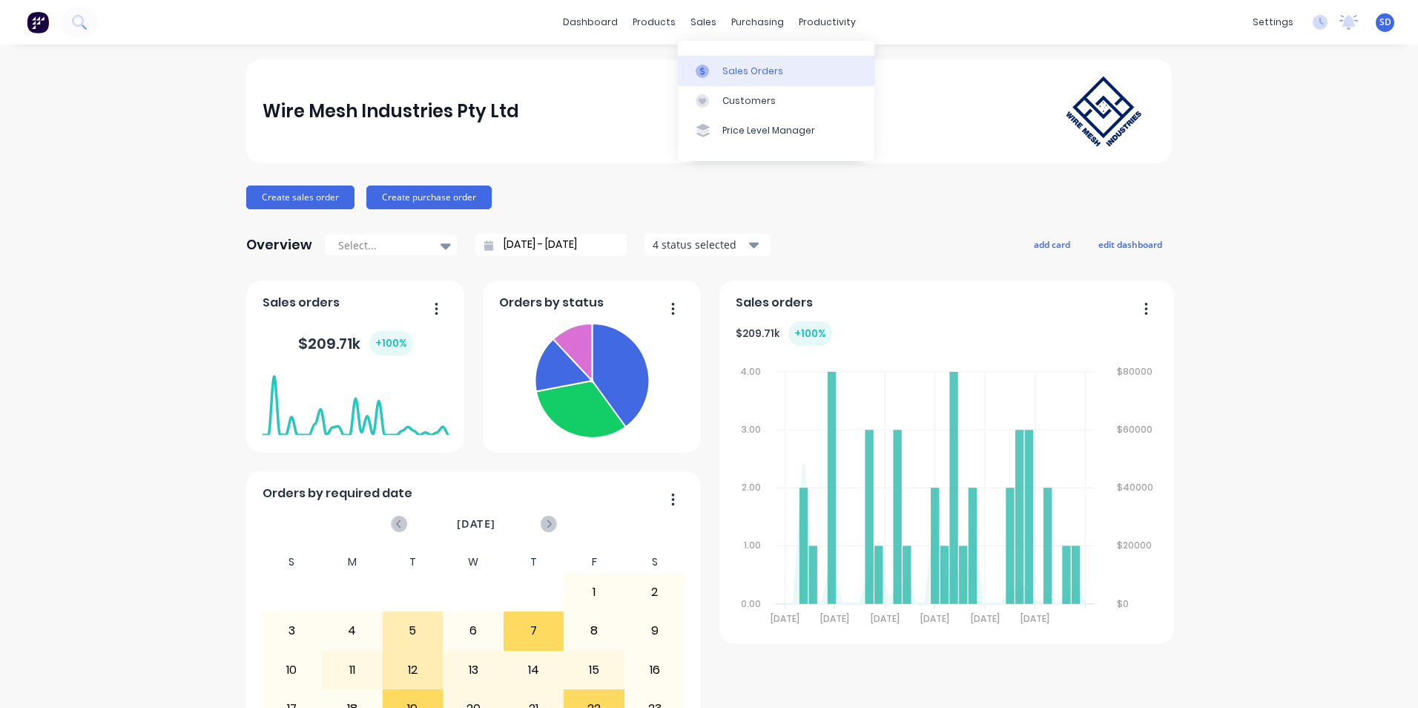
click at [707, 82] on link "Sales Orders" at bounding box center [776, 71] width 197 height 30
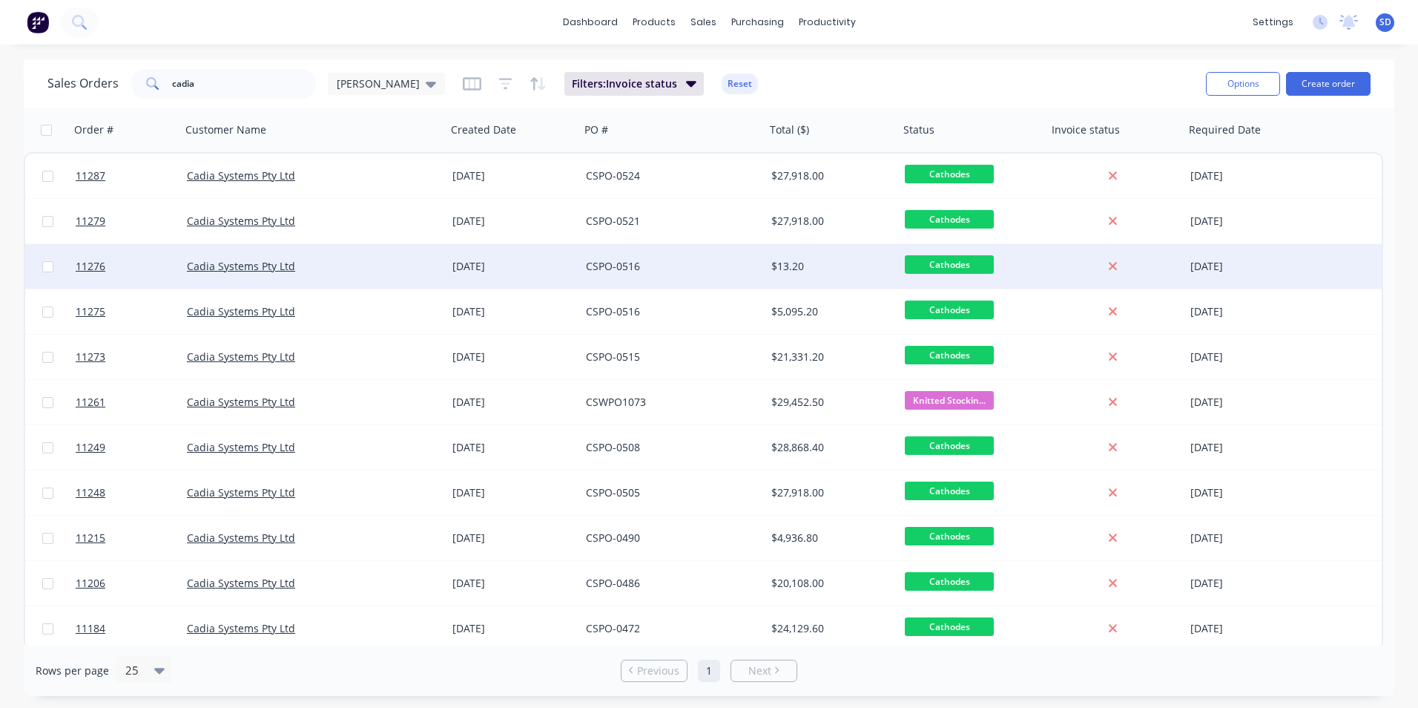
scroll to position [5, 0]
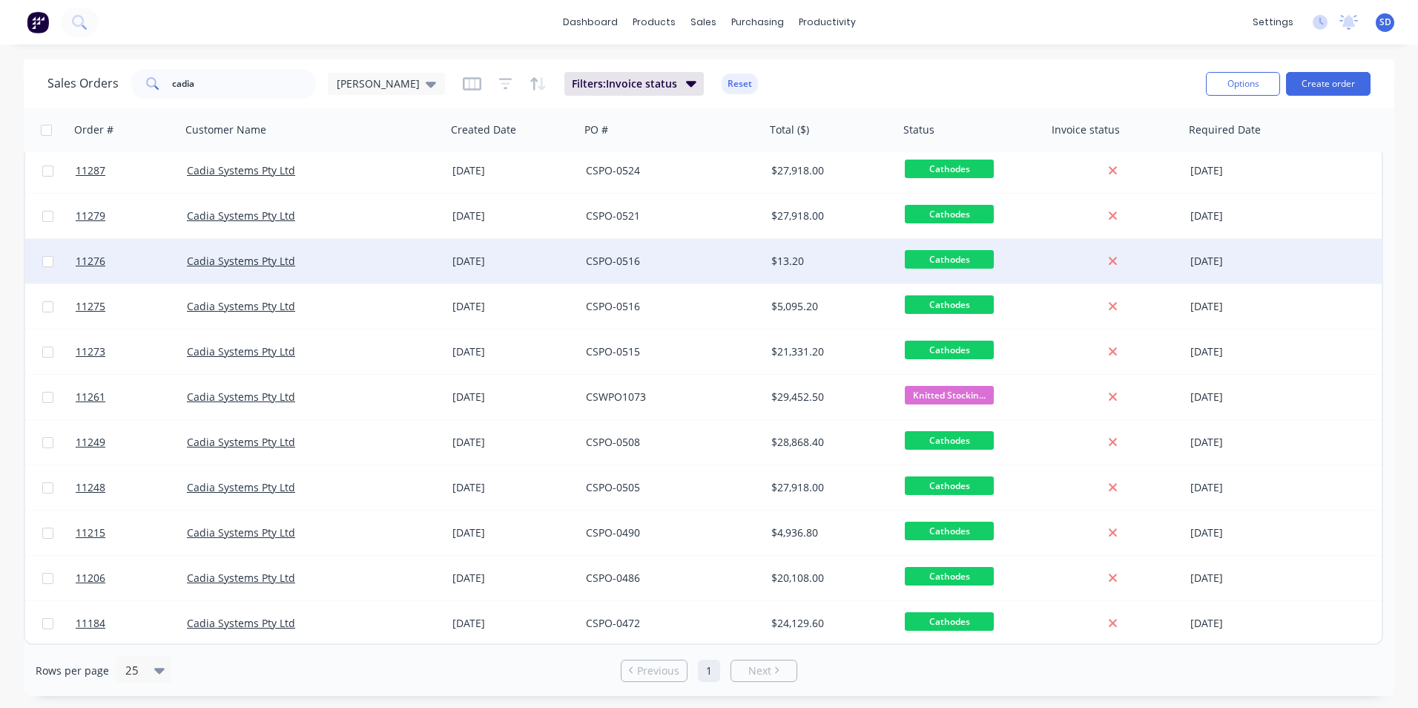
click at [668, 272] on div "CSPO-0516" at bounding box center [672, 261] width 185 height 45
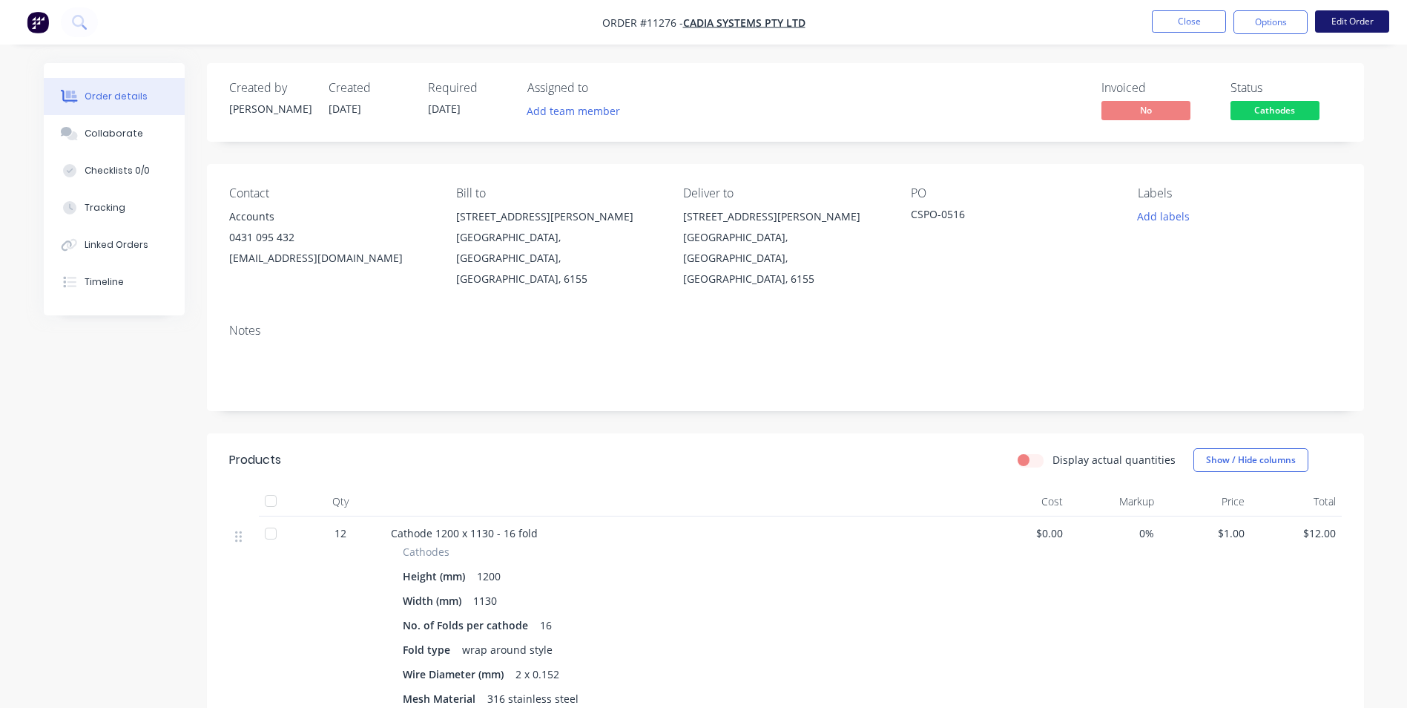
click at [1337, 13] on button "Edit Order" at bounding box center [1352, 21] width 74 height 22
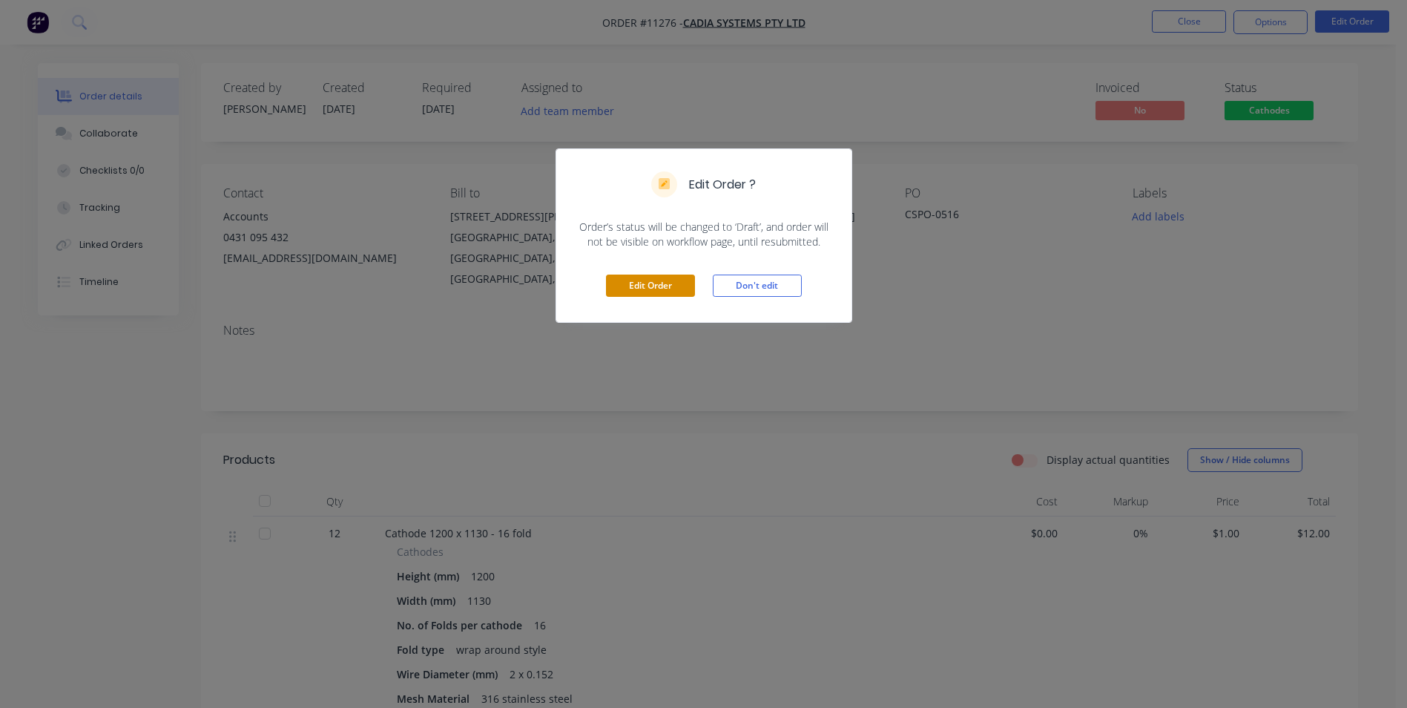
click at [642, 288] on button "Edit Order" at bounding box center [650, 285] width 89 height 22
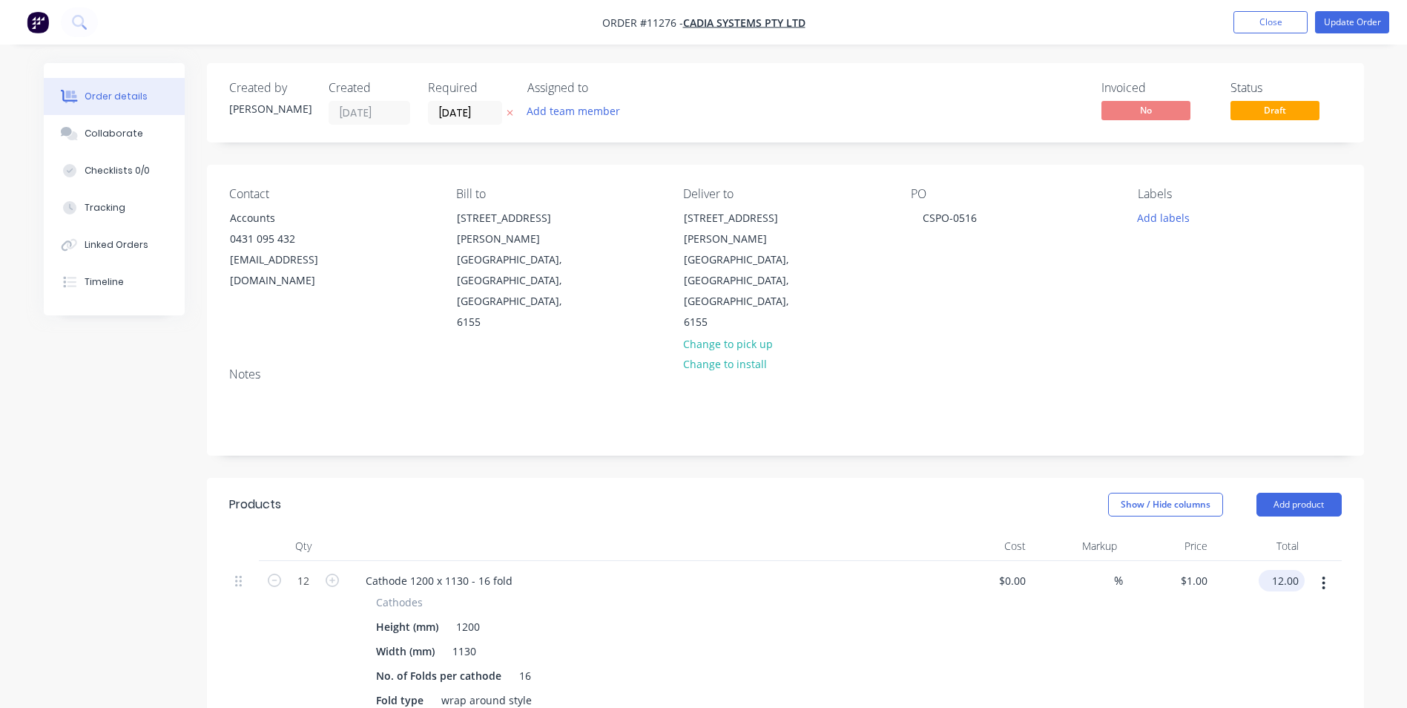
click at [1282, 570] on input "12.00" at bounding box center [1285, 581] width 40 height 22
type input "522"
type input "$43.50"
type input "$522.00"
click at [1205, 570] on input "43.5" at bounding box center [1193, 581] width 40 height 22
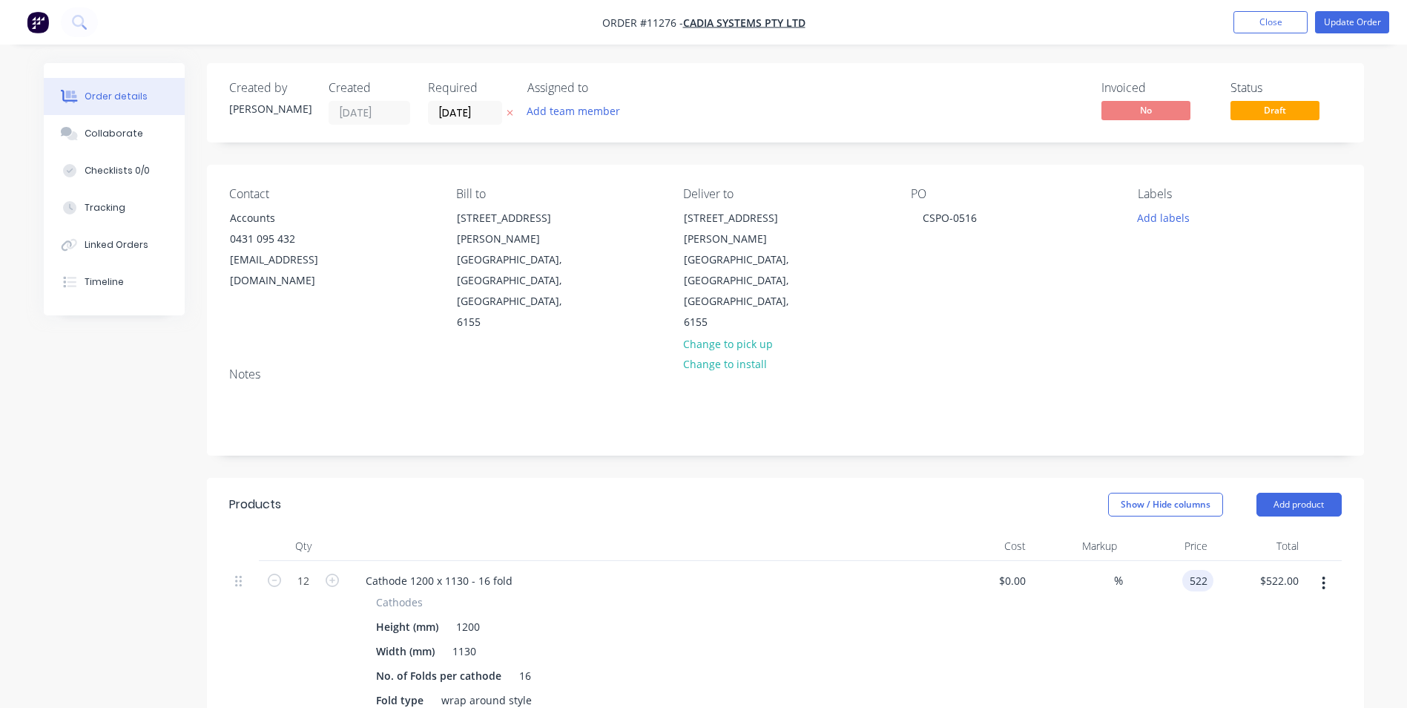
type input "$522.00"
type input "$6,264.00"
click at [1347, 13] on button "Update Order" at bounding box center [1352, 22] width 74 height 22
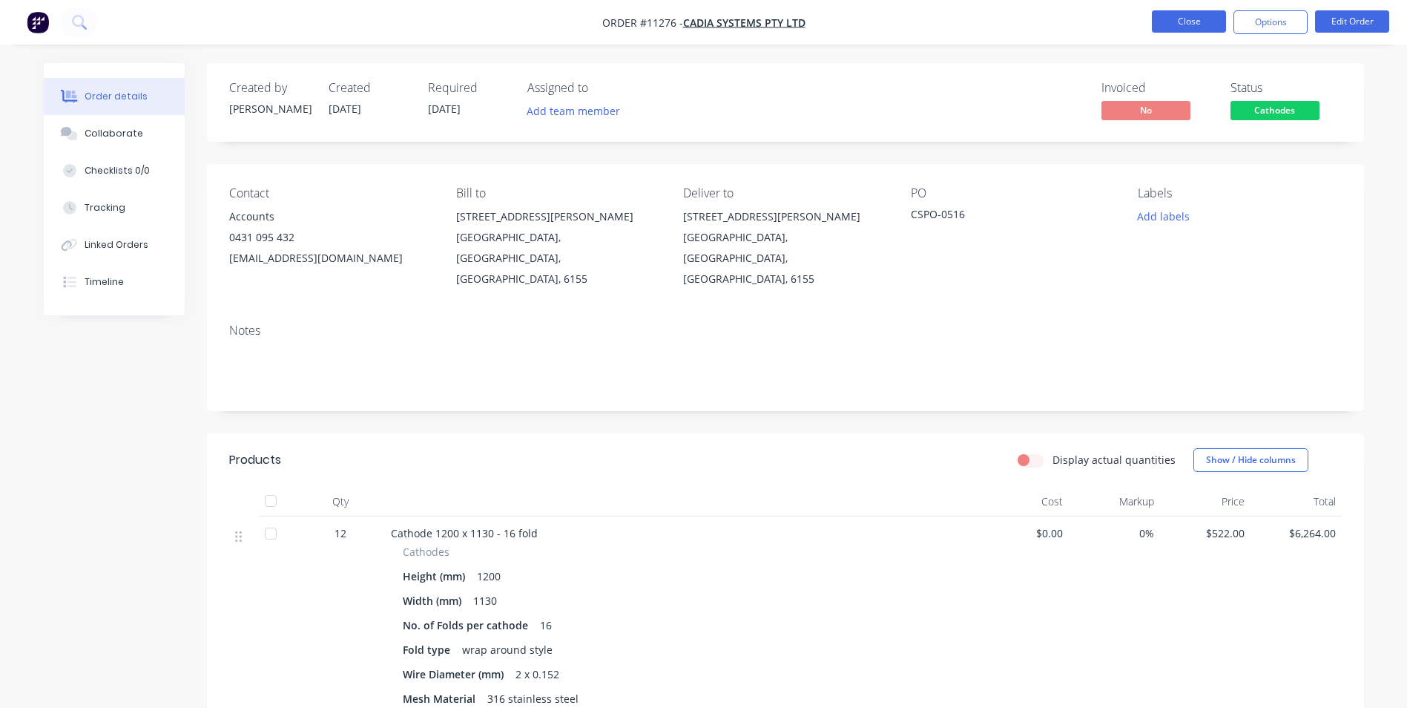
click at [1184, 19] on button "Close" at bounding box center [1189, 21] width 74 height 22
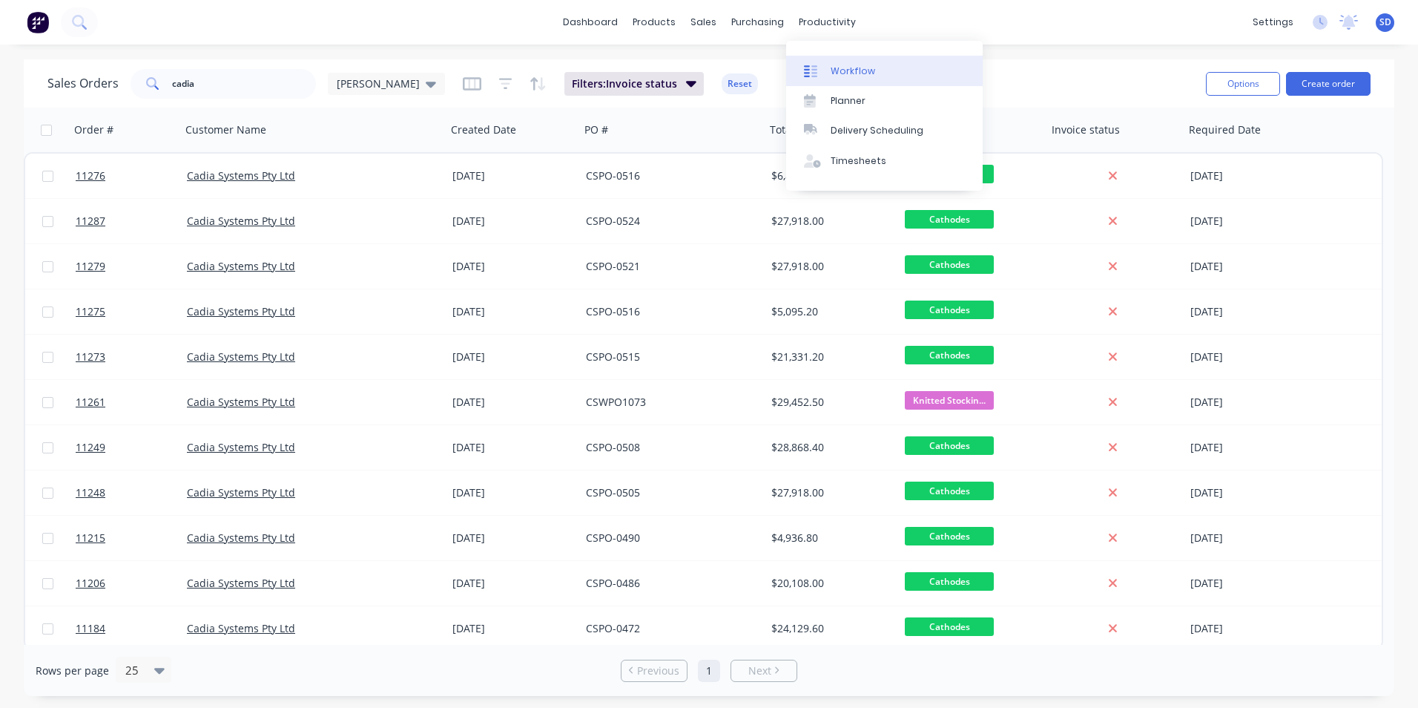
click at [834, 73] on div "Workflow" at bounding box center [853, 71] width 45 height 13
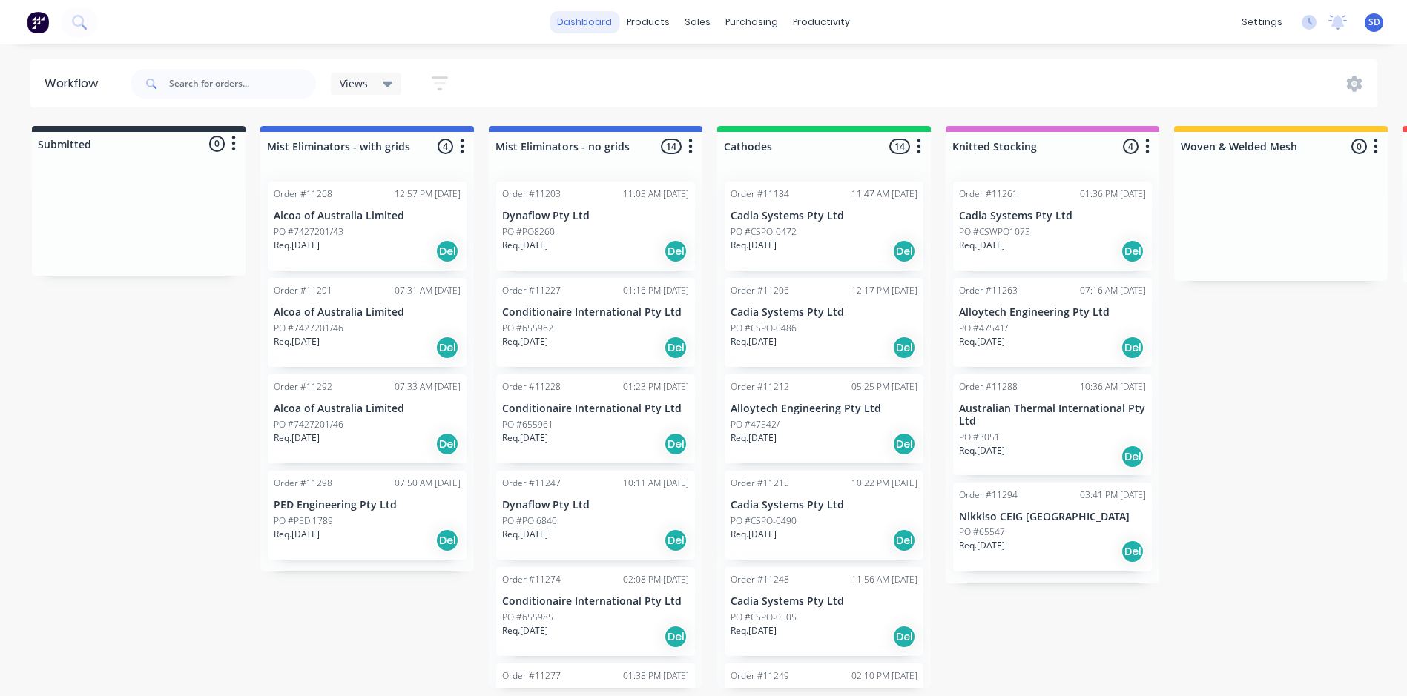
click at [595, 14] on link "dashboard" at bounding box center [585, 22] width 70 height 22
